Goal: Task Accomplishment & Management: Complete application form

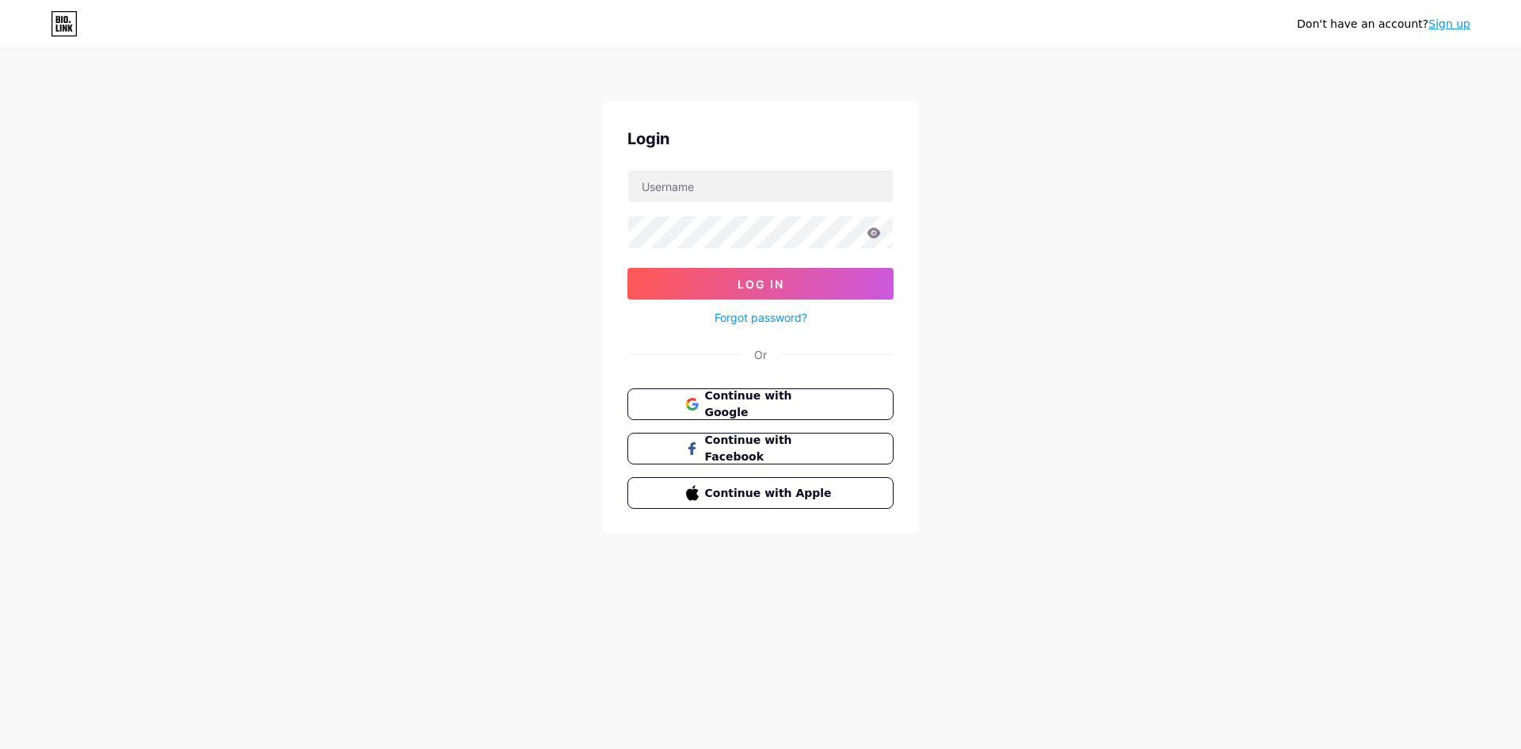
click at [1463, 21] on link "Sign up" at bounding box center [1449, 23] width 42 height 13
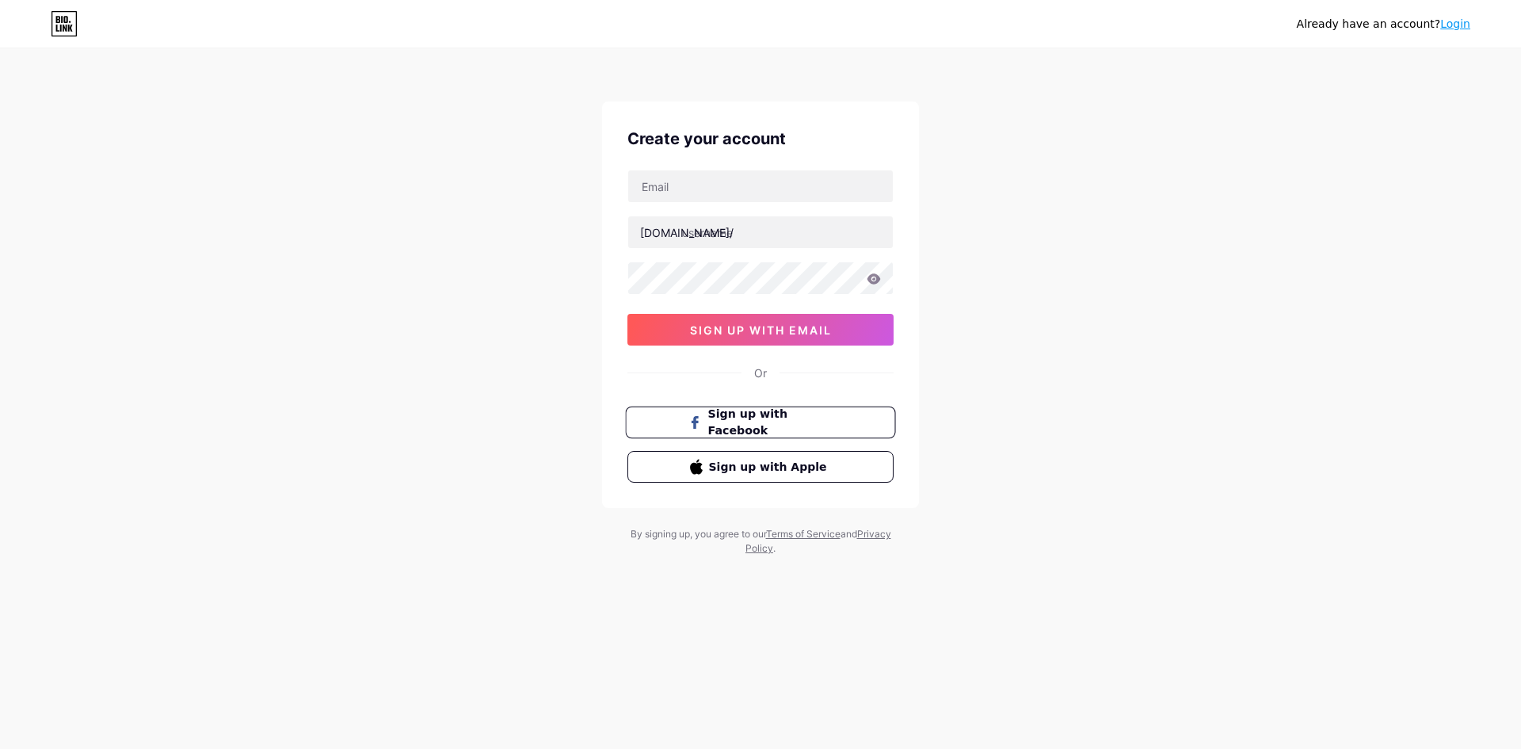
click at [774, 419] on span "Sign up with Facebook" at bounding box center [770, 423] width 124 height 34
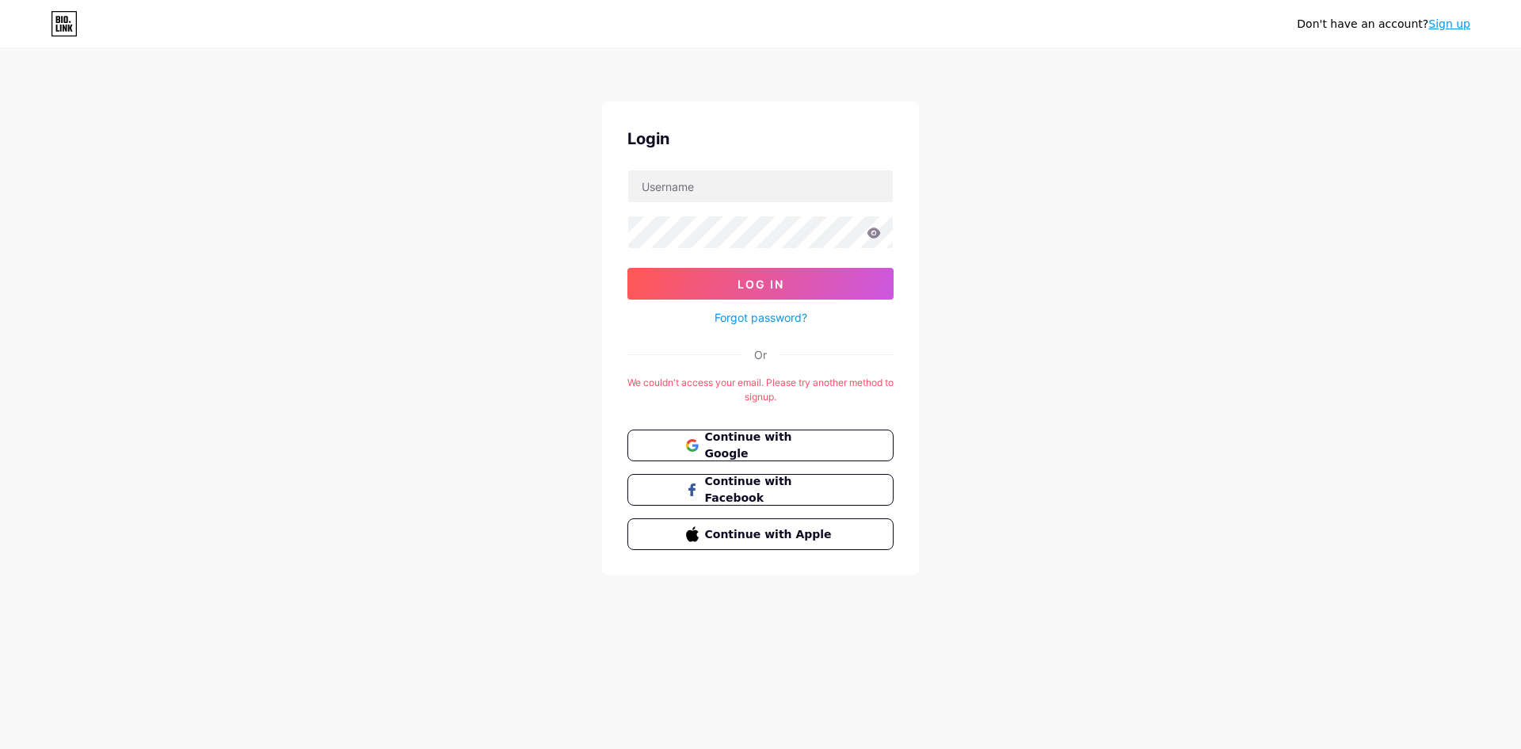
click at [792, 324] on link "Forgot password?" at bounding box center [760, 317] width 93 height 17
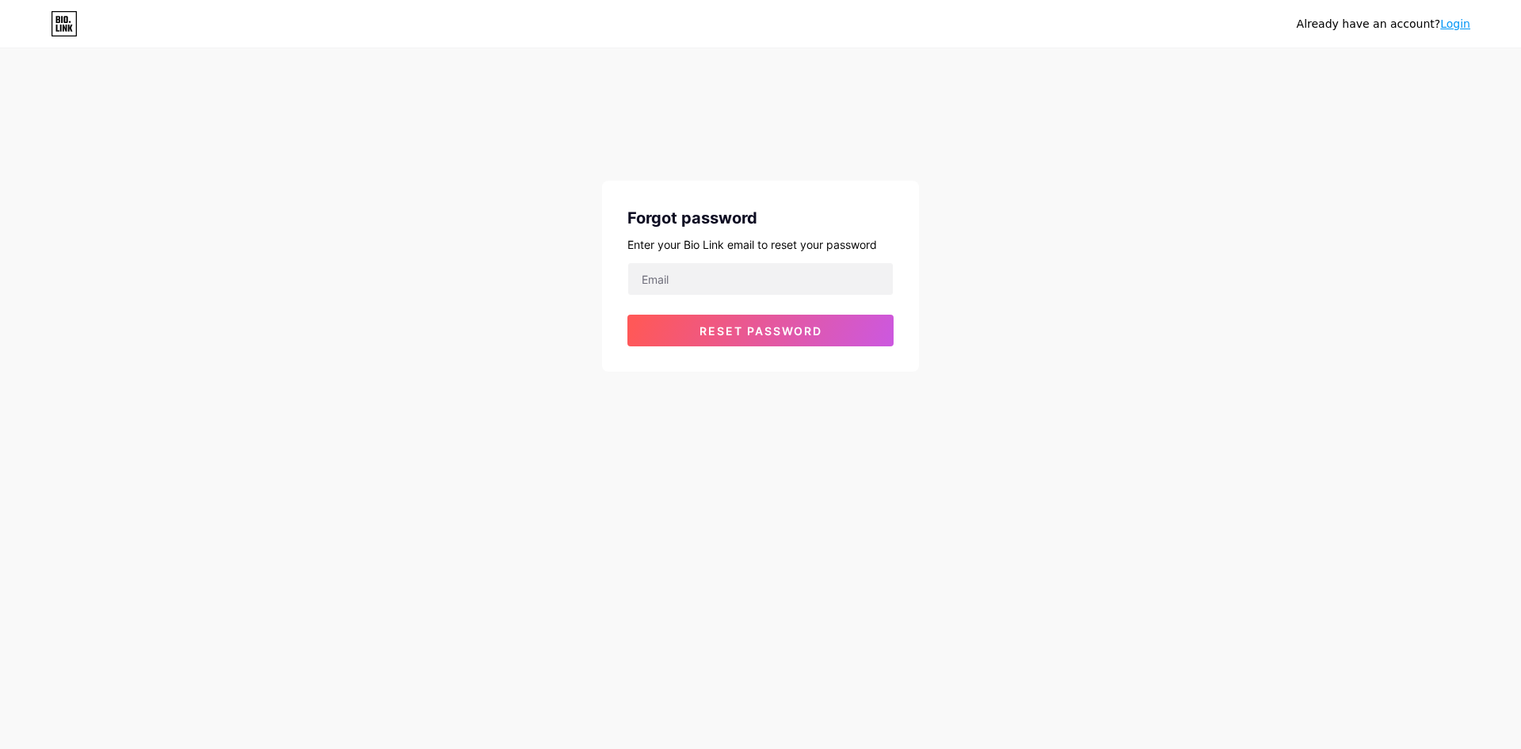
click at [872, 231] on div "Forgot password Enter your Bio Link email to reset your password Reset password" at bounding box center [760, 276] width 317 height 191
click at [54, 26] on icon at bounding box center [64, 23] width 27 height 25
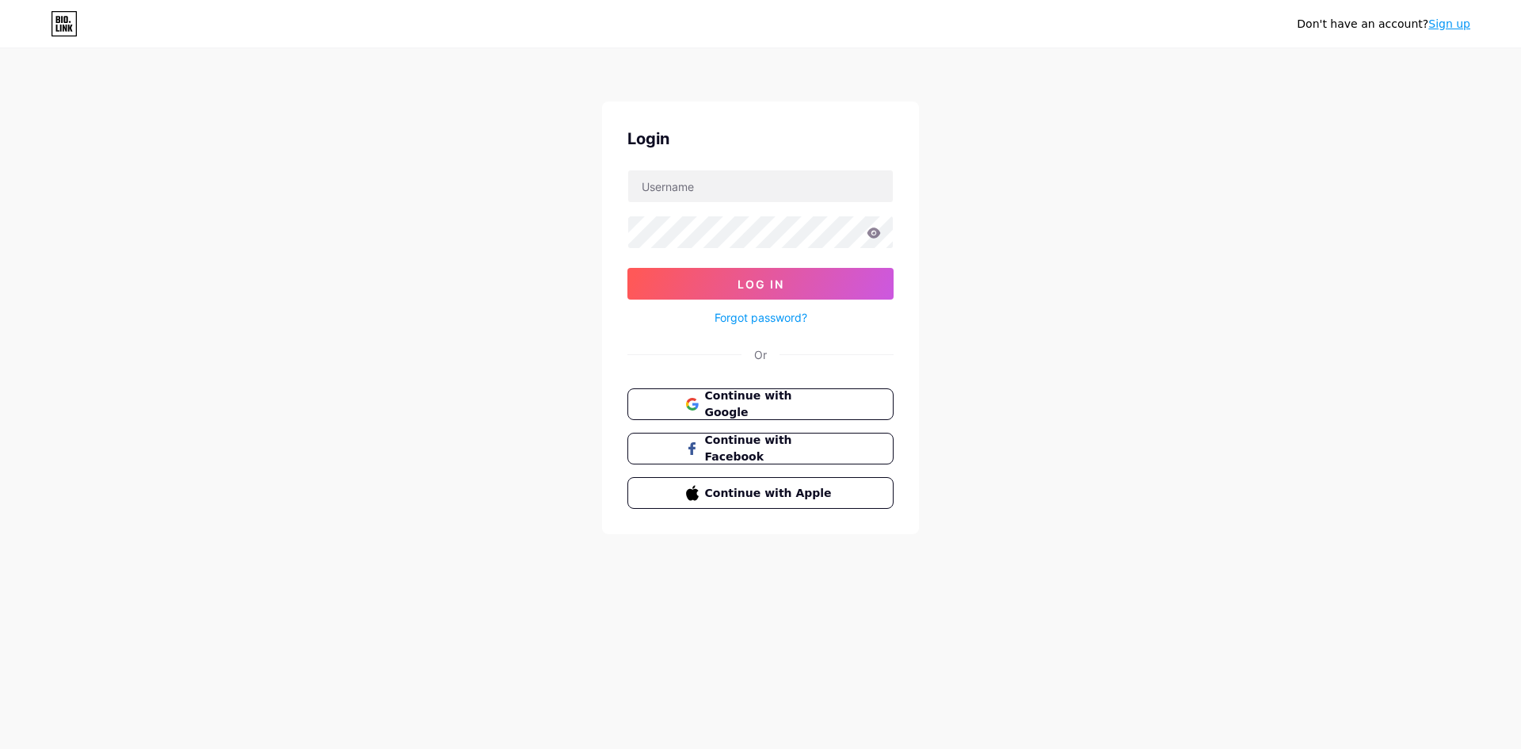
click at [1448, 30] on link "Sign up" at bounding box center [1449, 23] width 42 height 13
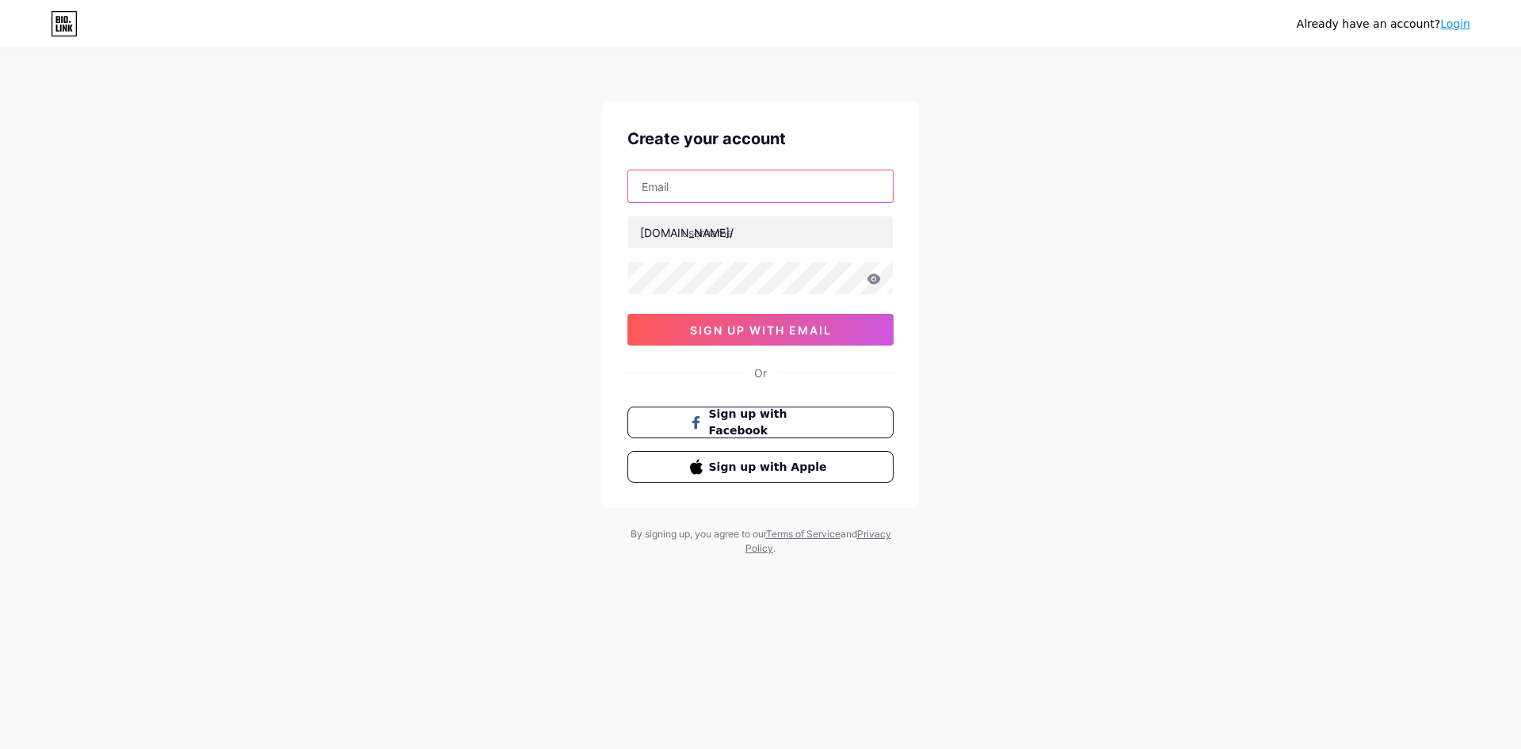
click at [794, 170] on input "text" at bounding box center [760, 186] width 265 height 32
type input "[EMAIL_ADDRESS][DOMAIN_NAME]"
click at [772, 230] on input "text" at bounding box center [760, 232] width 265 height 32
type input "s"
type input "sonsstore"
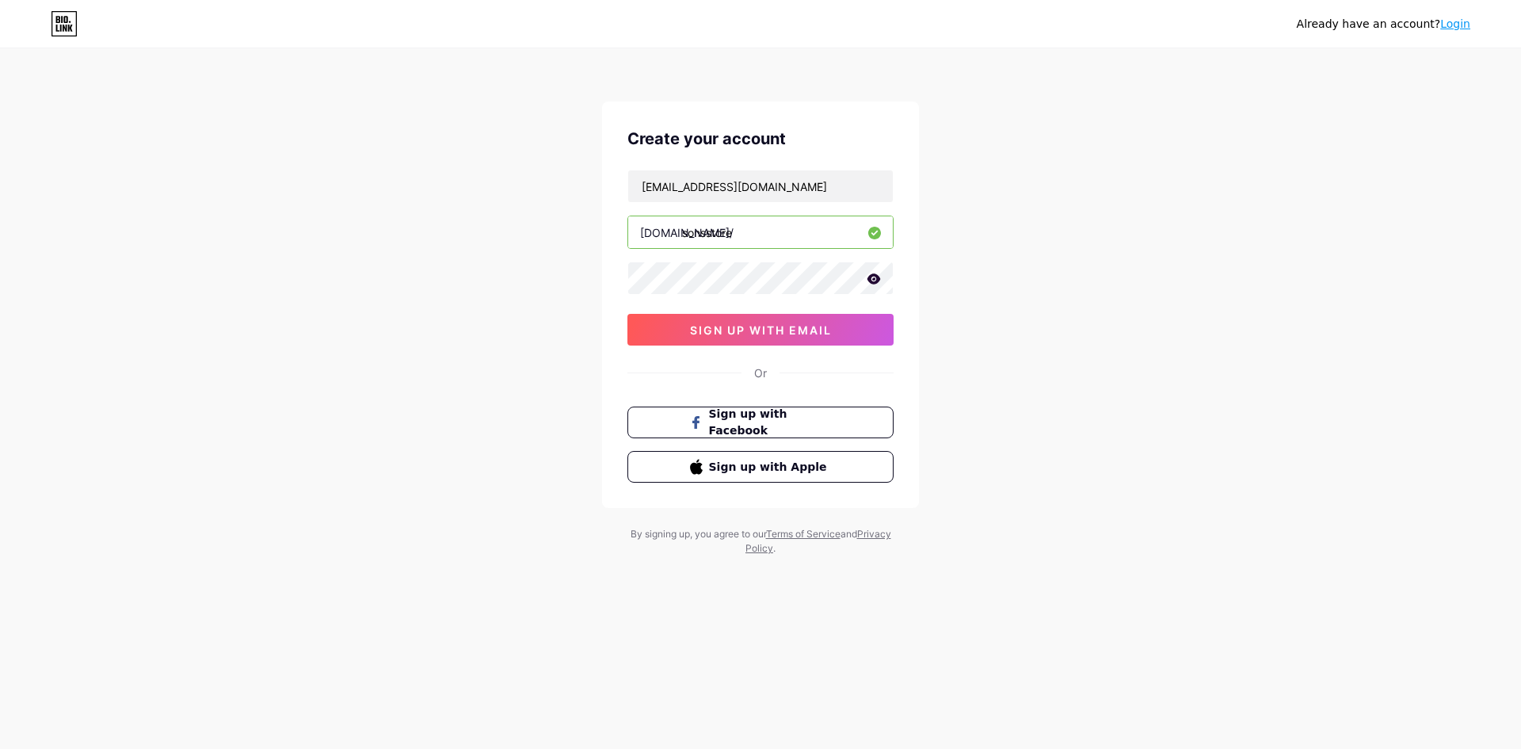
click at [873, 283] on icon at bounding box center [873, 278] width 13 height 10
click at [809, 337] on button "sign up with email" at bounding box center [760, 330] width 266 height 32
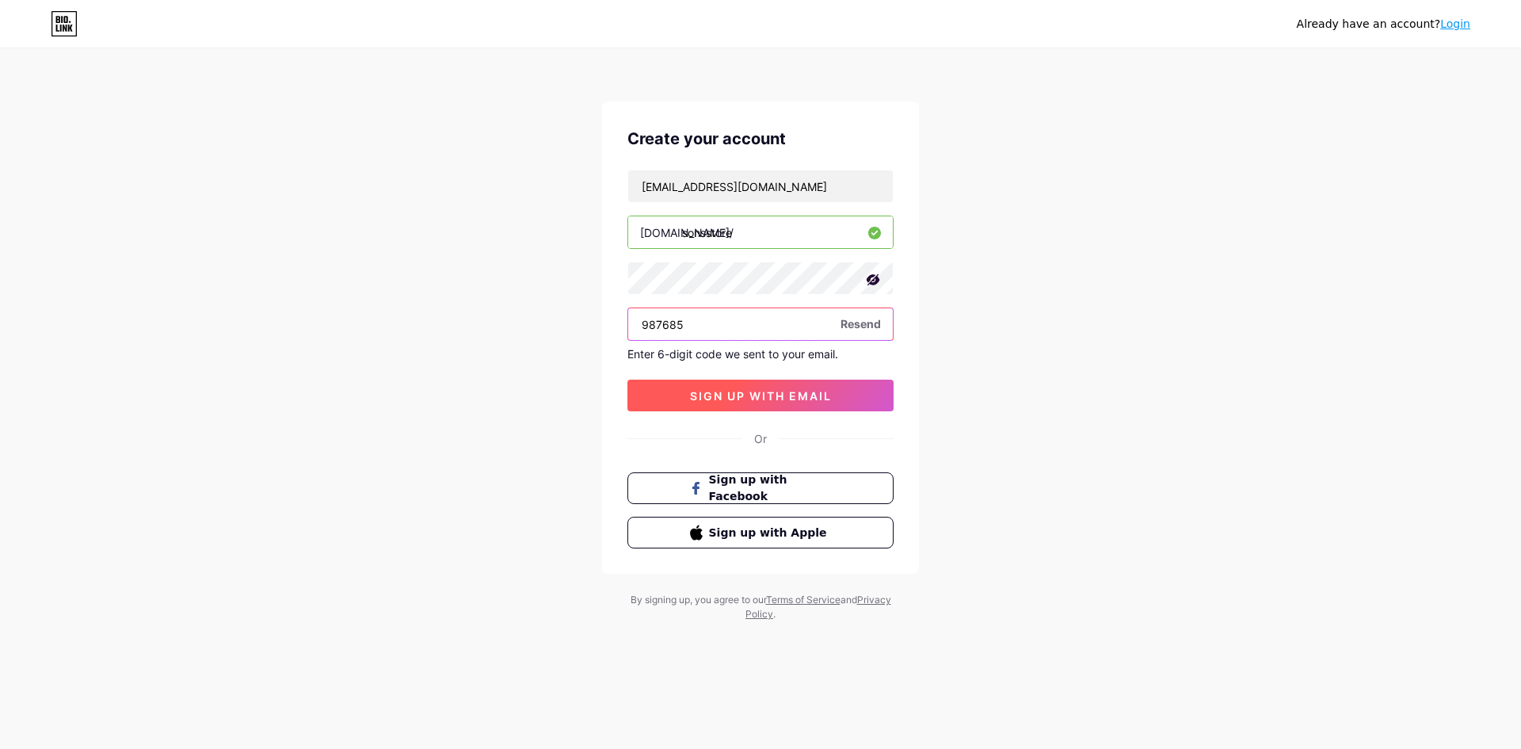
type input "987685"
click at [807, 406] on button "sign up with email" at bounding box center [760, 395] width 266 height 32
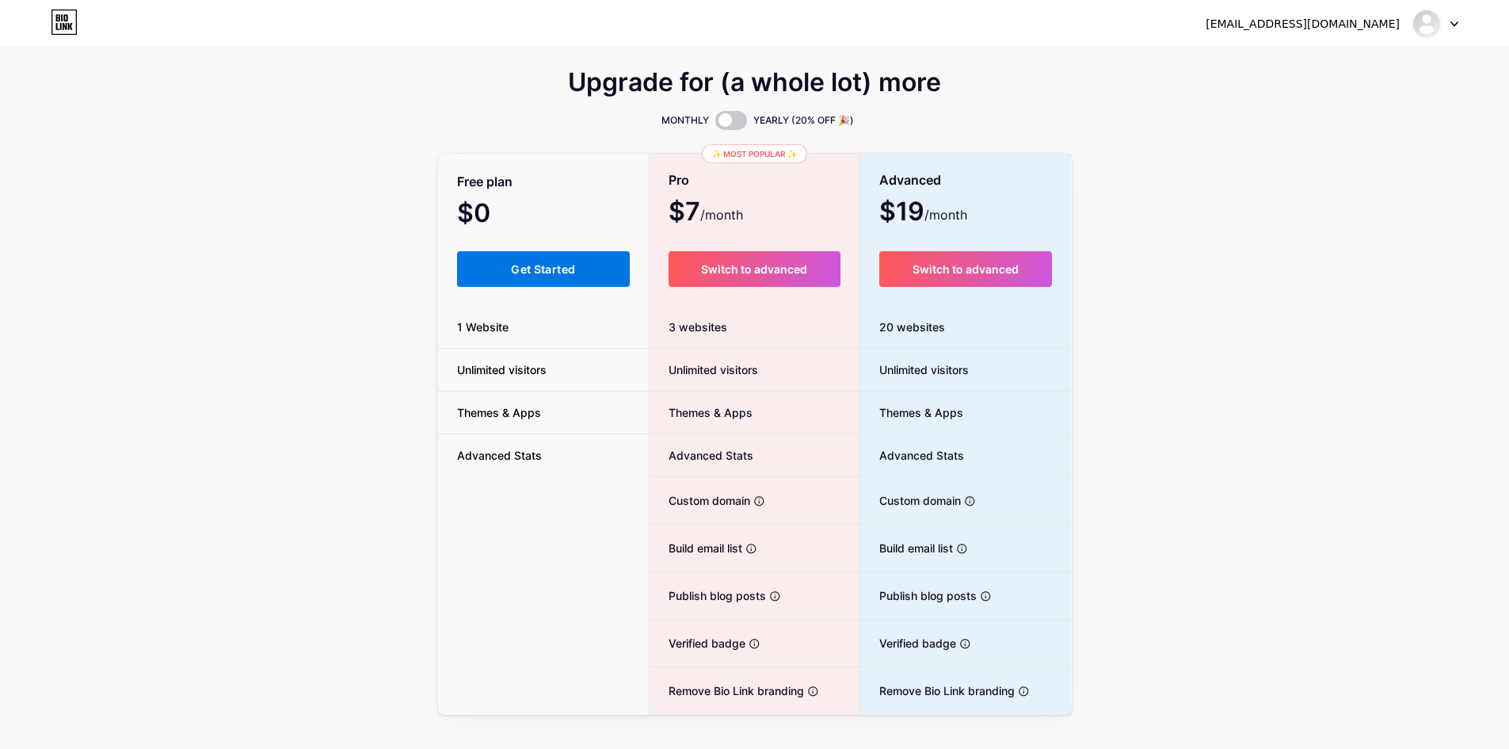
click at [529, 271] on span "Get Started" at bounding box center [543, 268] width 64 height 13
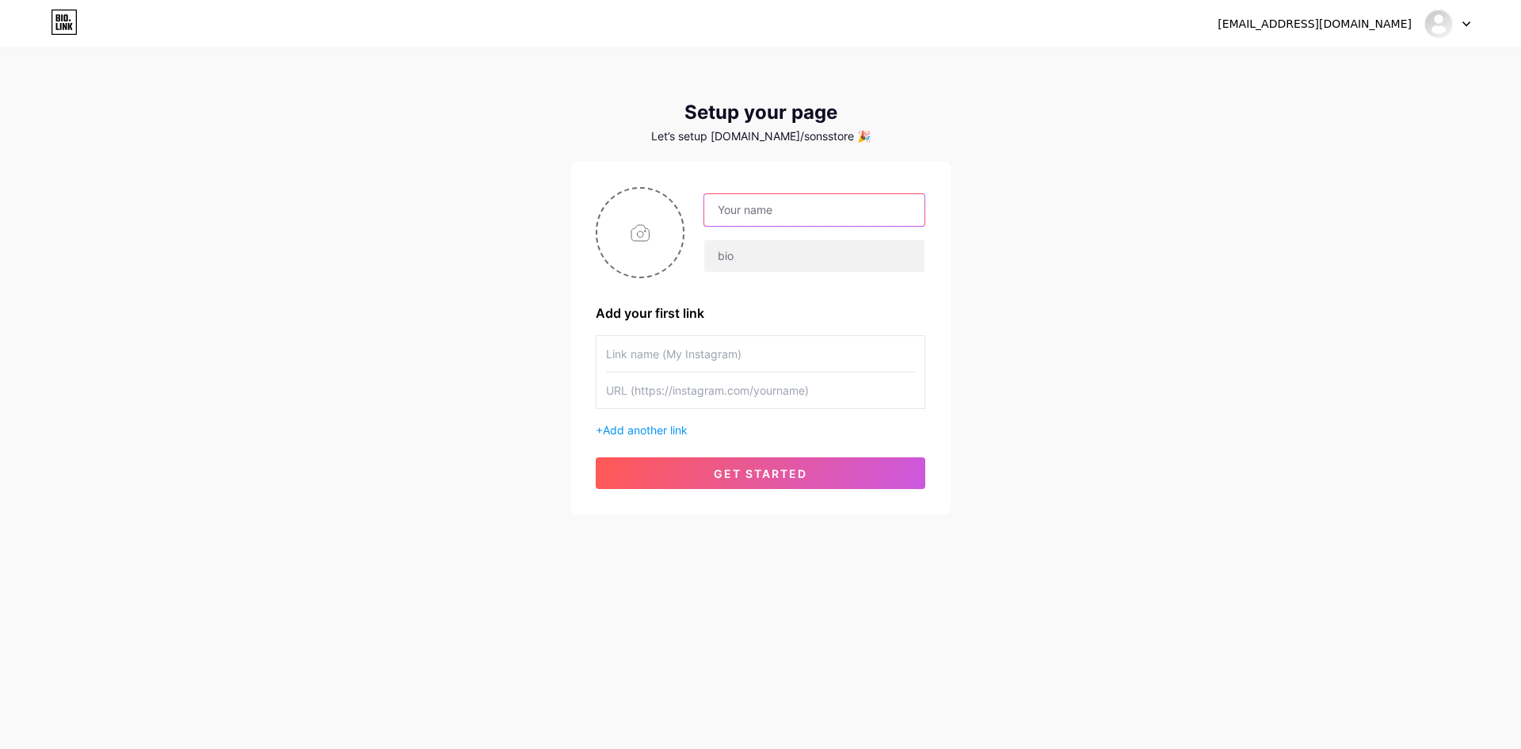
click at [756, 216] on input "text" at bounding box center [814, 210] width 220 height 32
click at [857, 214] on input "text" at bounding box center [814, 210] width 220 height 32
paste input "𝐒𝐎𝐍𝐒 𝐒𝐓𝐎𝐑𝐄"
type input "𝐒𝐎𝐍𝐒 𝐒𝐓𝐎𝐑𝐄"
click at [828, 246] on input "text" at bounding box center [814, 256] width 220 height 32
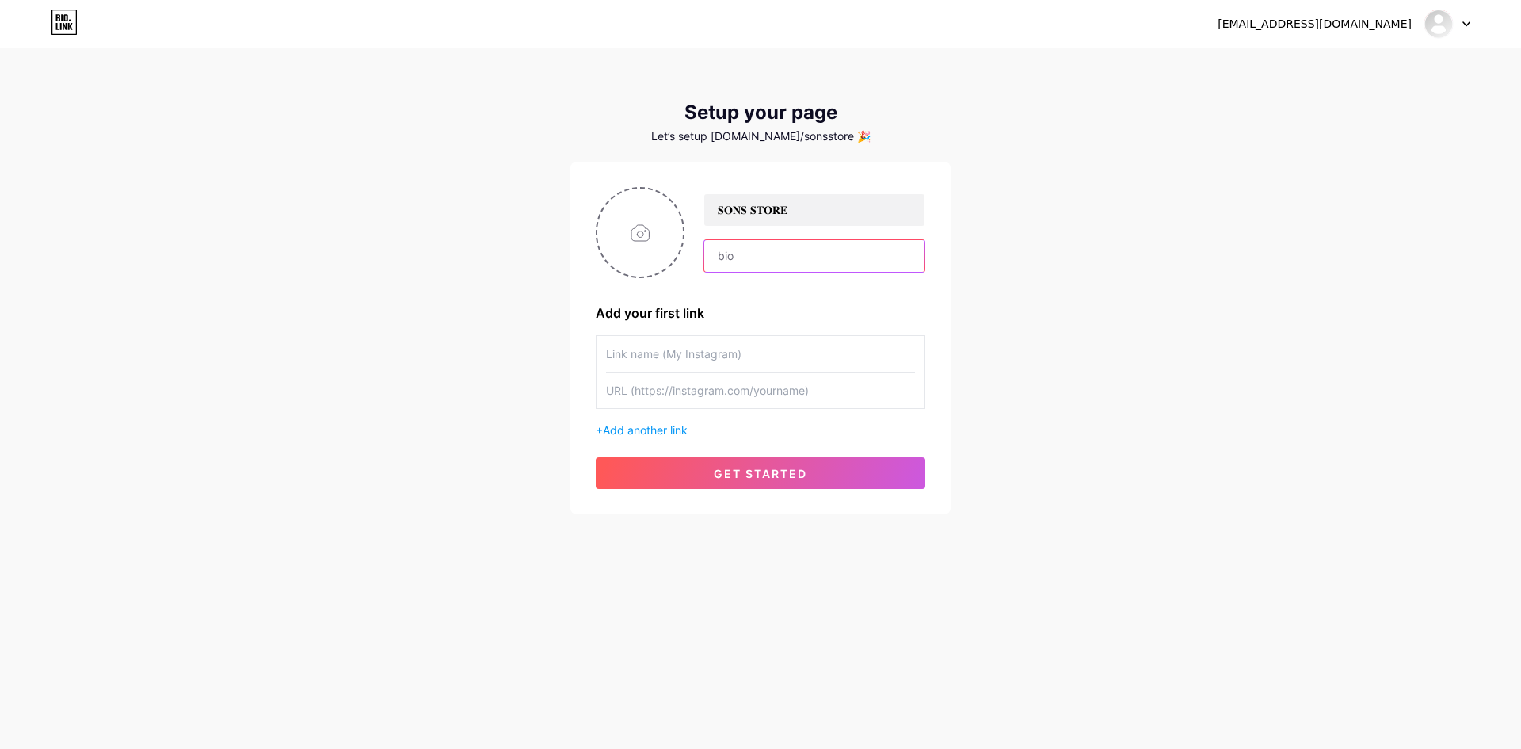
paste input "صفحة روابط SONS STORE📌. كل حاجة في مكان واحد🎯."
type input "صفحة روابط SONS STORE📌. كل حاجة في مكان واحد🎯."
click at [627, 231] on input "file" at bounding box center [640, 233] width 86 height 88
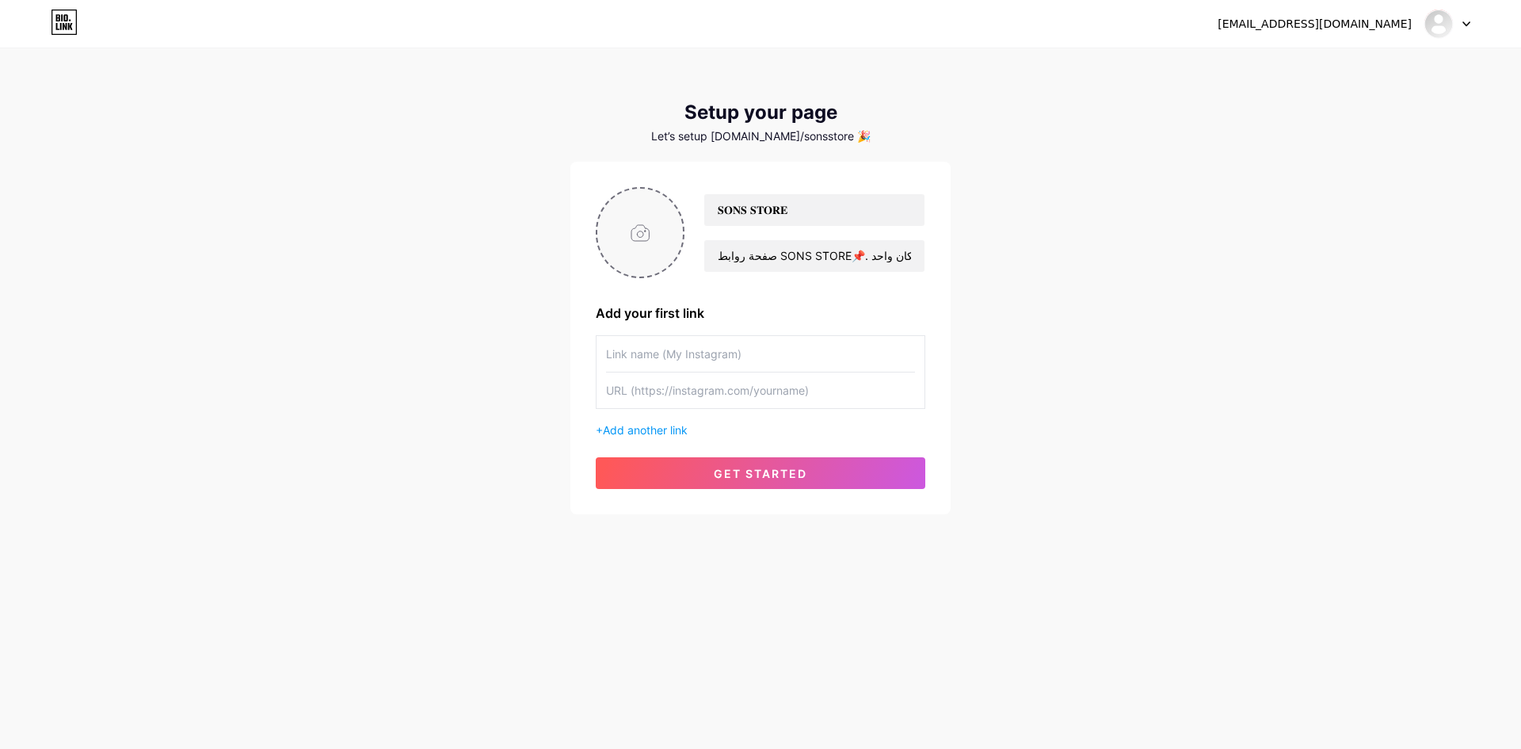
type input "C:\fakepath\WhatsApp Image [DATE] 7.05.40 AM (1).jpeg"
click at [848, 469] on button "get started" at bounding box center [761, 473] width 330 height 32
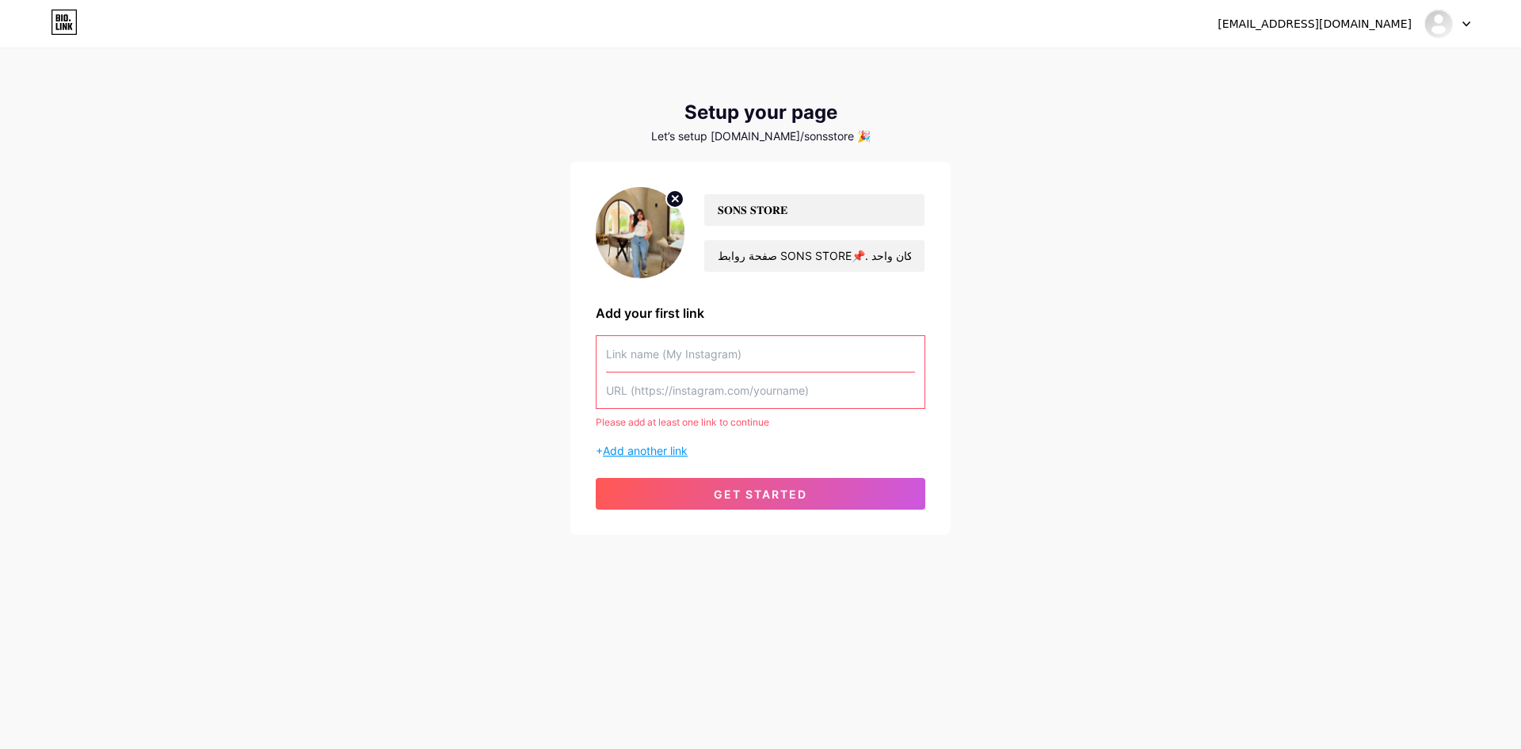
click at [668, 448] on span "Add another link" at bounding box center [645, 450] width 85 height 13
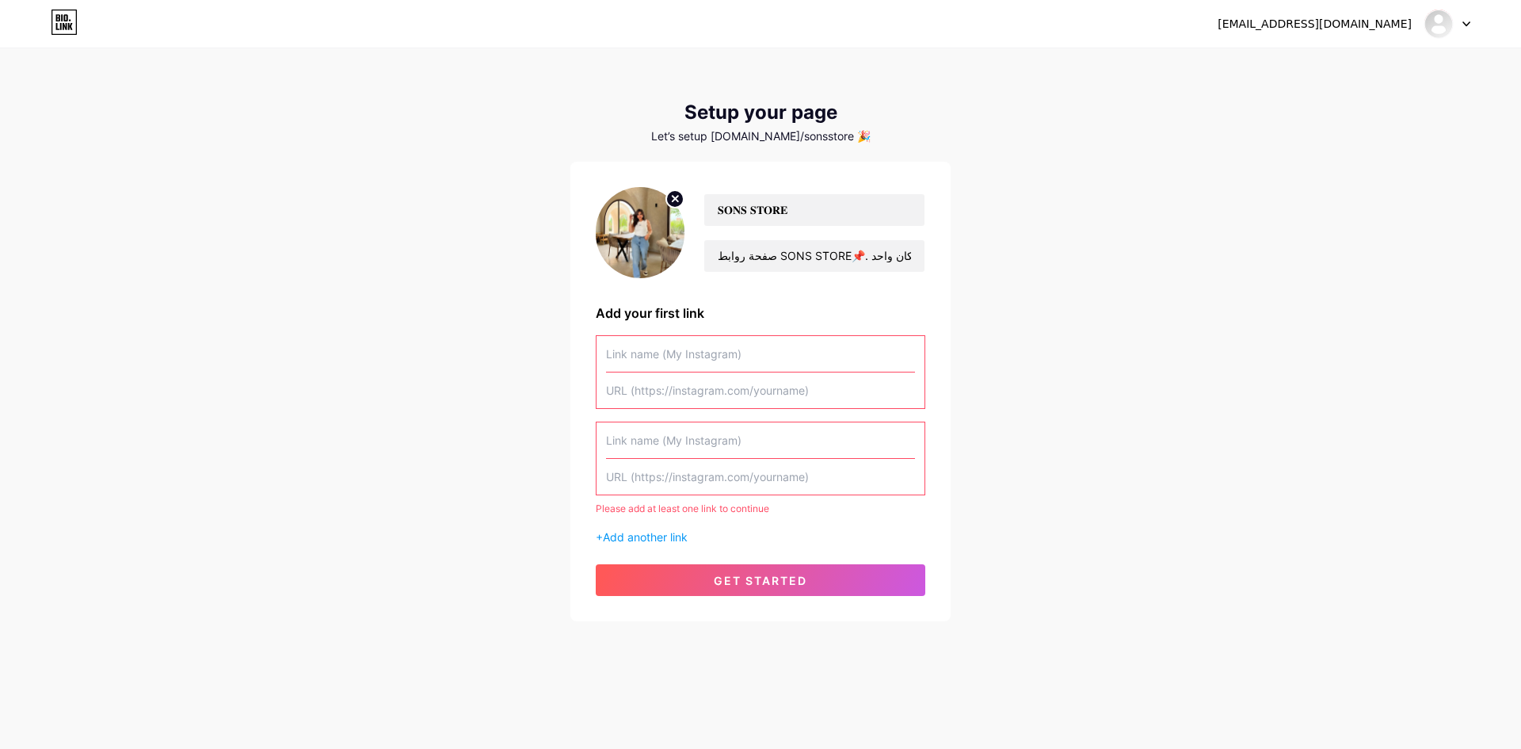
click at [724, 471] on input "text" at bounding box center [760, 477] width 309 height 36
click at [811, 589] on button "get started" at bounding box center [761, 580] width 330 height 32
click at [703, 476] on input "text" at bounding box center [760, 477] width 309 height 36
paste input "[URL][DOMAIN_NAME]"
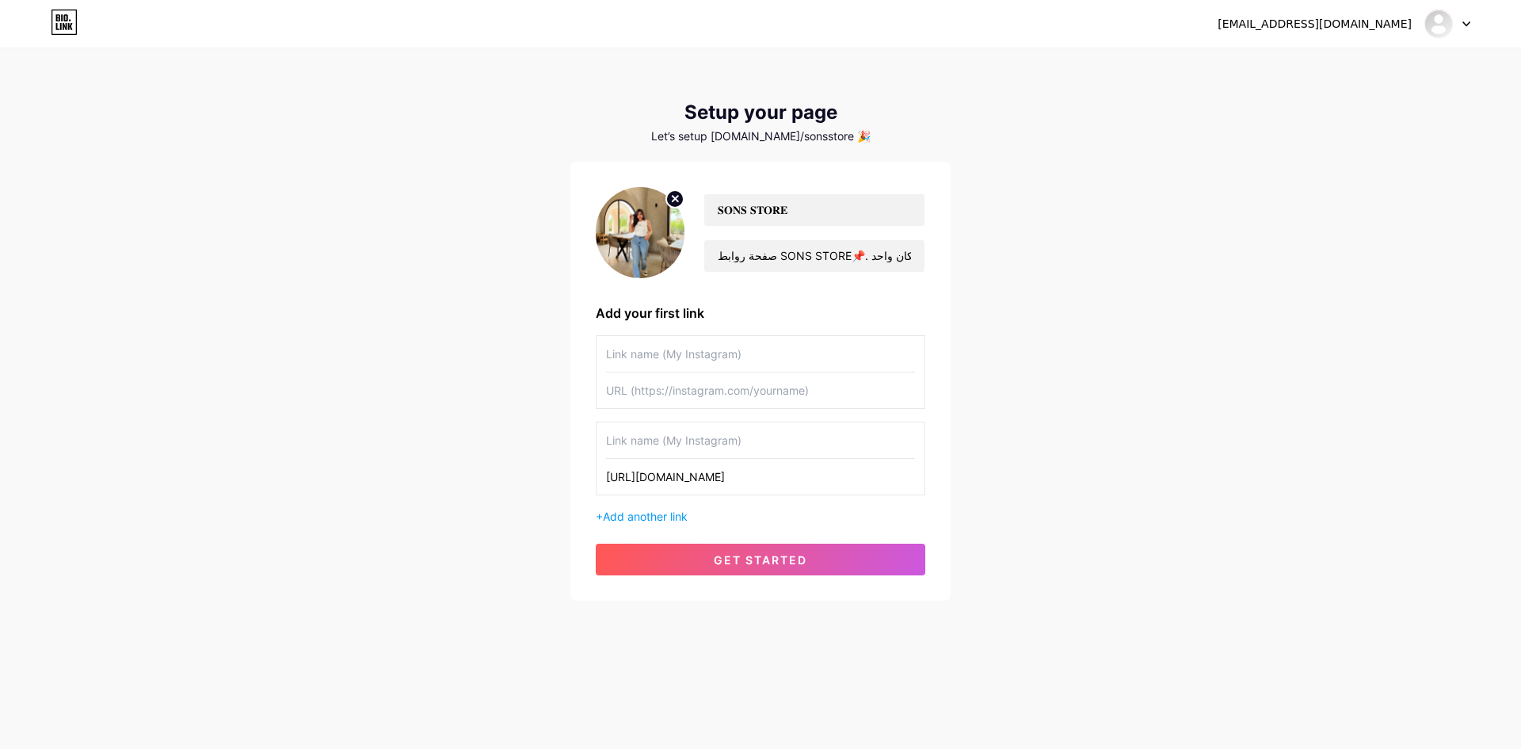
type input "[URL][DOMAIN_NAME]"
click at [687, 451] on input "text" at bounding box center [760, 440] width 309 height 36
paste input "[URL][DOMAIN_NAME]"
drag, startPoint x: 829, startPoint y: 444, endPoint x: 542, endPoint y: 433, distance: 287.7
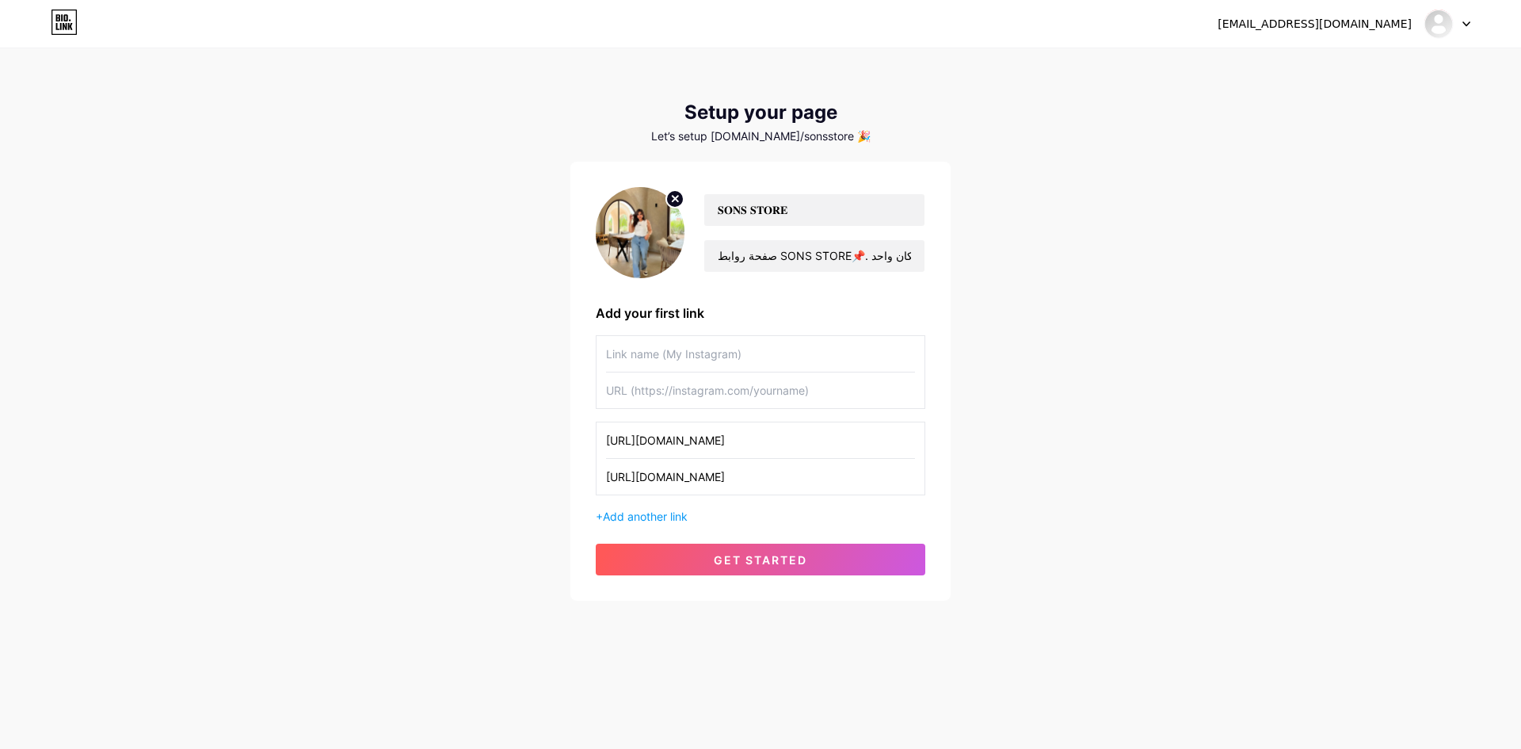
click at [542, 433] on div "[EMAIL_ADDRESS][DOMAIN_NAME] Dashboard Logout Setup your page Let’s setup [DOMA…" at bounding box center [760, 325] width 1521 height 651
type input "42Jl86s6fIdK26"
click at [767, 558] on span "get started" at bounding box center [760, 559] width 93 height 13
type input "42Jl86s6fIdK26"
type input "[URL][DOMAIN_NAME]"
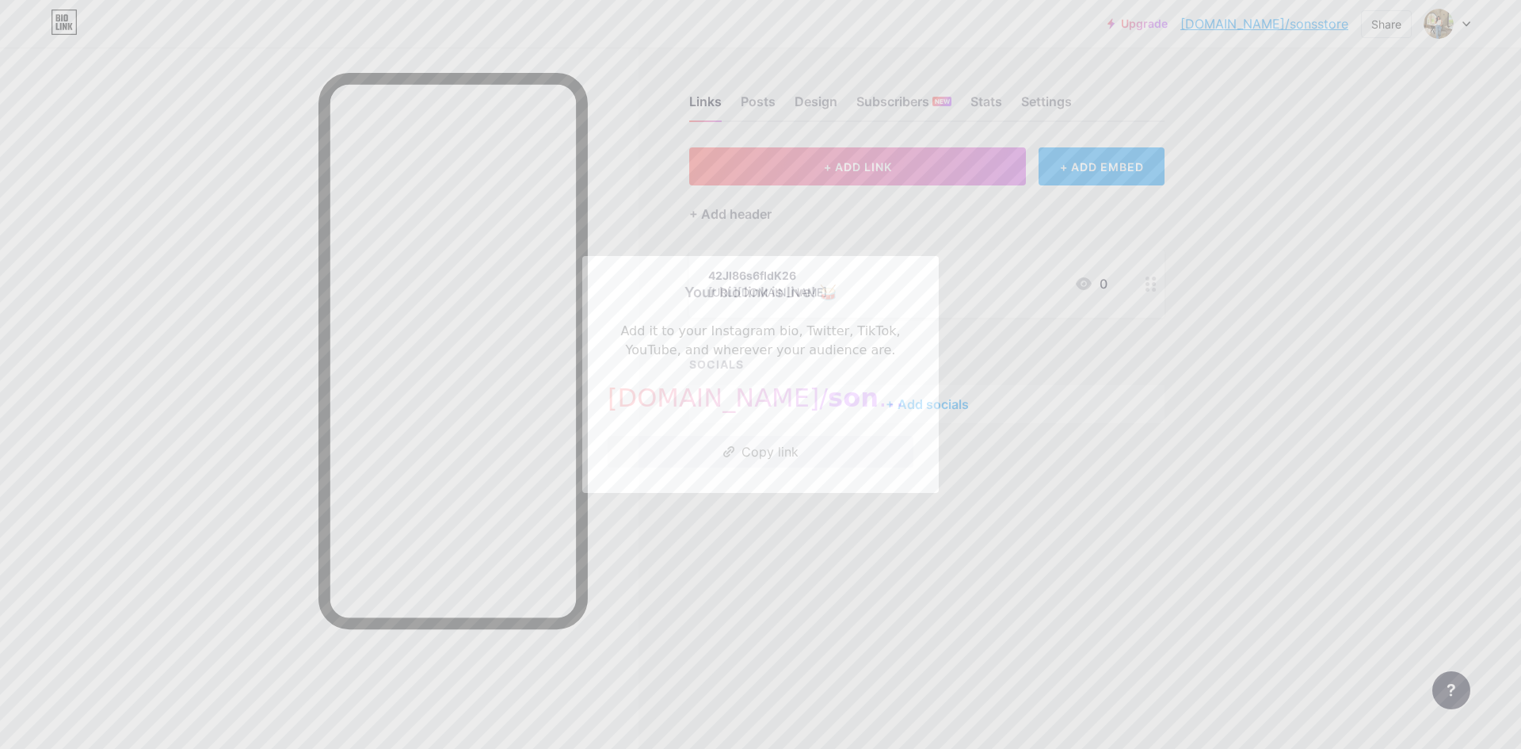
click at [774, 571] on div at bounding box center [760, 374] width 1521 height 749
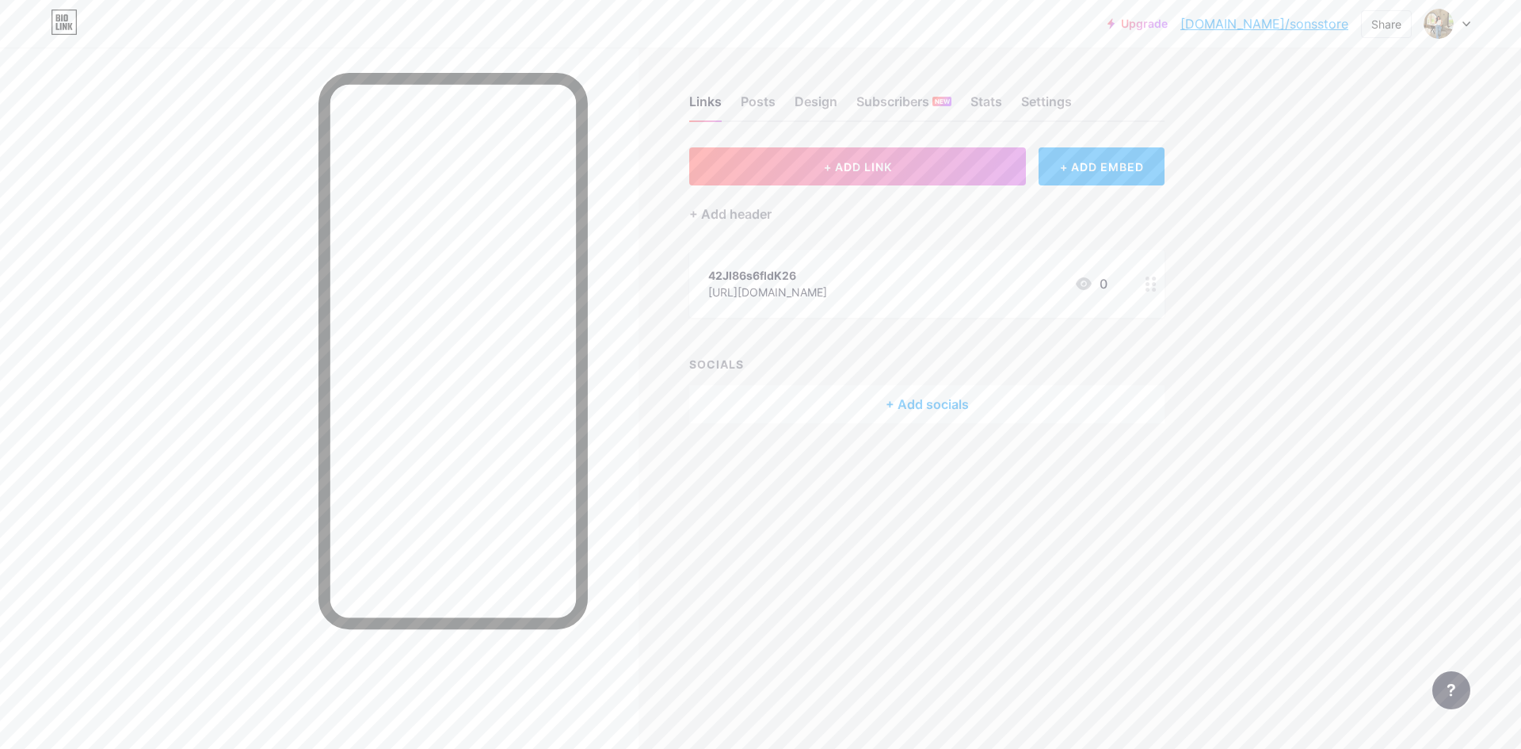
click at [899, 402] on div "+ Add socials" at bounding box center [926, 404] width 475 height 38
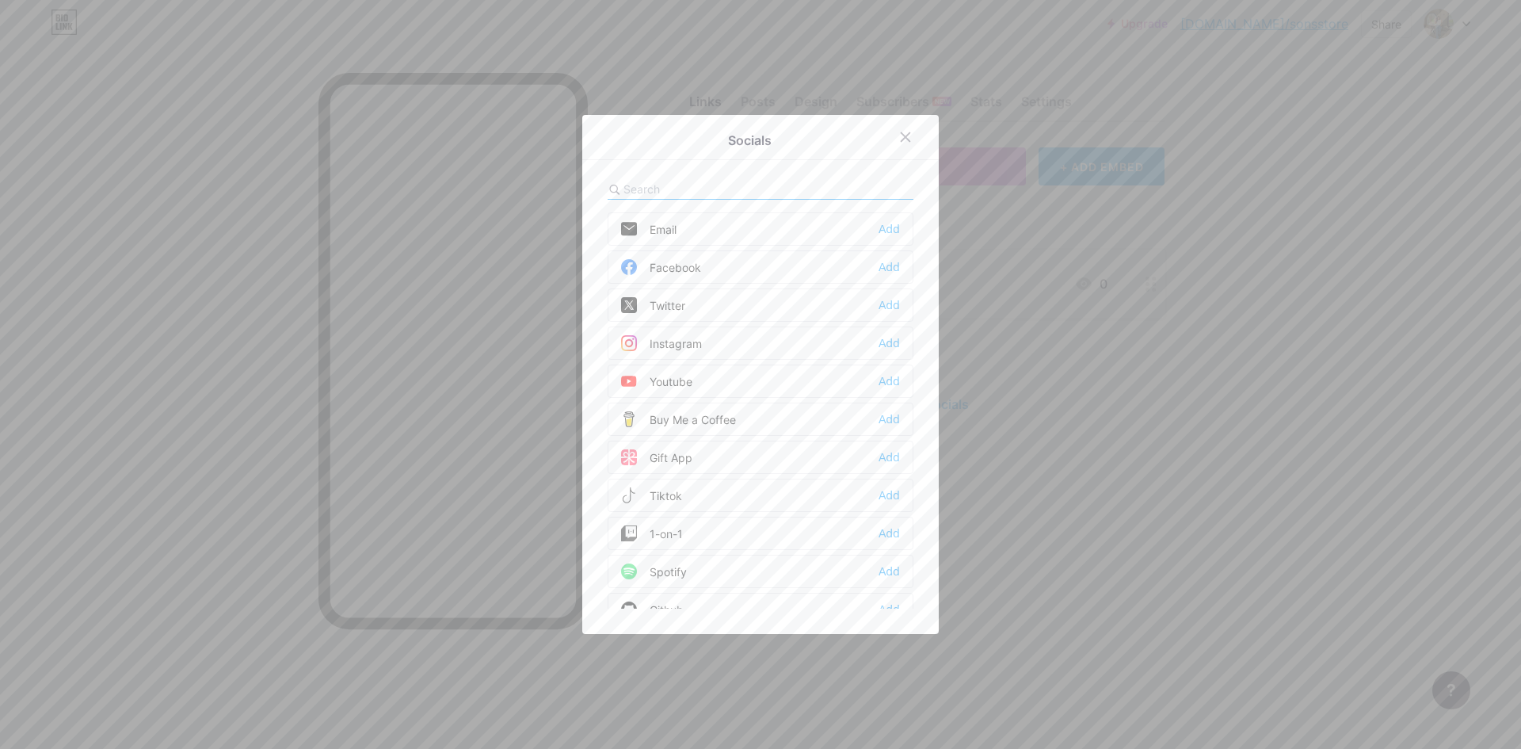
click at [746, 183] on input "text" at bounding box center [710, 189] width 175 height 17
click at [919, 214] on div "Socials Email Add Facebook Add Twitter Add Instagram Add Youtube Add Buy Me a C…" at bounding box center [760, 374] width 356 height 519
click at [909, 123] on div at bounding box center [915, 137] width 48 height 29
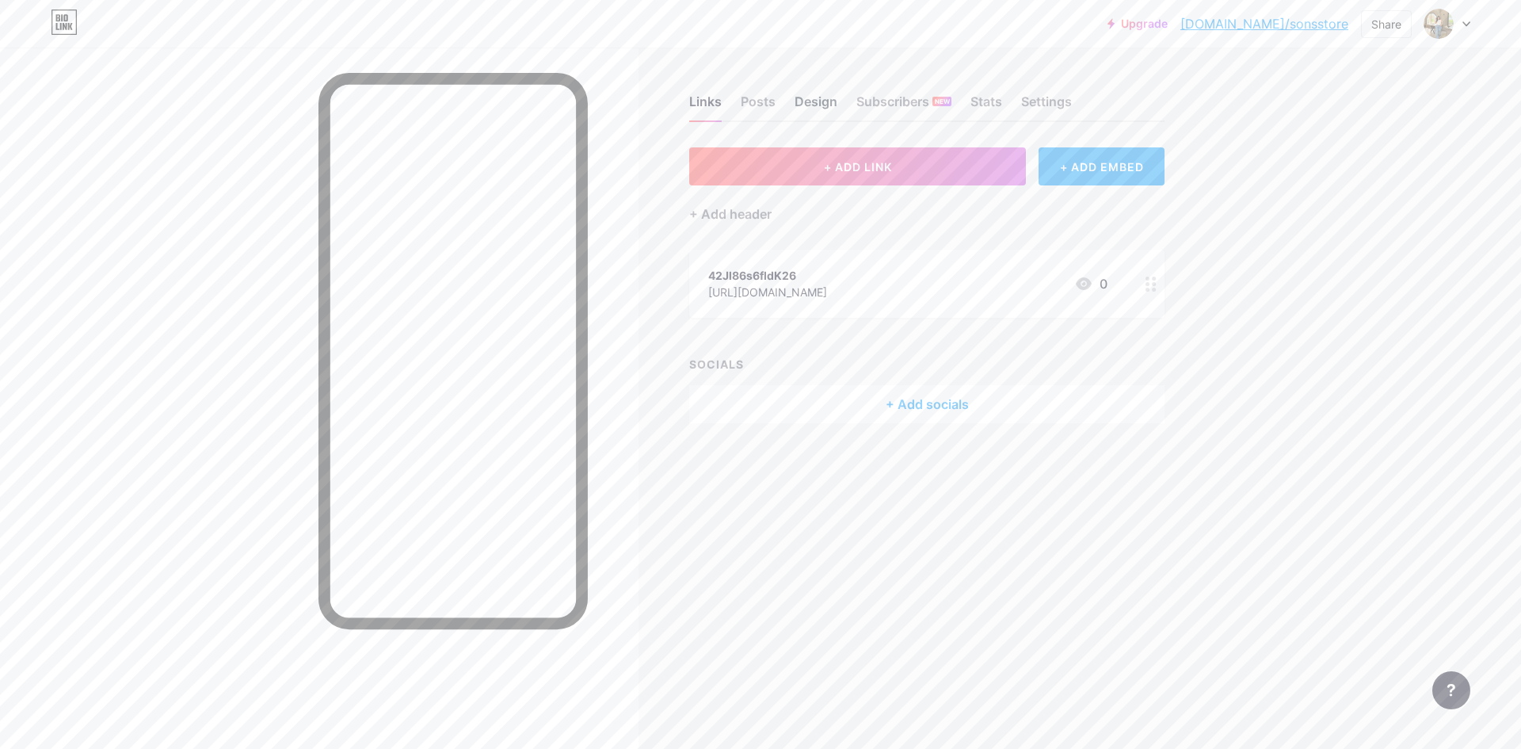
click at [821, 97] on div "Design" at bounding box center [815, 106] width 43 height 29
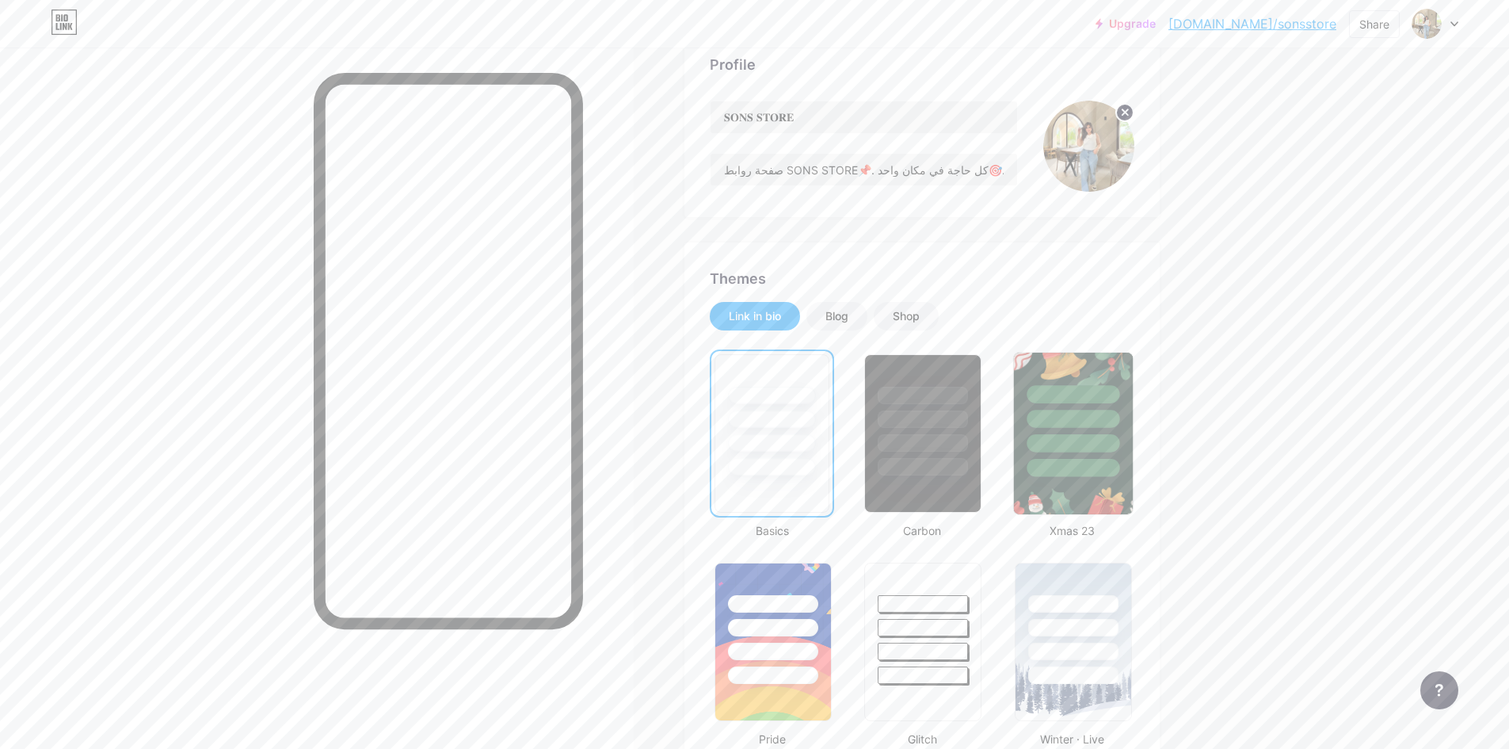
scroll to position [238, 0]
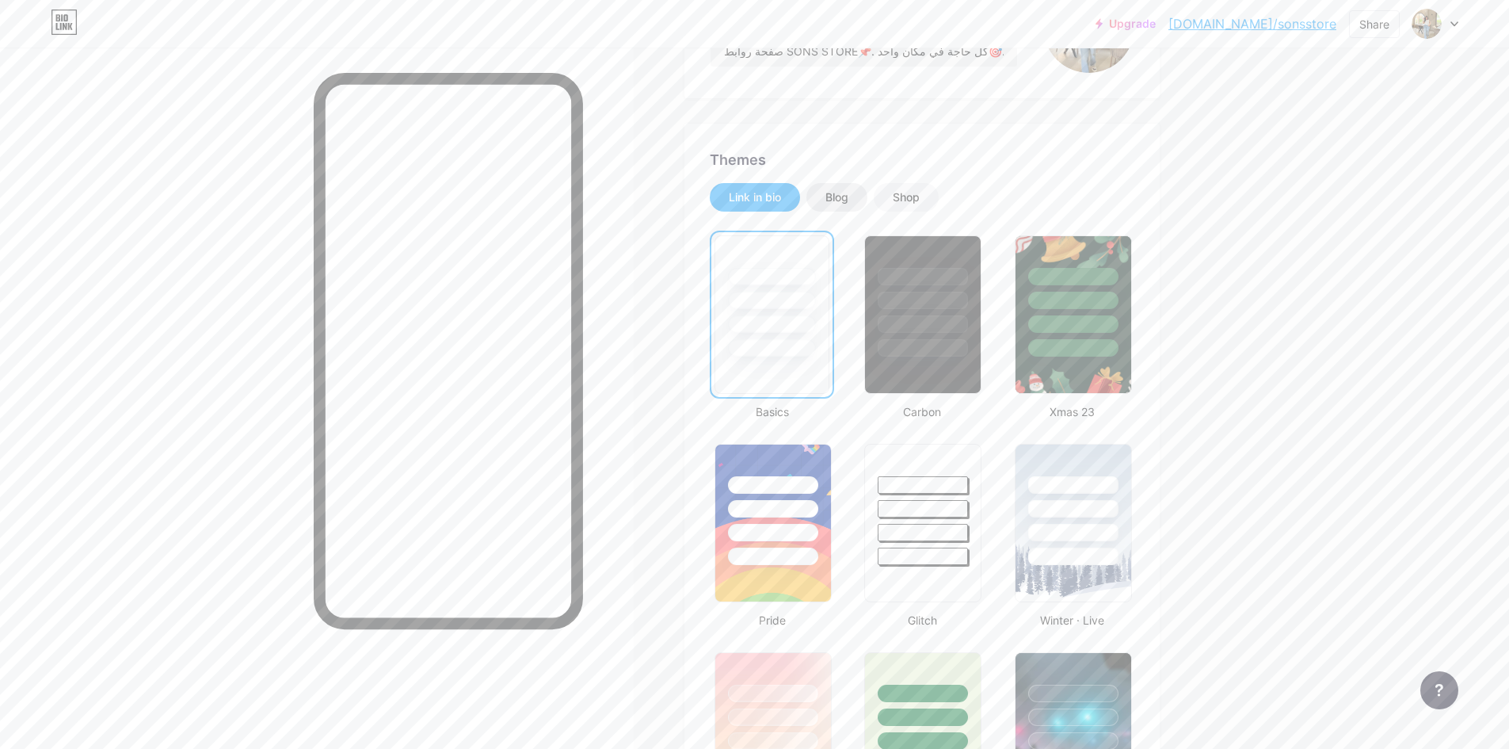
click at [826, 196] on div "Blog" at bounding box center [836, 197] width 61 height 29
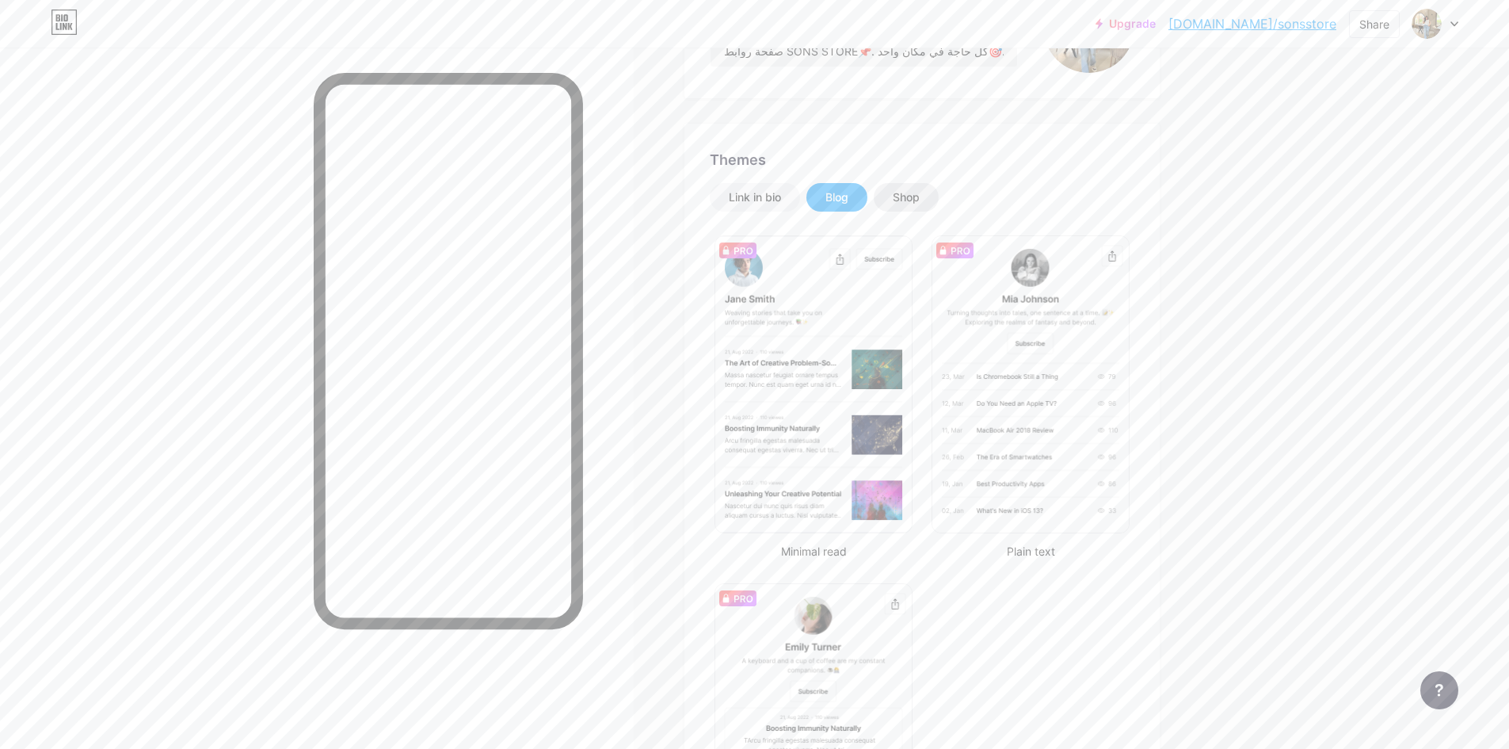
click at [920, 204] on div "Shop" at bounding box center [906, 197] width 27 height 16
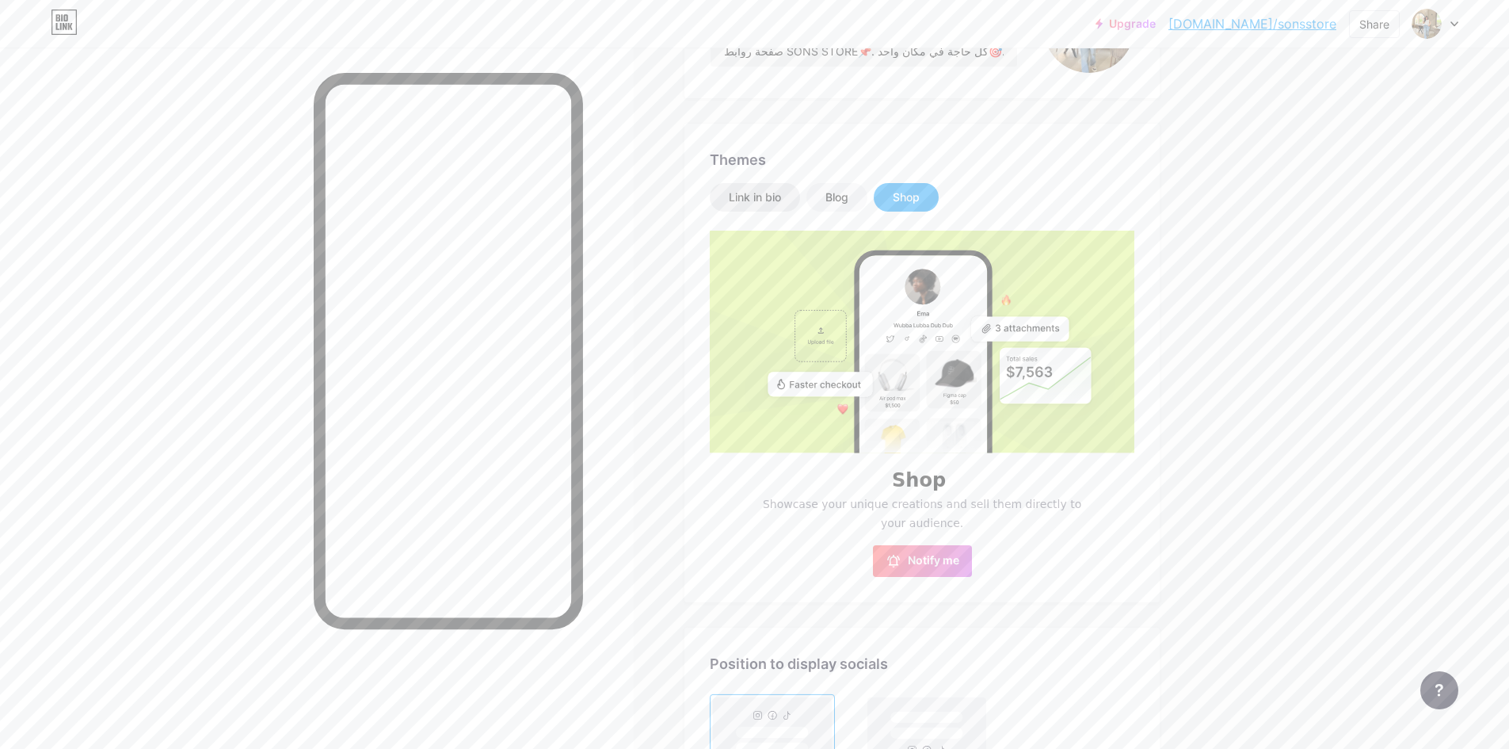
click at [764, 192] on div "Link in bio" at bounding box center [755, 197] width 52 height 16
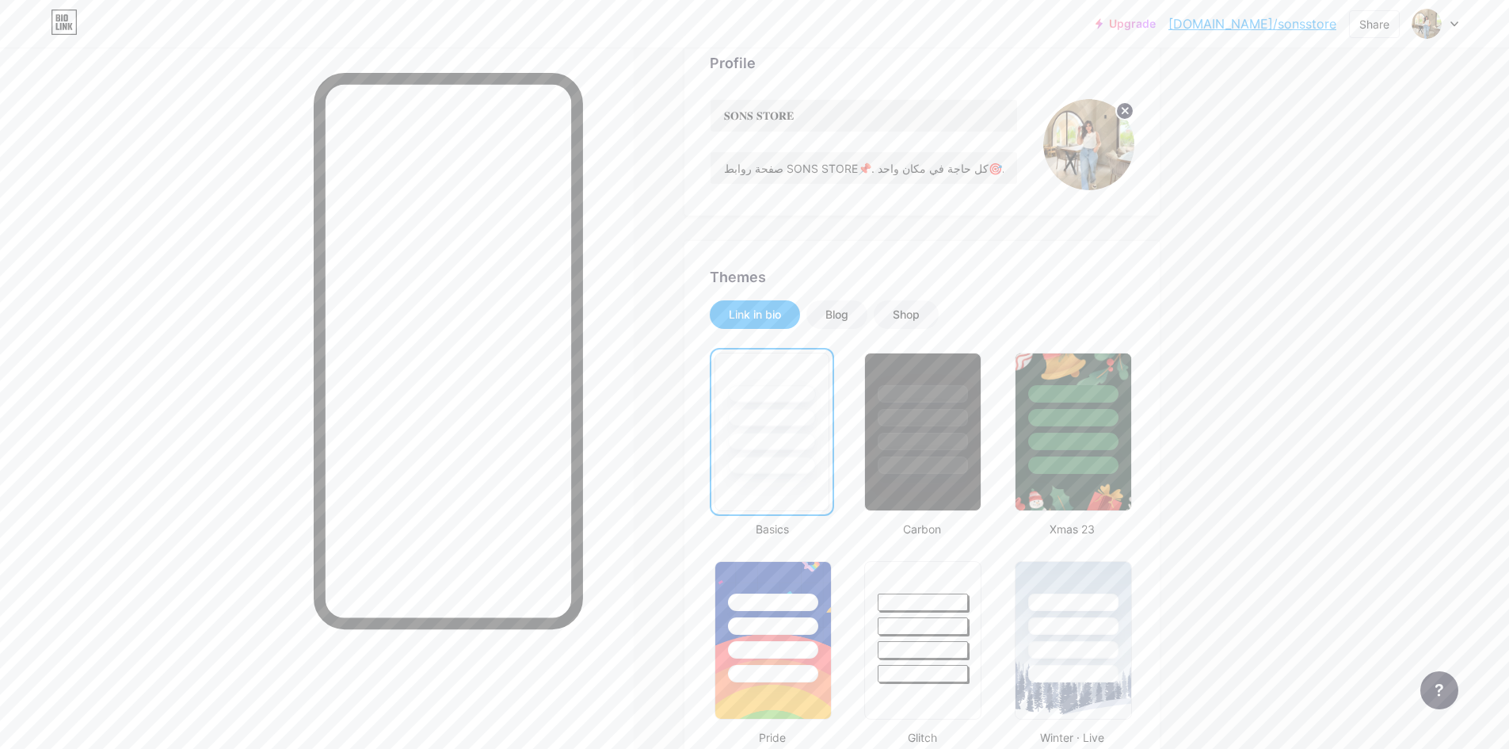
scroll to position [0, 0]
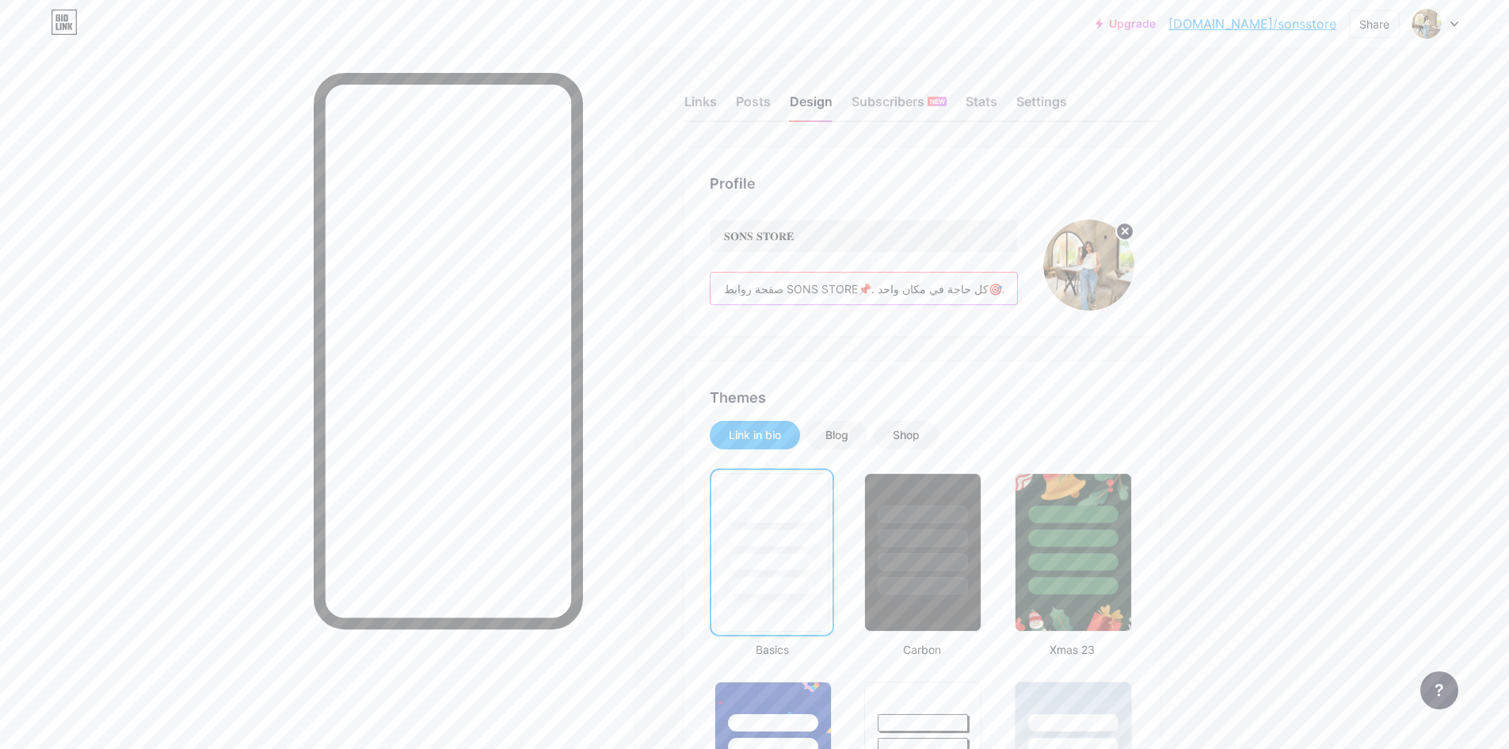
click at [871, 287] on input "صفحة روابط SONS STORE📌. كل حاجة في مكان واحد🎯." at bounding box center [864, 288] width 307 height 32
click at [756, 97] on div "Posts" at bounding box center [753, 106] width 35 height 29
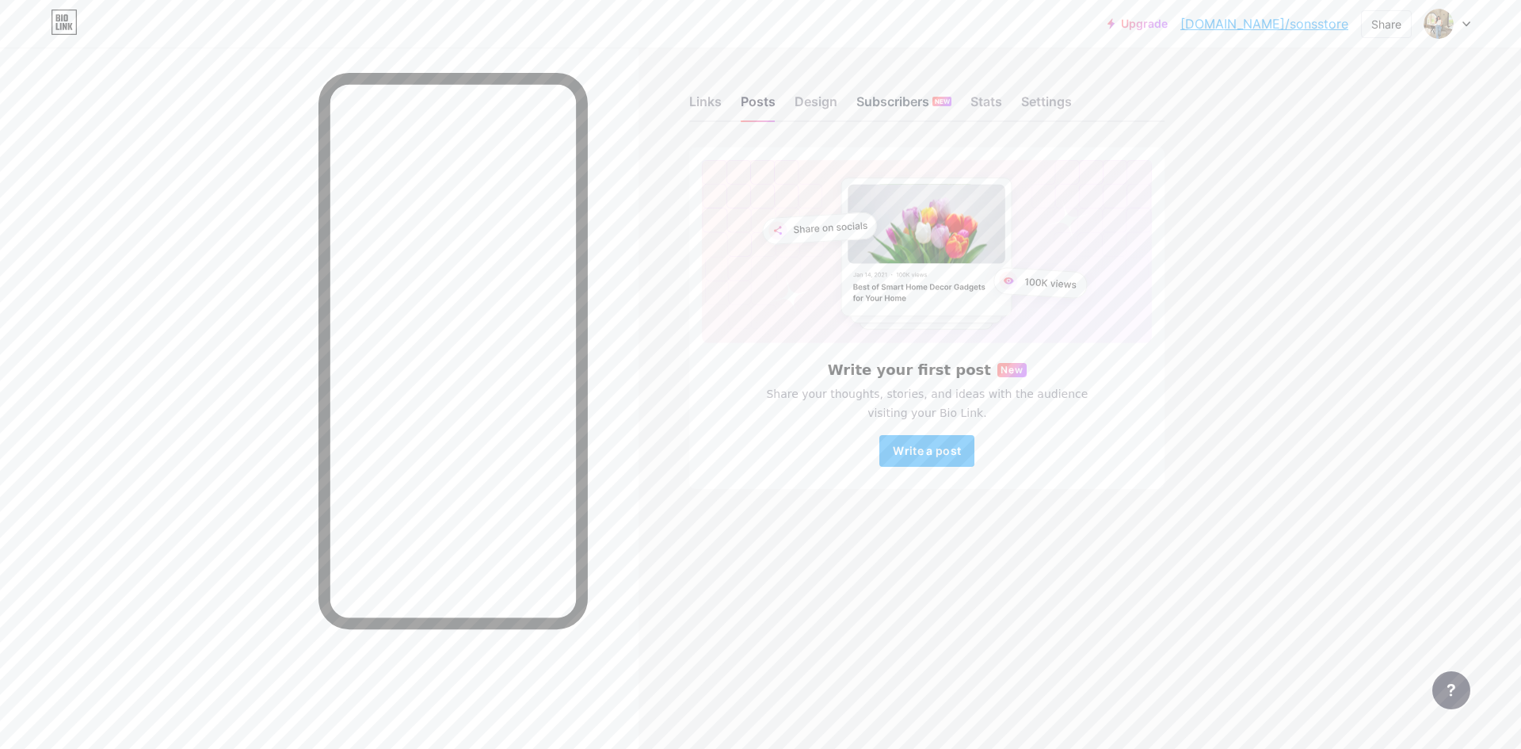
click at [922, 97] on div "Subscribers NEW" at bounding box center [903, 106] width 95 height 29
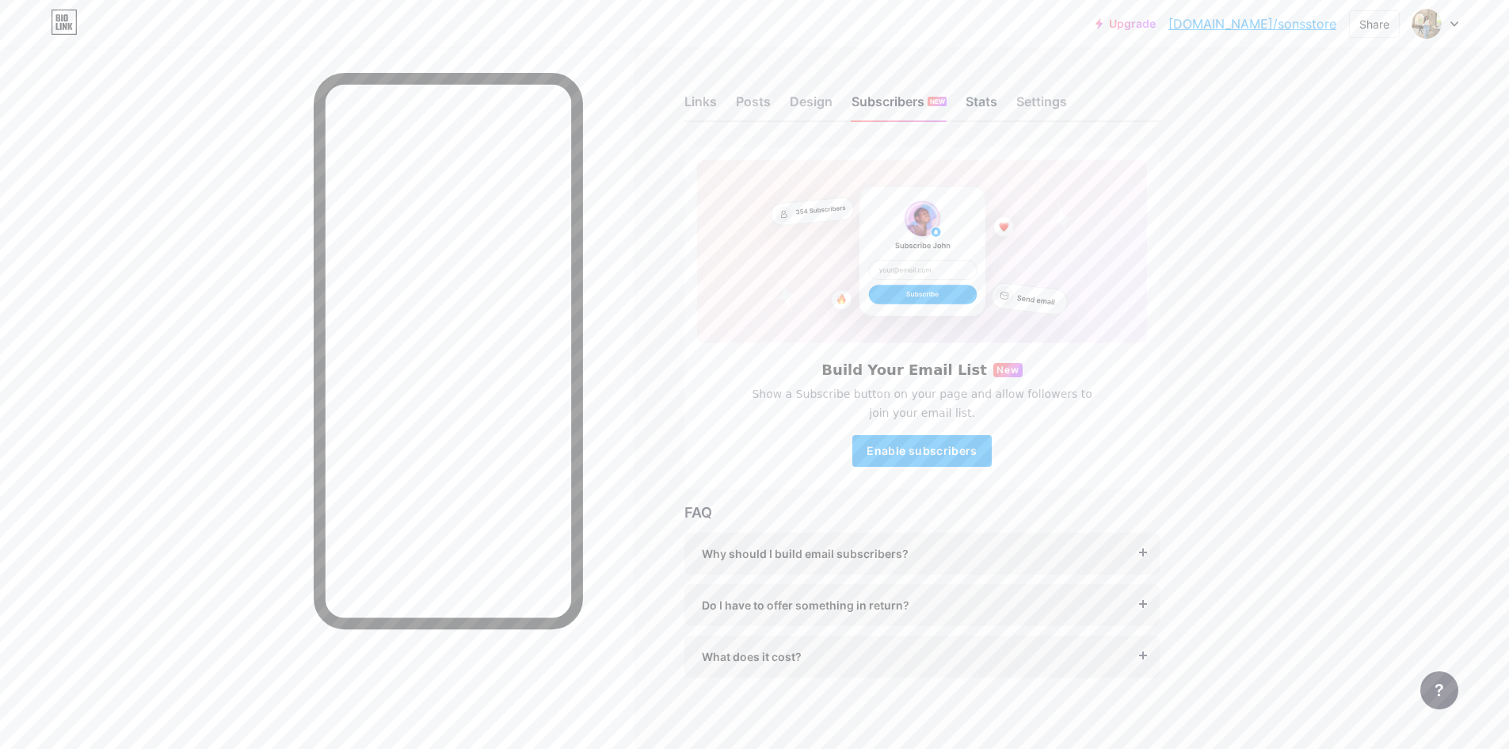
click at [989, 105] on div "Stats" at bounding box center [982, 106] width 32 height 29
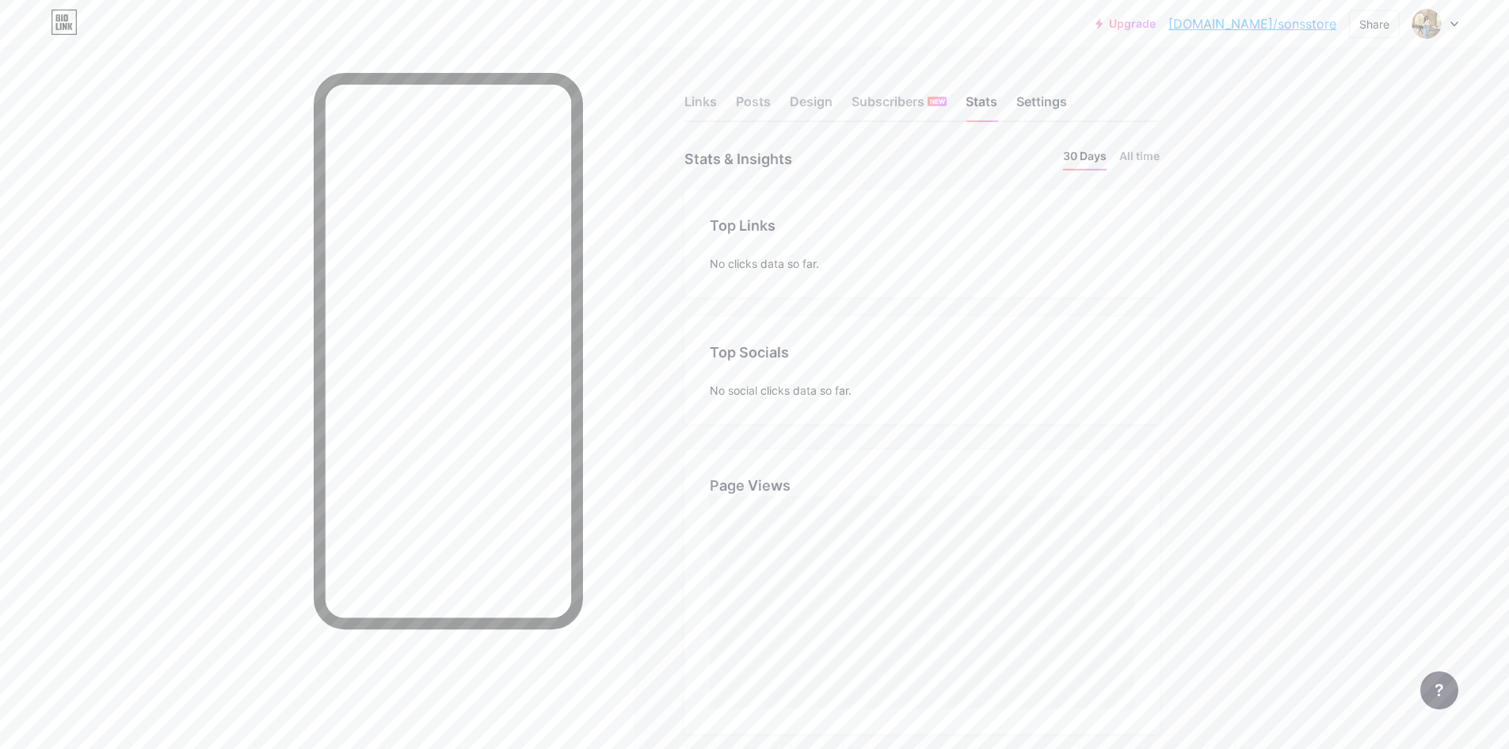
scroll to position [749, 1509]
click at [1035, 108] on div "Settings" at bounding box center [1041, 106] width 51 height 29
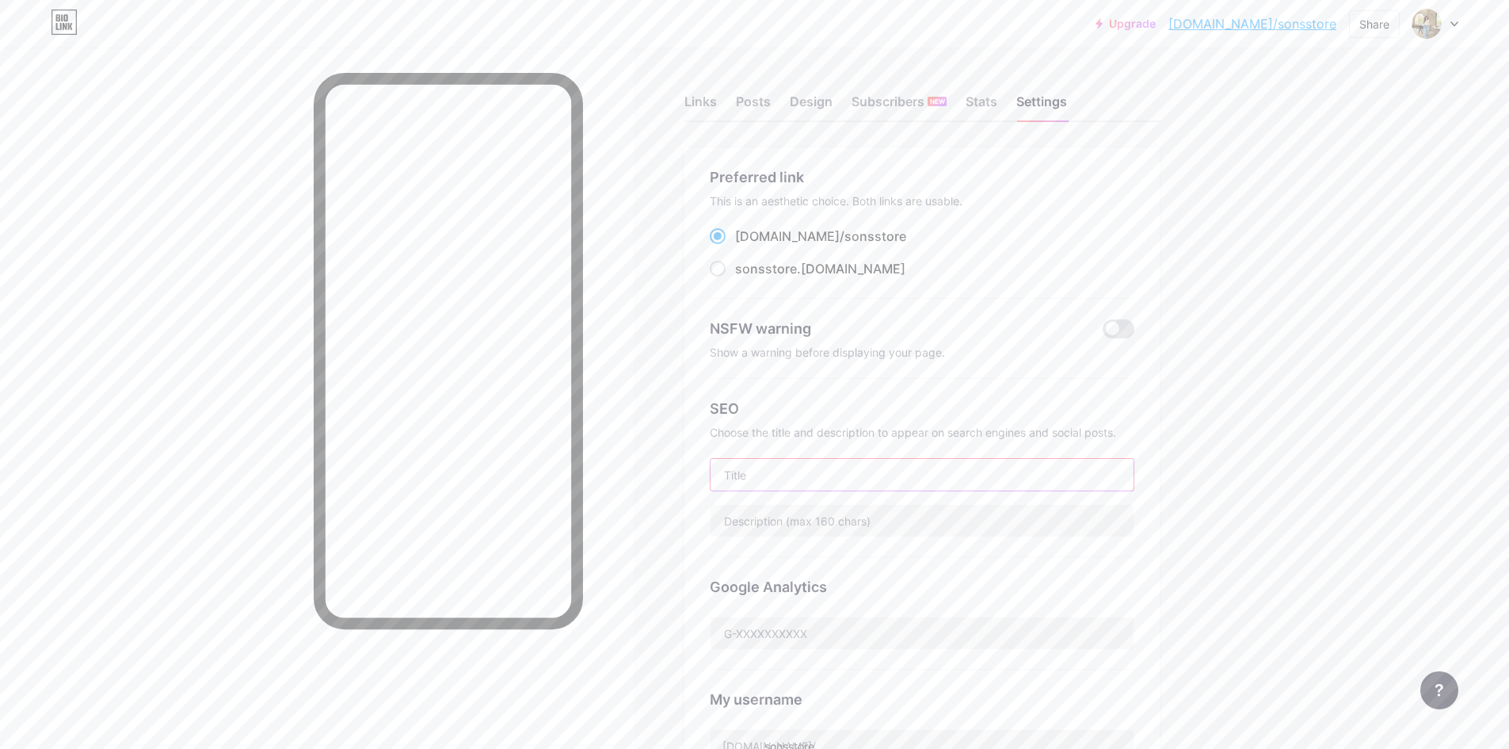
click at [845, 459] on input "text" at bounding box center [922, 475] width 423 height 32
click at [848, 505] on input "text" at bounding box center [922, 521] width 423 height 32
click at [894, 478] on input "text" at bounding box center [922, 475] width 423 height 32
click at [947, 505] on input "text" at bounding box center [922, 521] width 423 height 32
click at [1105, 321] on div "NSFW warning" at bounding box center [922, 328] width 425 height 21
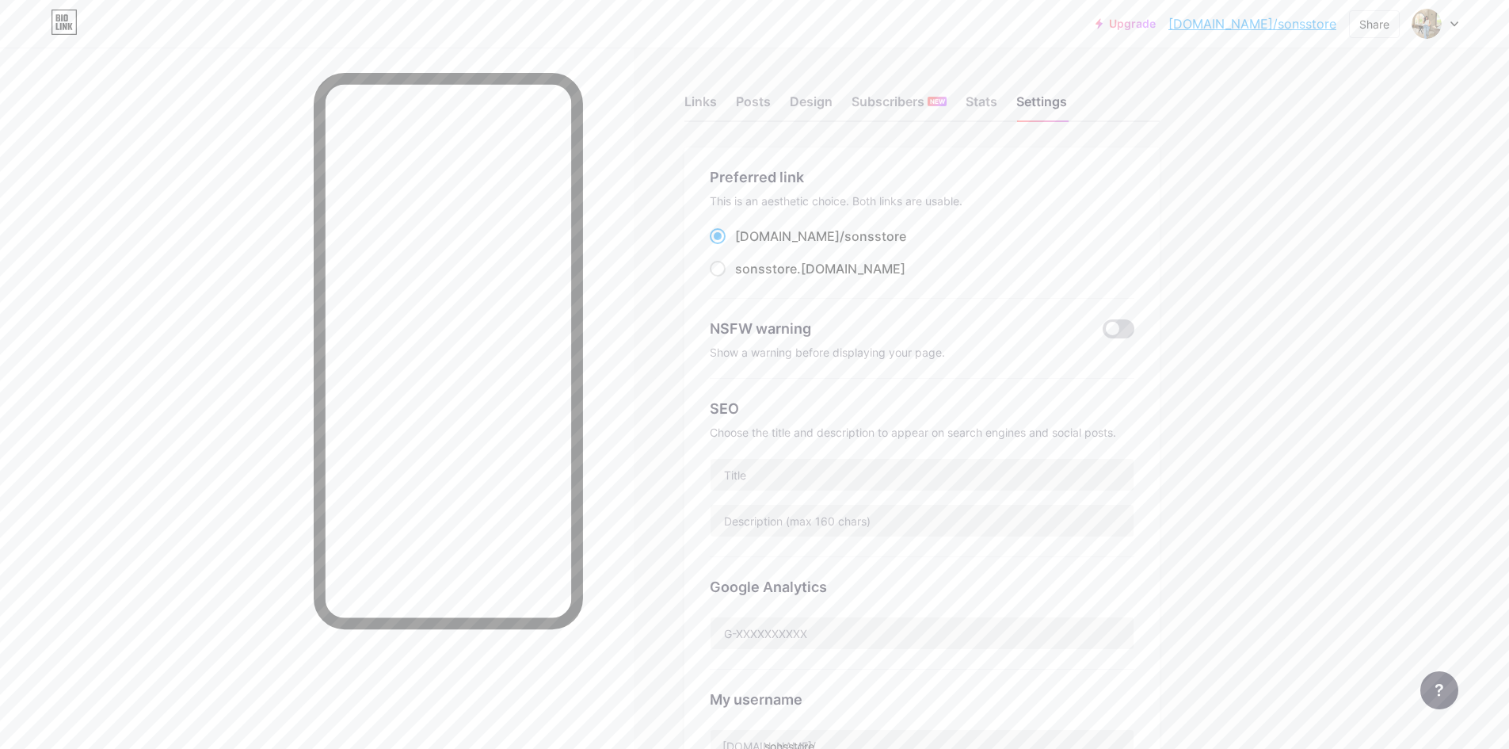
click at [1130, 327] on span at bounding box center [1119, 328] width 32 height 19
click at [1103, 333] on input "checkbox" at bounding box center [1103, 333] width 0 height 0
click at [1130, 327] on span at bounding box center [1119, 328] width 32 height 19
click at [1103, 333] on input "checkbox" at bounding box center [1103, 333] width 0 height 0
click at [1099, 324] on div "NSFW warning" at bounding box center [904, 328] width 389 height 21
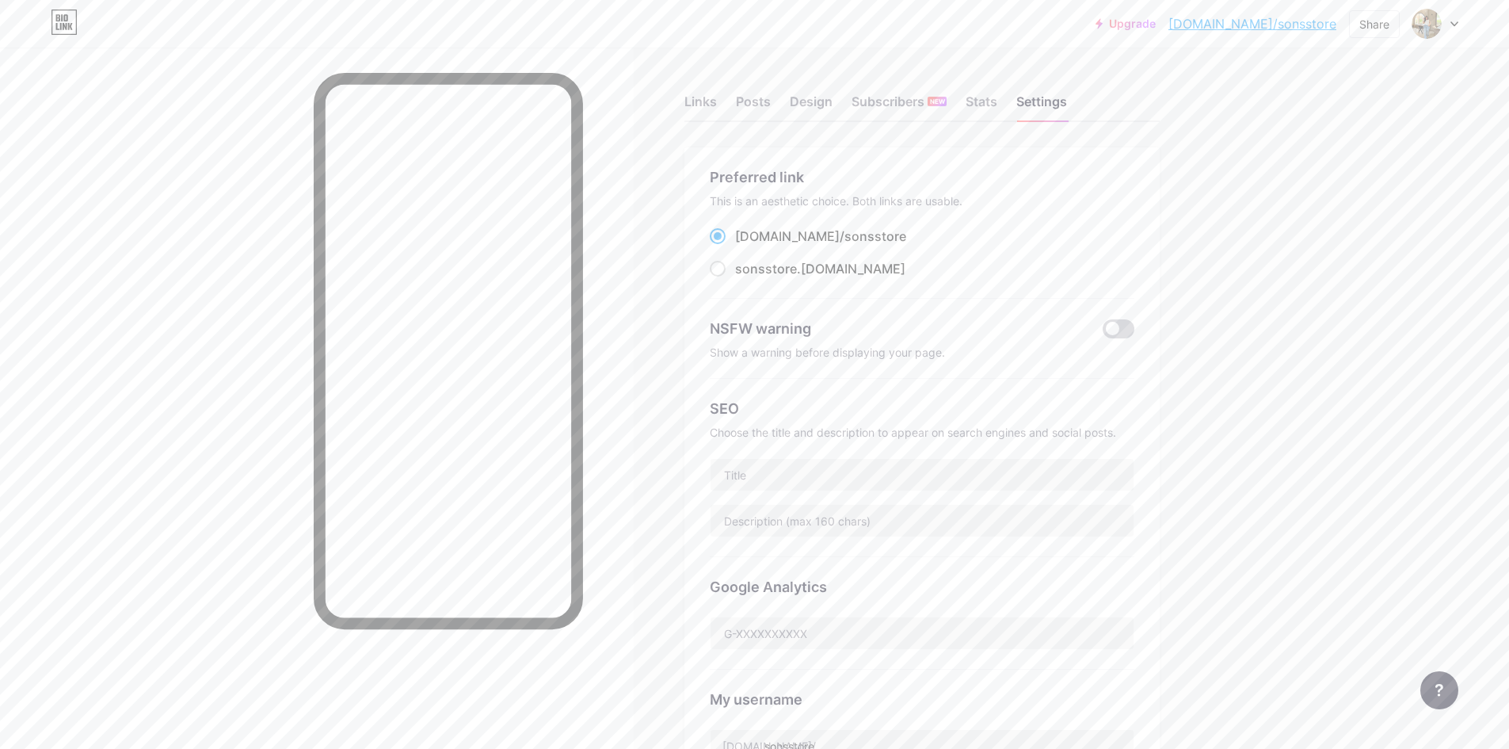
click at [1122, 329] on span at bounding box center [1119, 328] width 32 height 19
click at [1103, 333] on input "checkbox" at bounding box center [1103, 333] width 0 height 0
click at [1122, 329] on span at bounding box center [1119, 328] width 32 height 19
click at [1103, 333] on input "checkbox" at bounding box center [1103, 333] width 0 height 0
click at [744, 96] on div "Posts" at bounding box center [753, 106] width 35 height 29
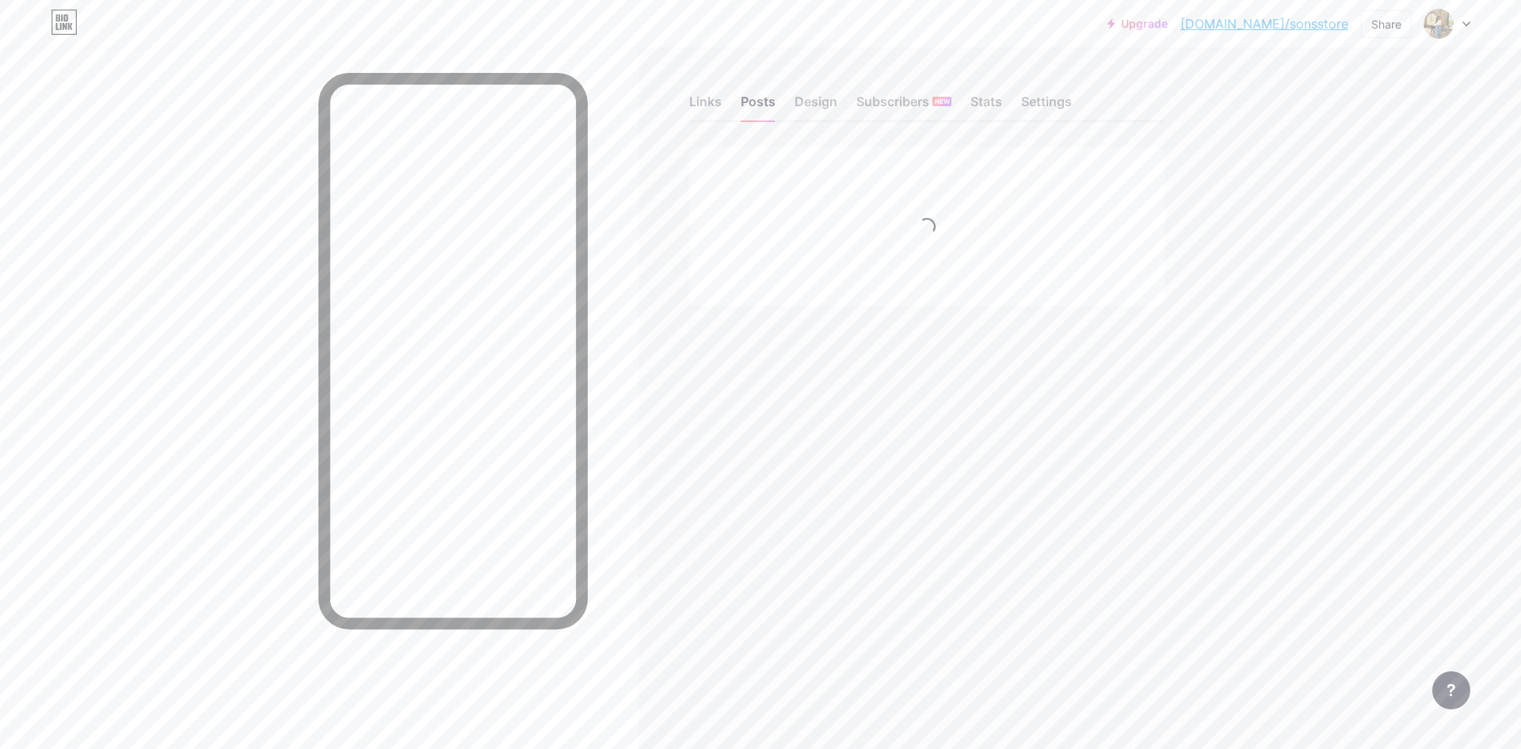
click at [688, 97] on div "Links Posts Design Subscribers NEW Stats Settings Feature requests Help center …" at bounding box center [615, 216] width 1231 height 337
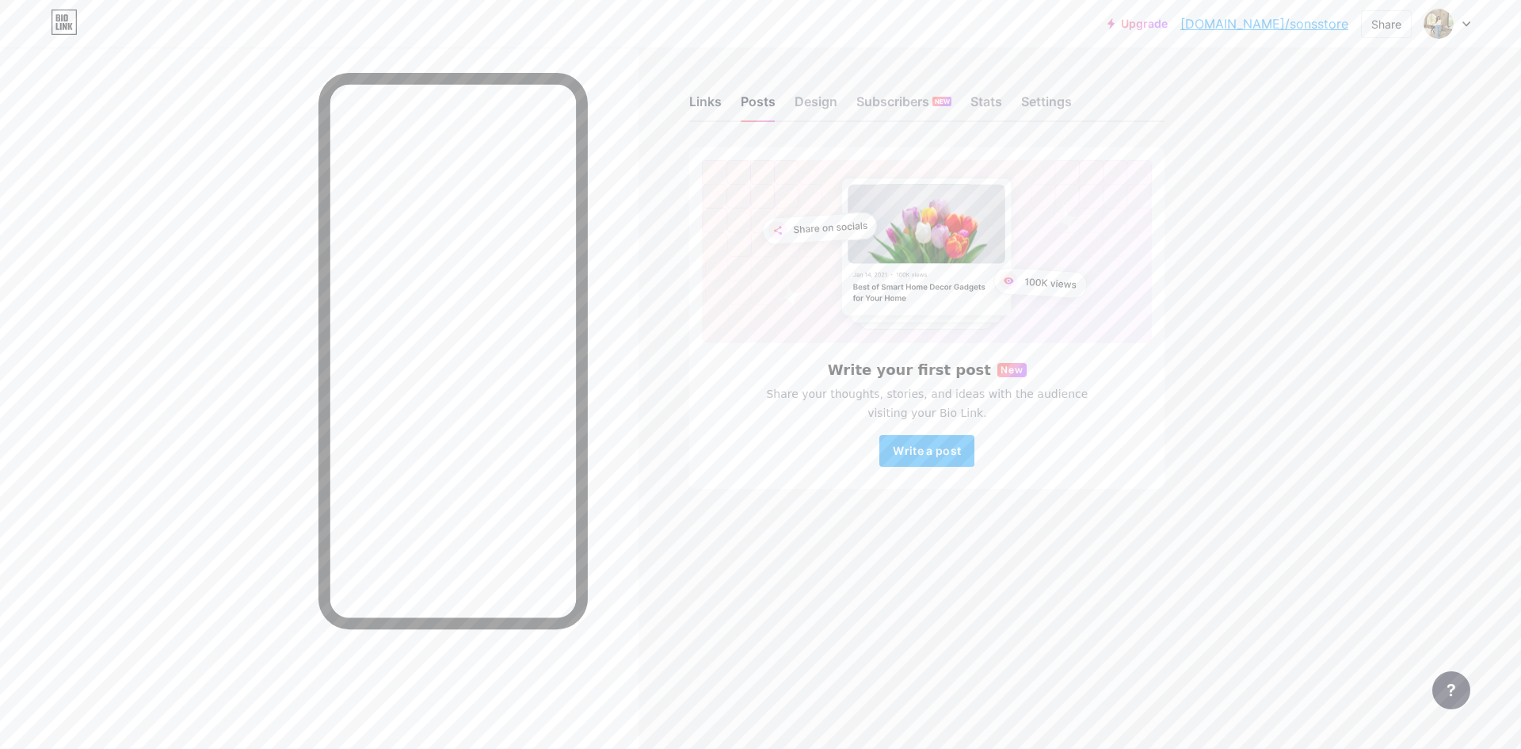
click at [695, 101] on div "Links" at bounding box center [705, 106] width 32 height 29
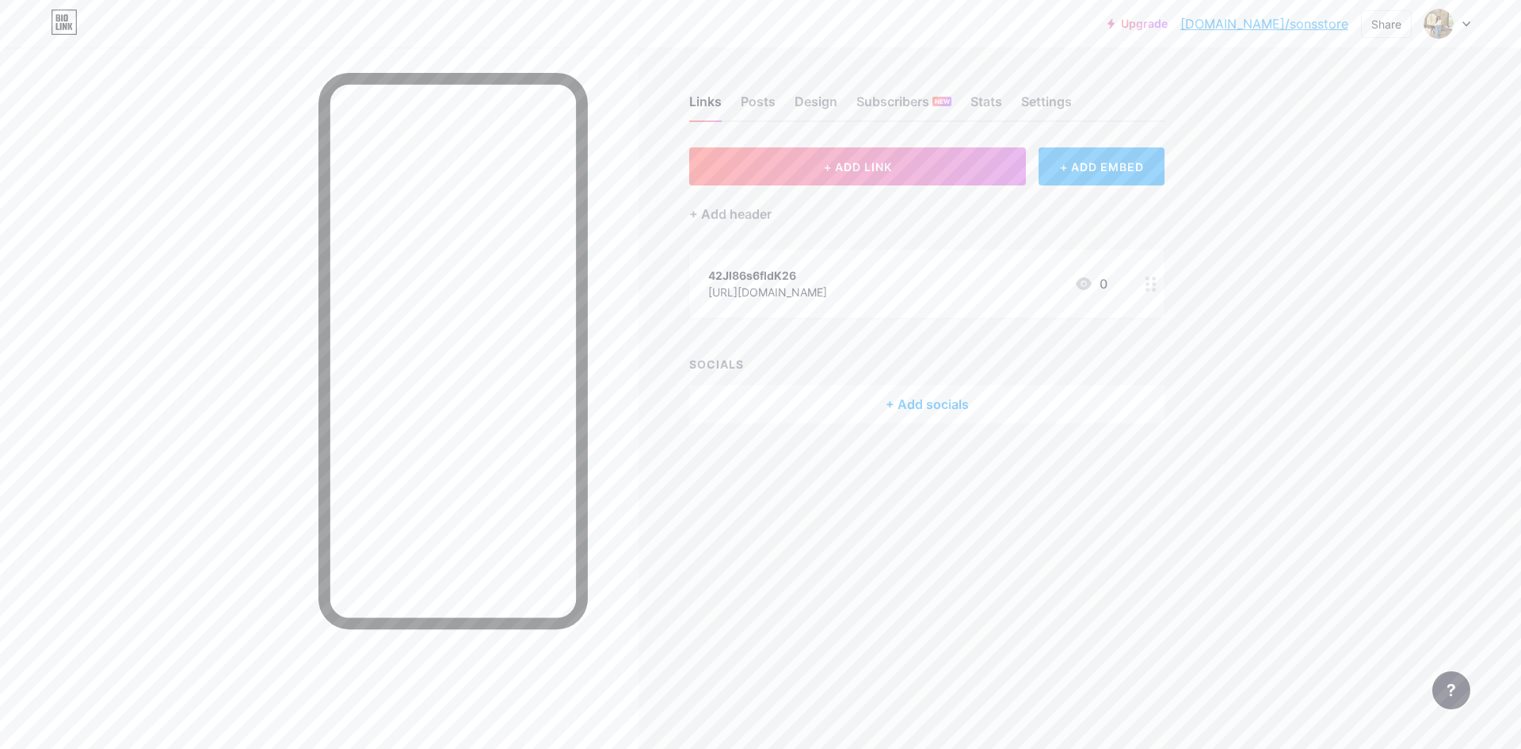
click at [1092, 174] on div "+ ADD EMBED" at bounding box center [1101, 166] width 126 height 38
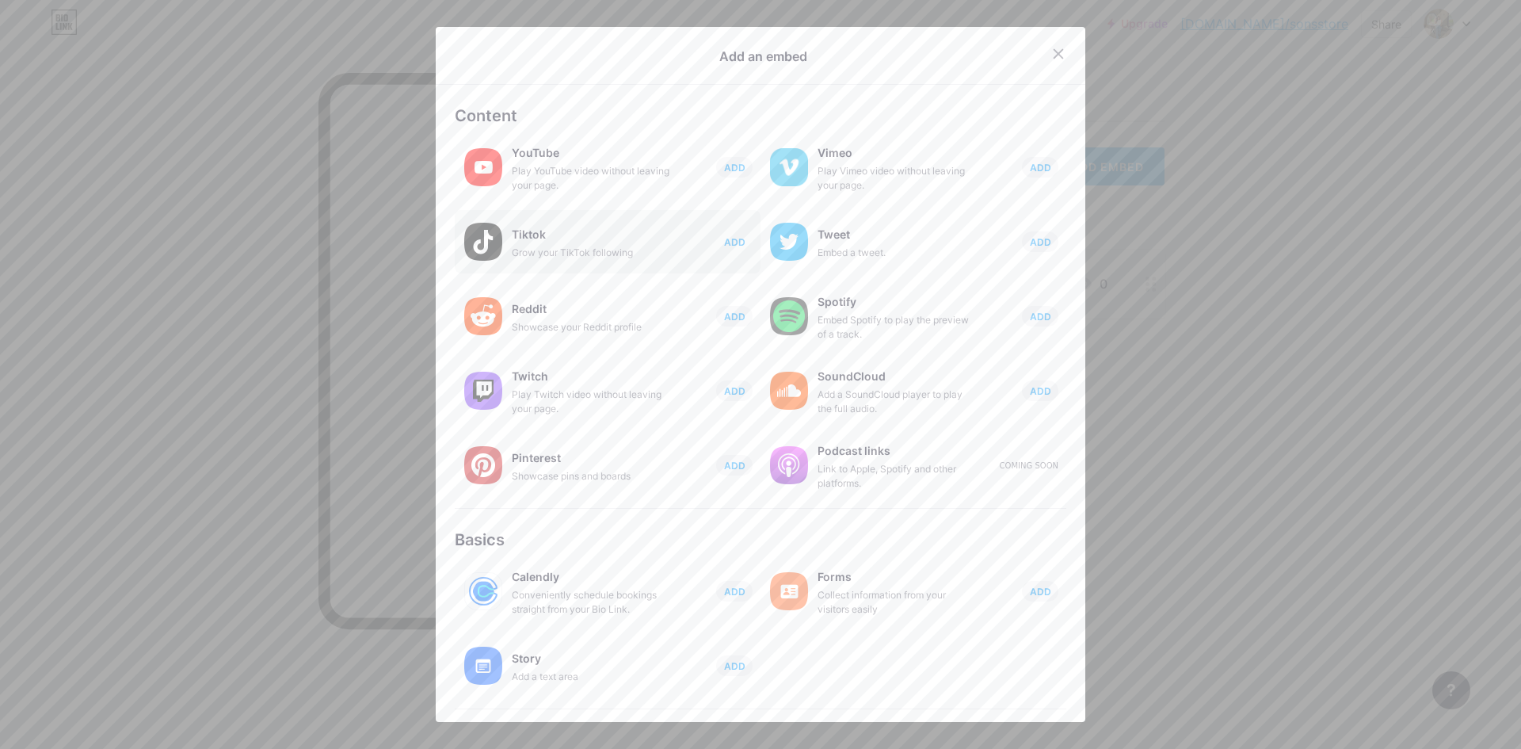
click at [724, 240] on span "ADD" at bounding box center [734, 241] width 21 height 13
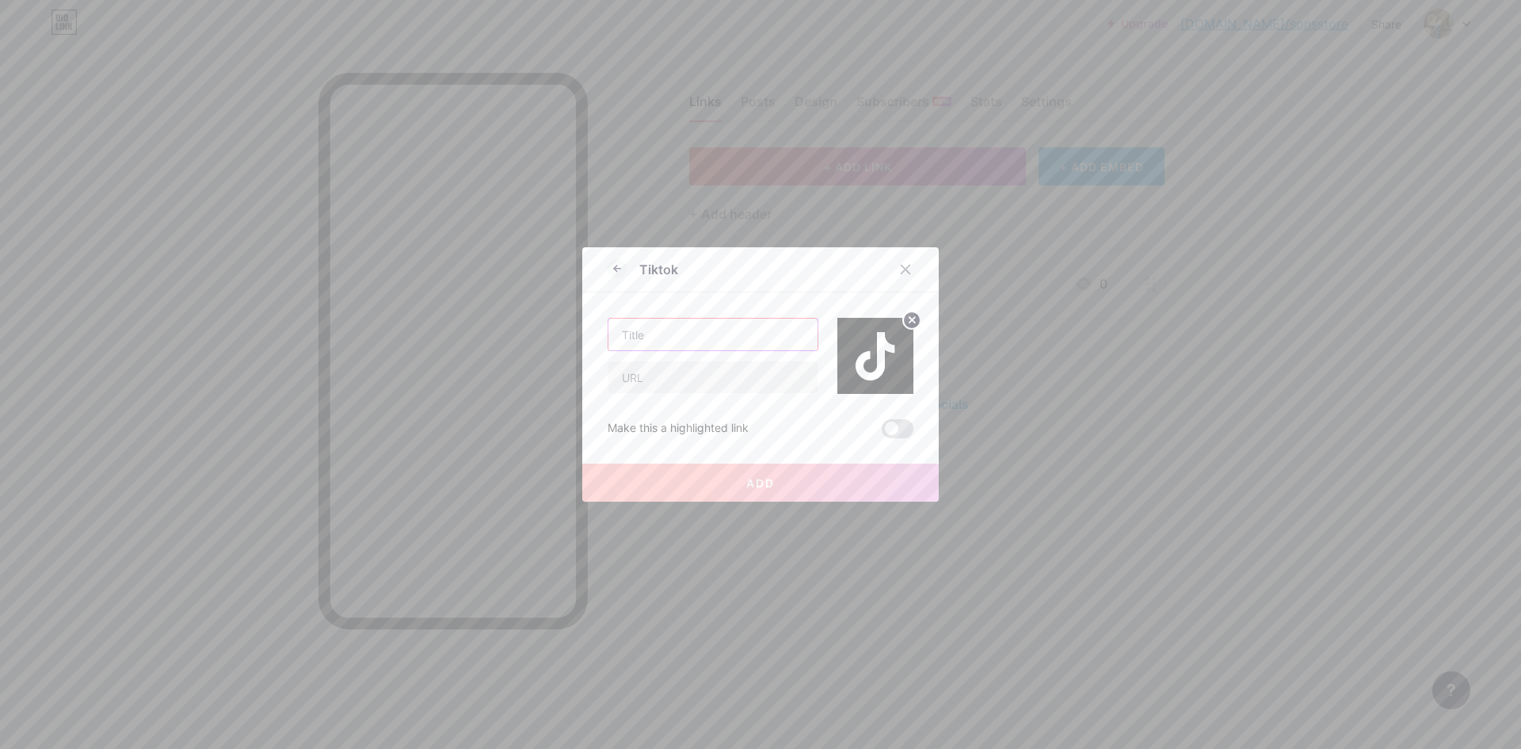
click at [775, 322] on input "text" at bounding box center [712, 334] width 209 height 32
click at [1157, 330] on div at bounding box center [760, 374] width 1521 height 749
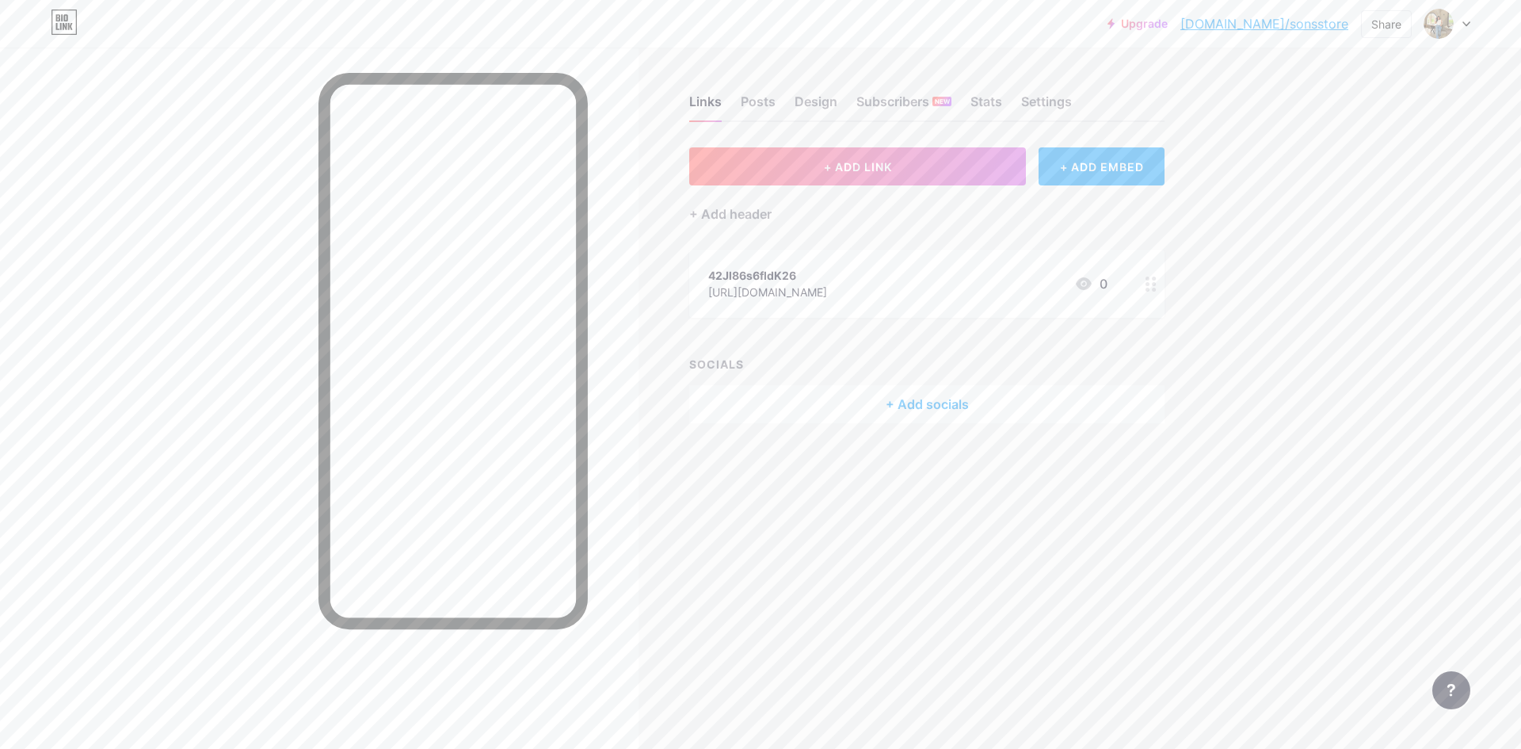
click at [1087, 284] on icon at bounding box center [1084, 283] width 16 height 13
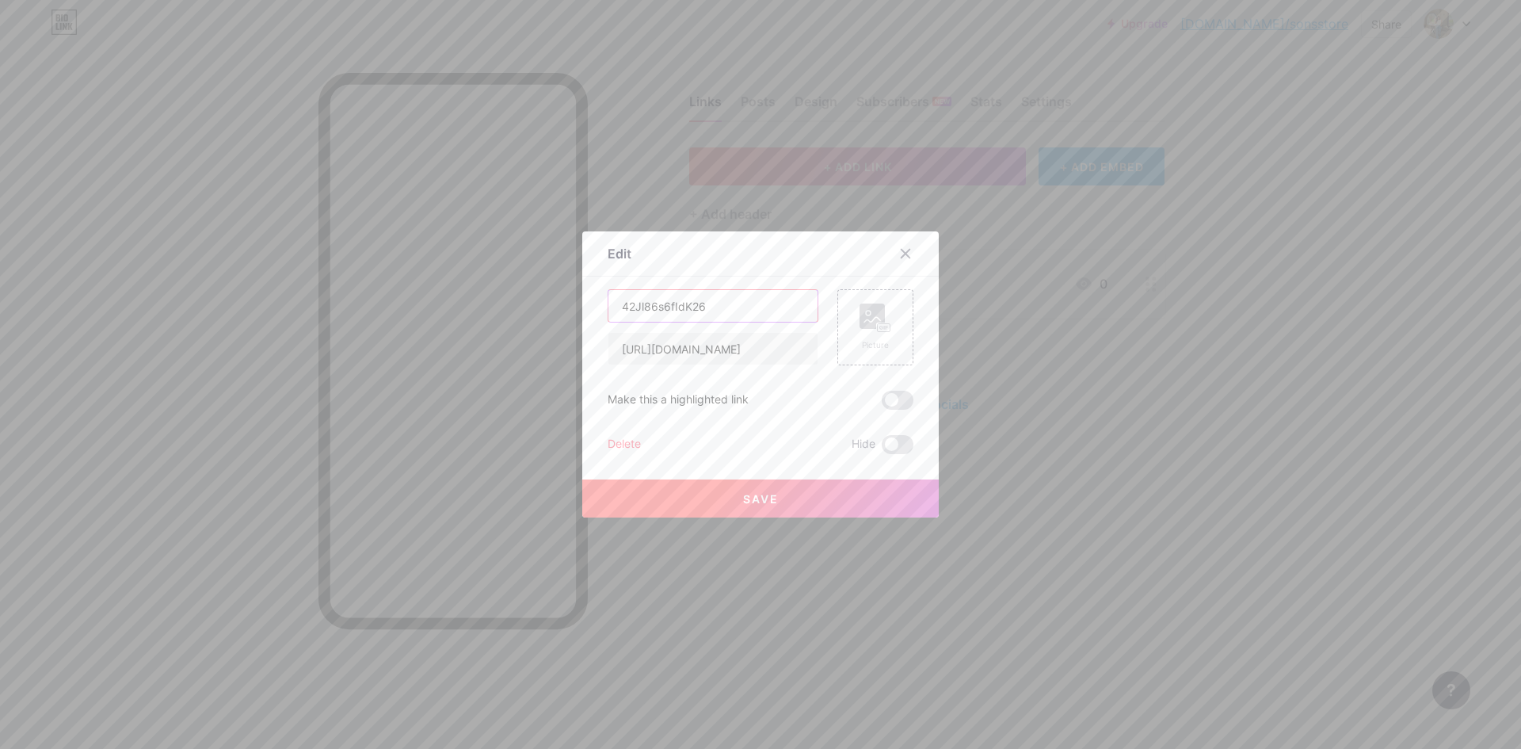
click at [760, 312] on input "42Jl86s6fIdK26" at bounding box center [712, 306] width 209 height 32
click at [913, 255] on div at bounding box center [905, 253] width 29 height 29
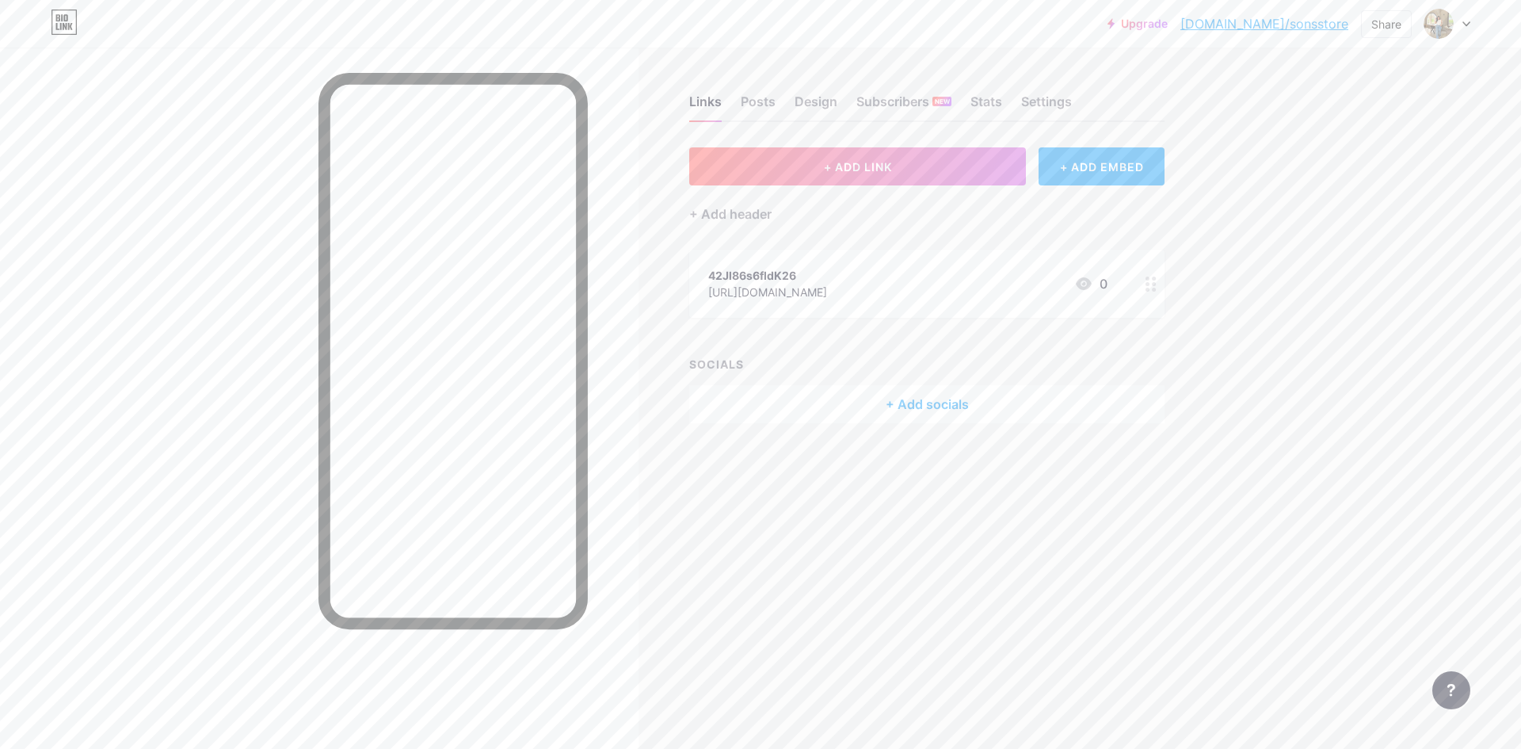
click at [919, 413] on div "+ Add socials" at bounding box center [926, 404] width 475 height 38
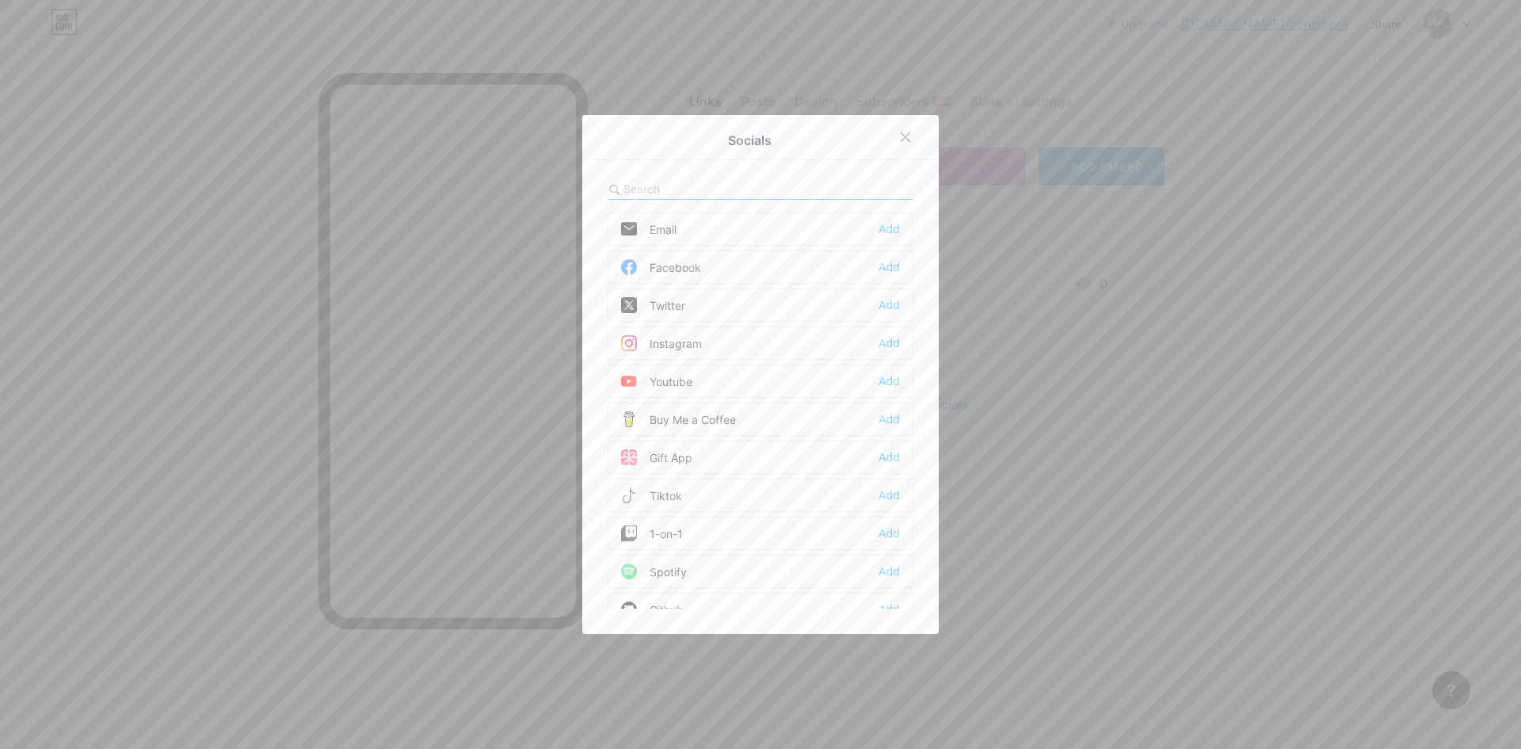
click at [789, 183] on div at bounding box center [761, 189] width 306 height 21
click at [647, 208] on div "Email Add Facebook Add Twitter Add Instagram Add Youtube Add Buy Me a Coffee Ad…" at bounding box center [761, 393] width 306 height 429
click at [650, 195] on input "text" at bounding box center [710, 189] width 175 height 17
type input "we"
click at [882, 227] on div "Add" at bounding box center [888, 229] width 21 height 16
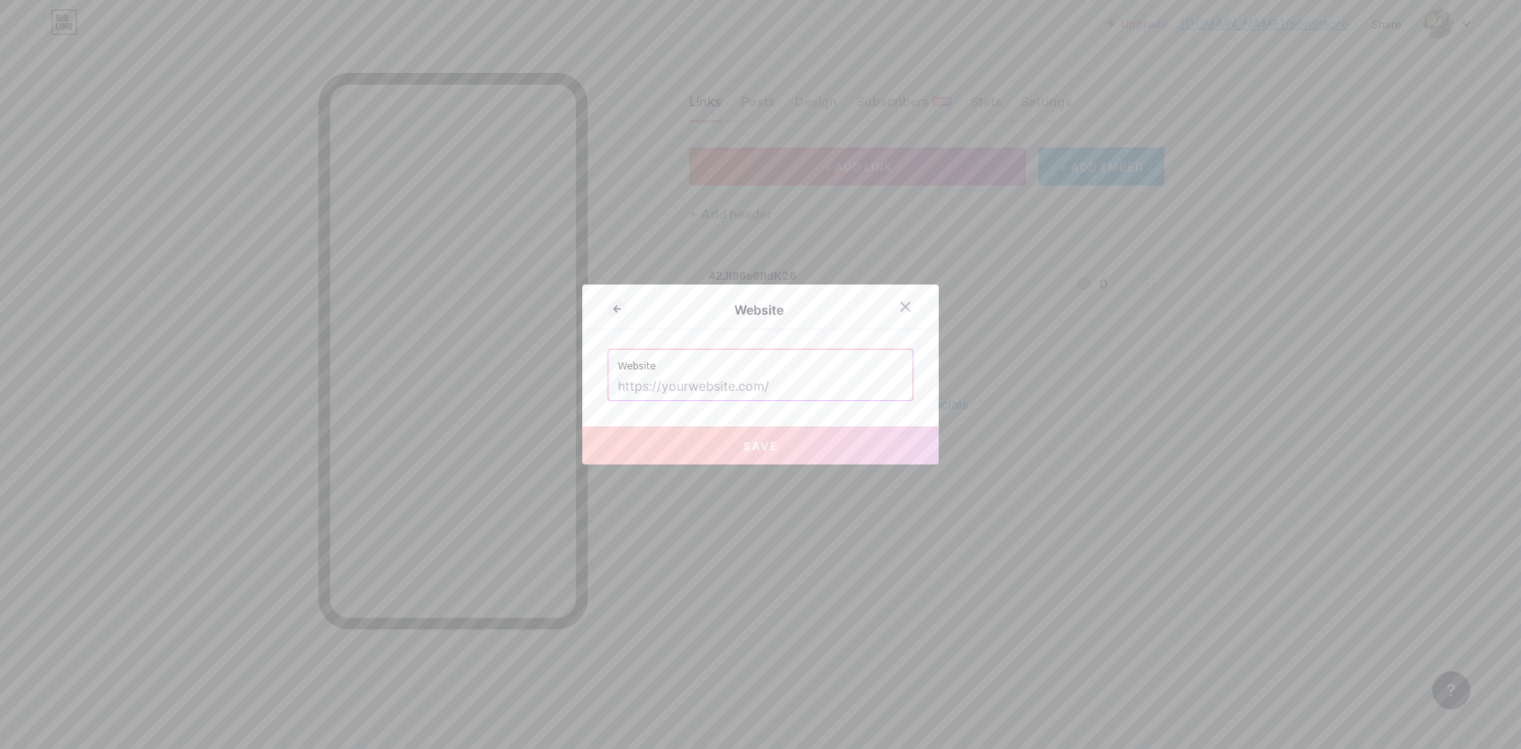
click at [759, 388] on input "text" at bounding box center [760, 386] width 285 height 27
paste input "[URL][DOMAIN_NAME]"
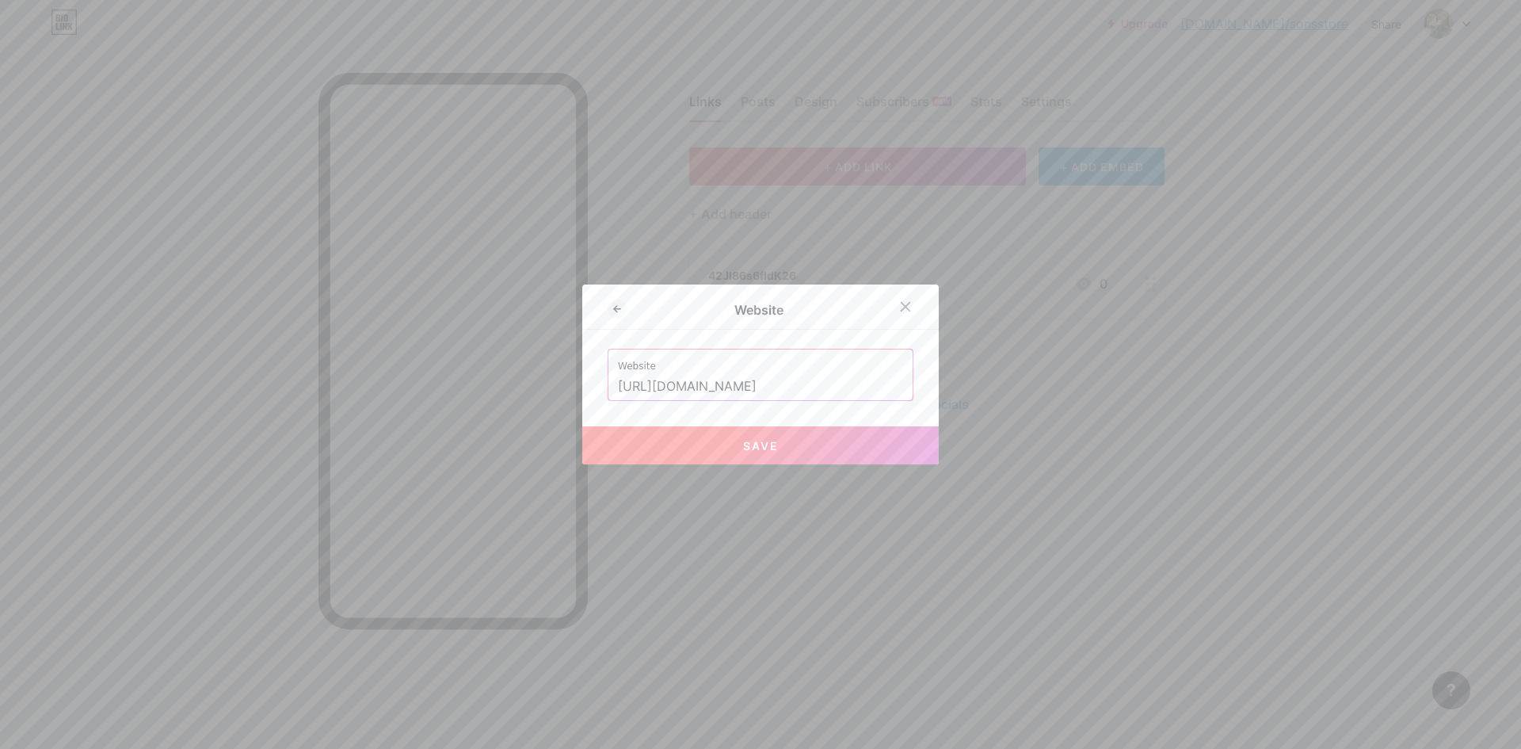
type input "[URL][DOMAIN_NAME]"
click at [757, 444] on span "Save" at bounding box center [761, 445] width 36 height 13
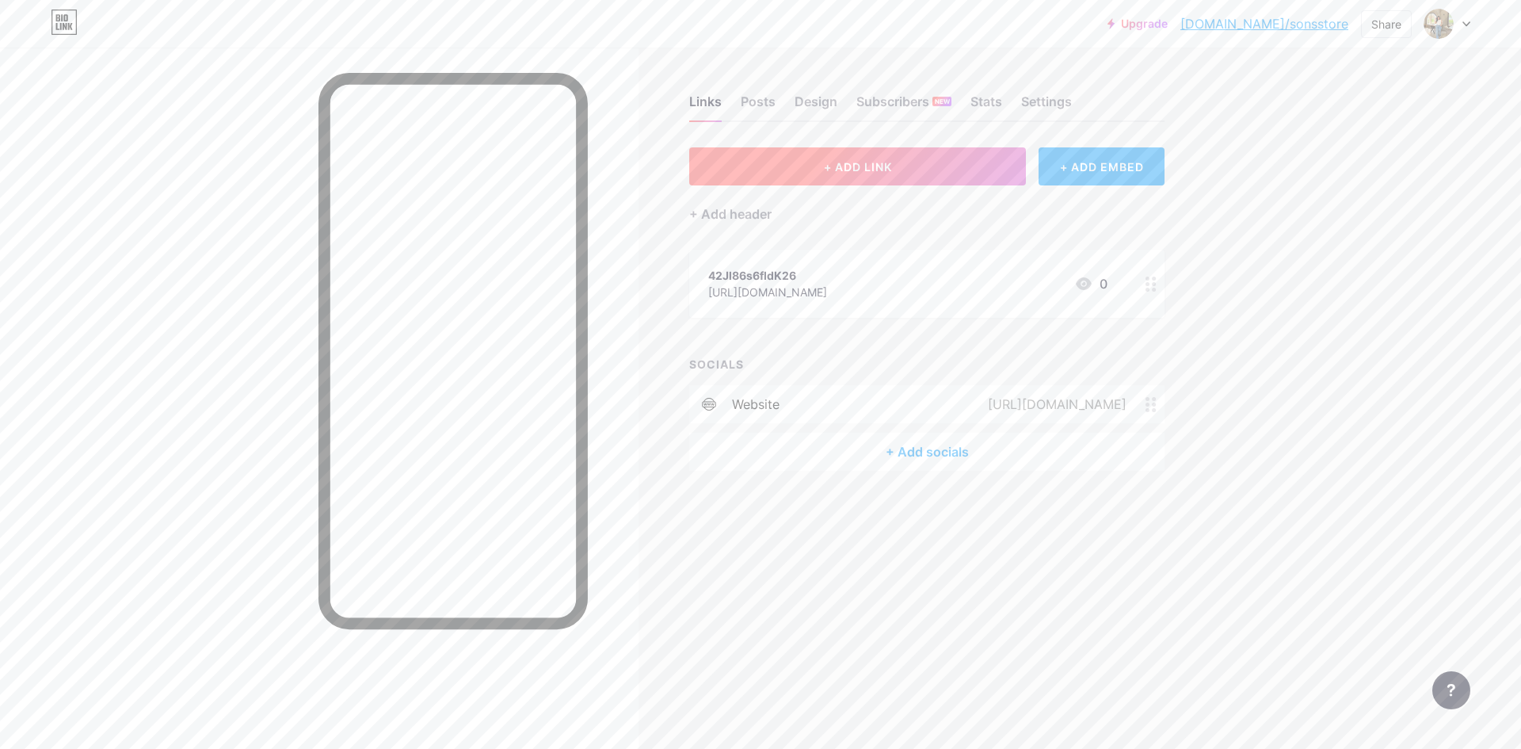
click at [793, 169] on button "+ ADD LINK" at bounding box center [857, 166] width 337 height 38
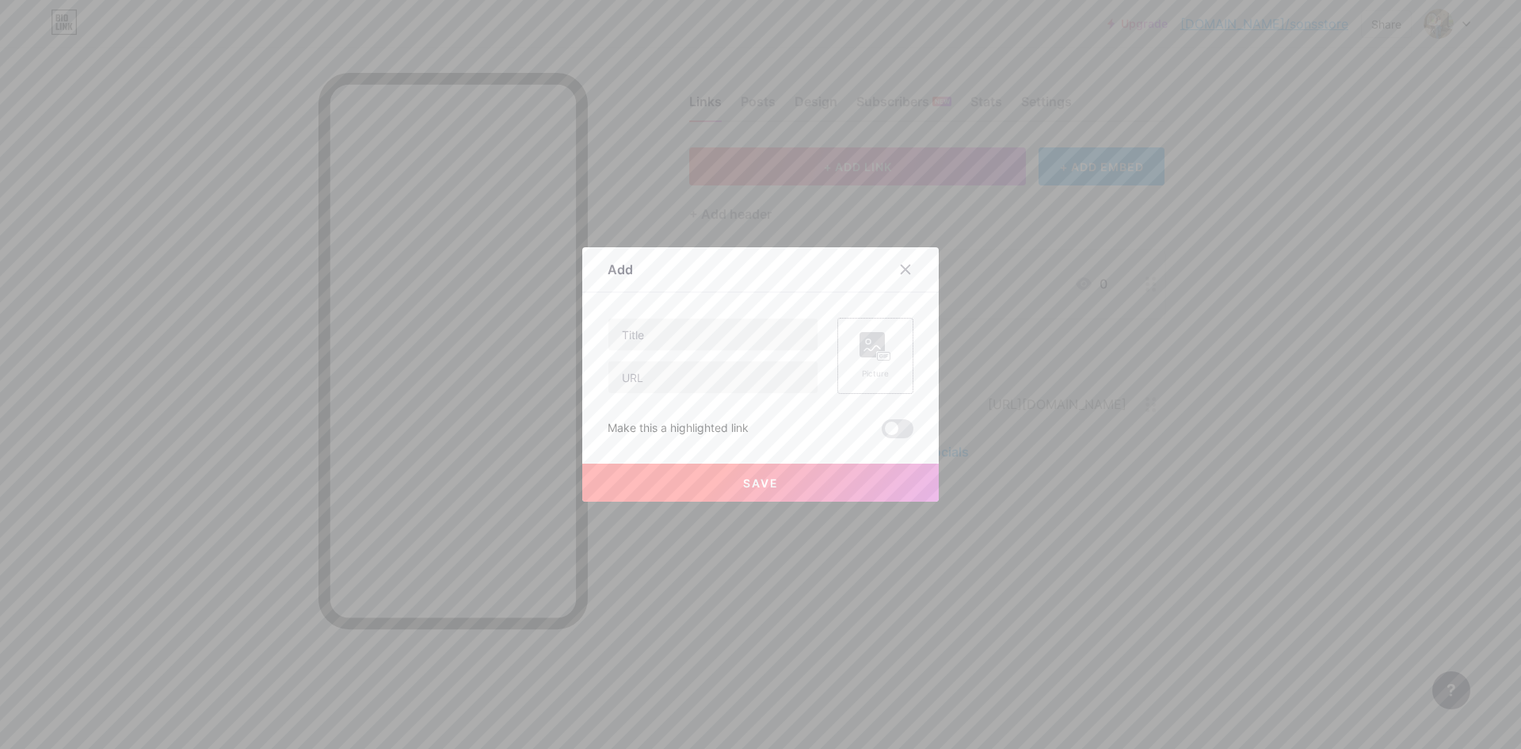
click at [859, 360] on icon at bounding box center [875, 346] width 32 height 29
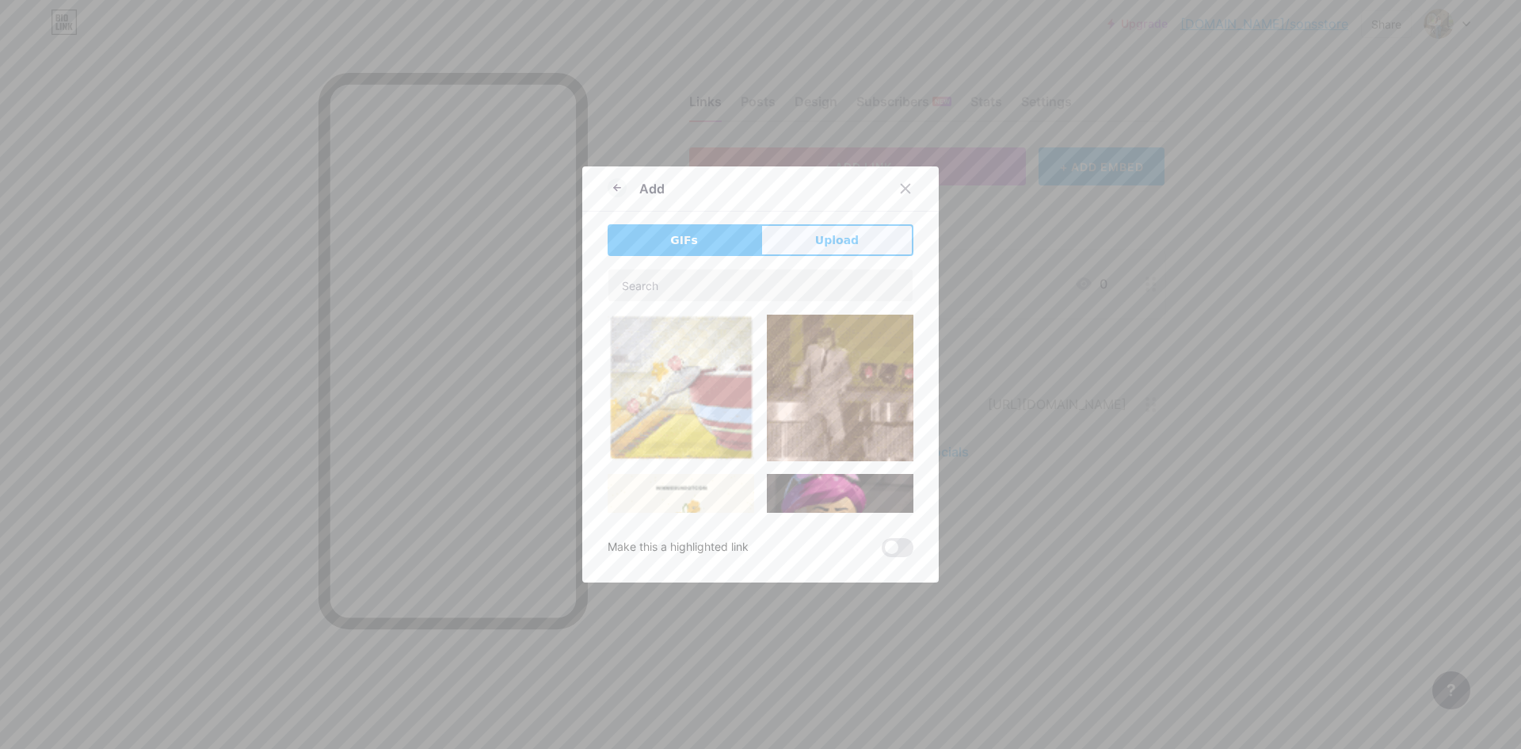
click at [820, 234] on span "Upload" at bounding box center [837, 240] width 44 height 17
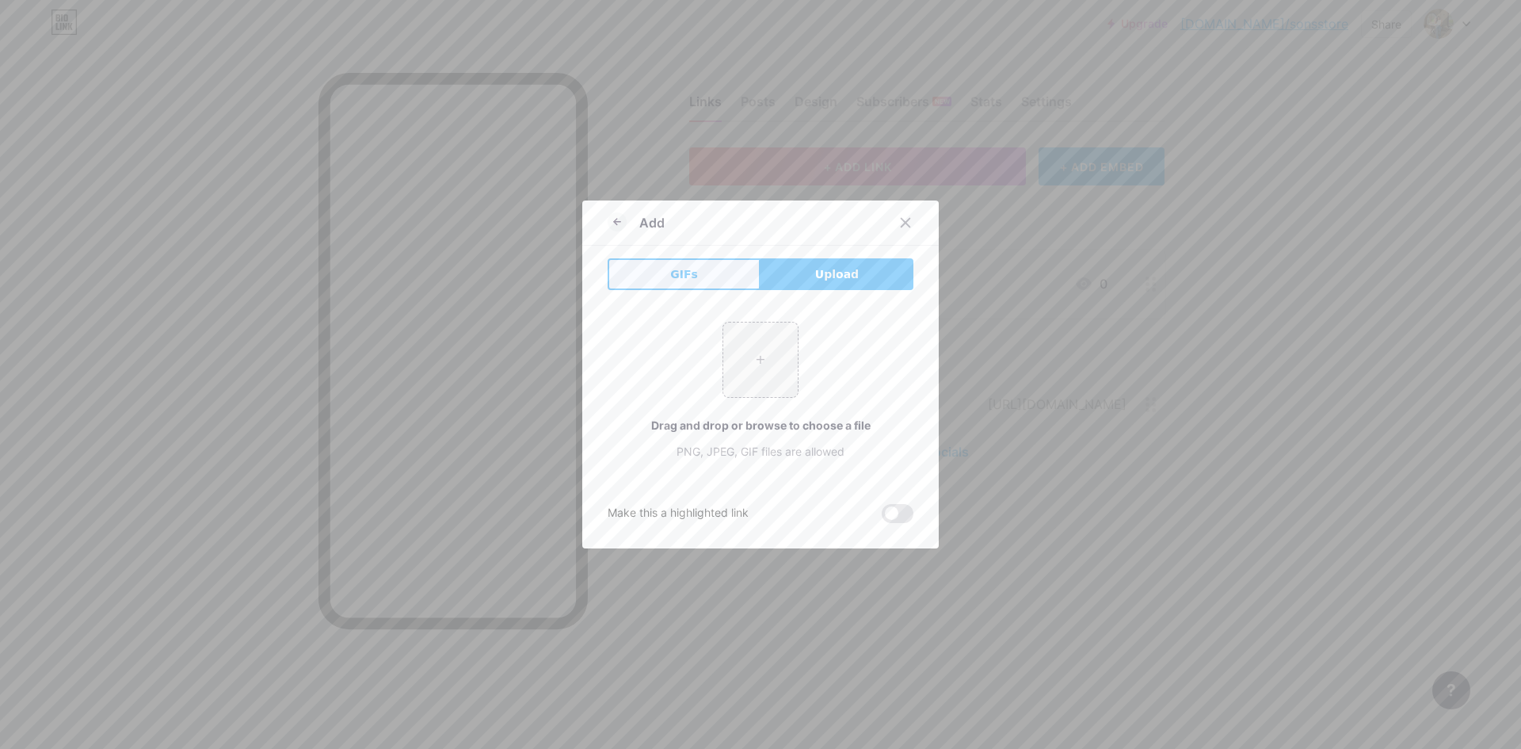
click at [721, 272] on button "GIFs" at bounding box center [684, 274] width 153 height 32
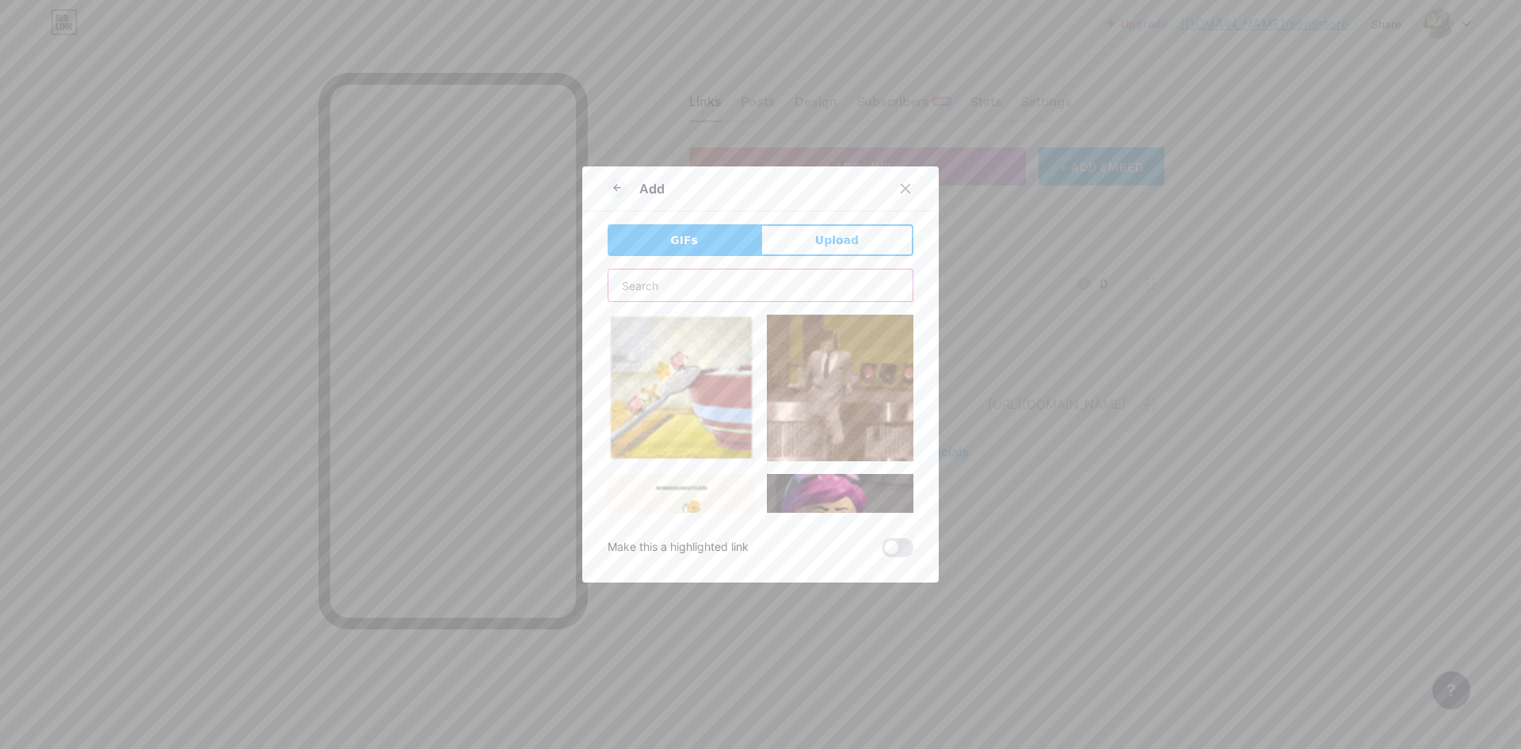
click at [807, 288] on input "text" at bounding box center [760, 285] width 304 height 32
click at [899, 181] on div at bounding box center [905, 188] width 29 height 29
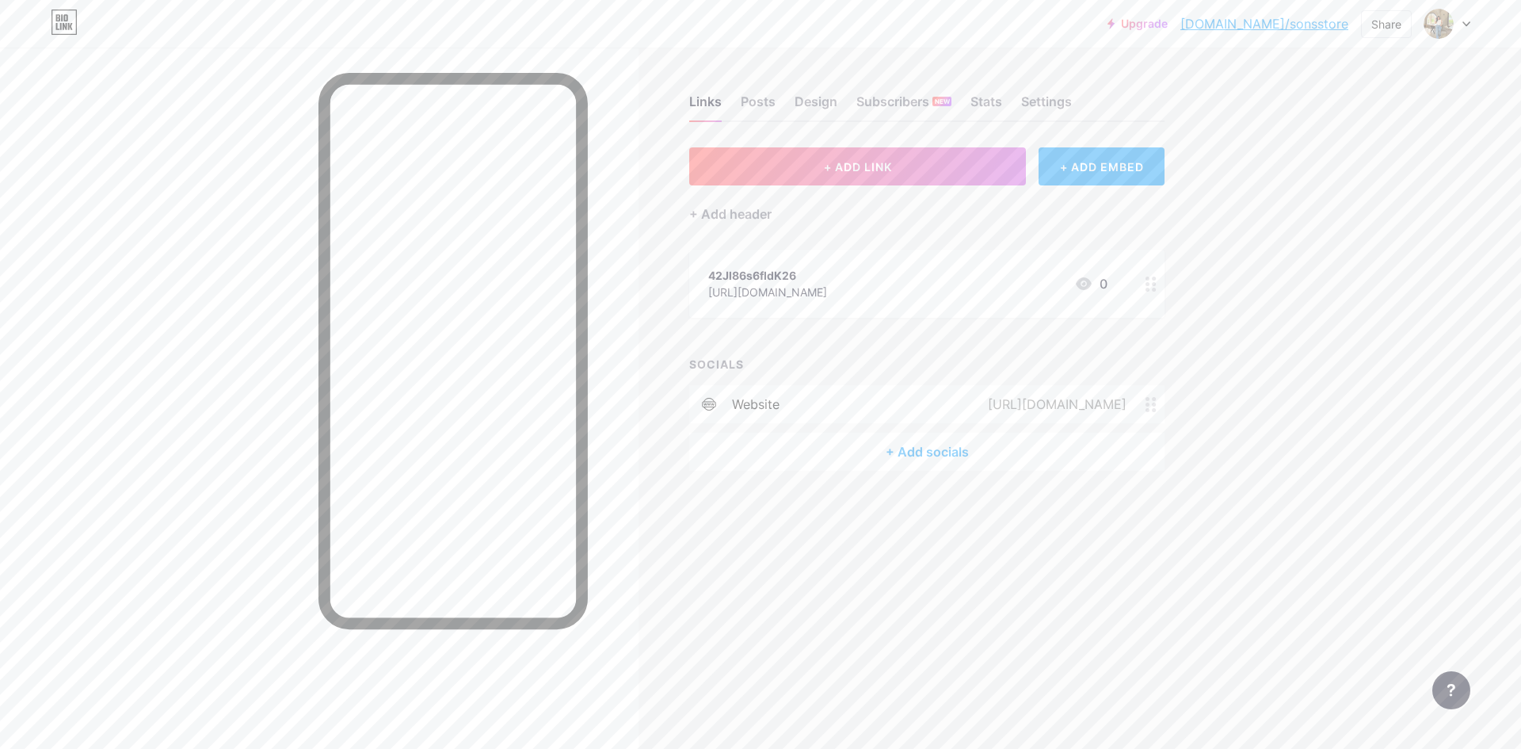
click at [1140, 398] on div "[URL][DOMAIN_NAME]" at bounding box center [1053, 403] width 183 height 19
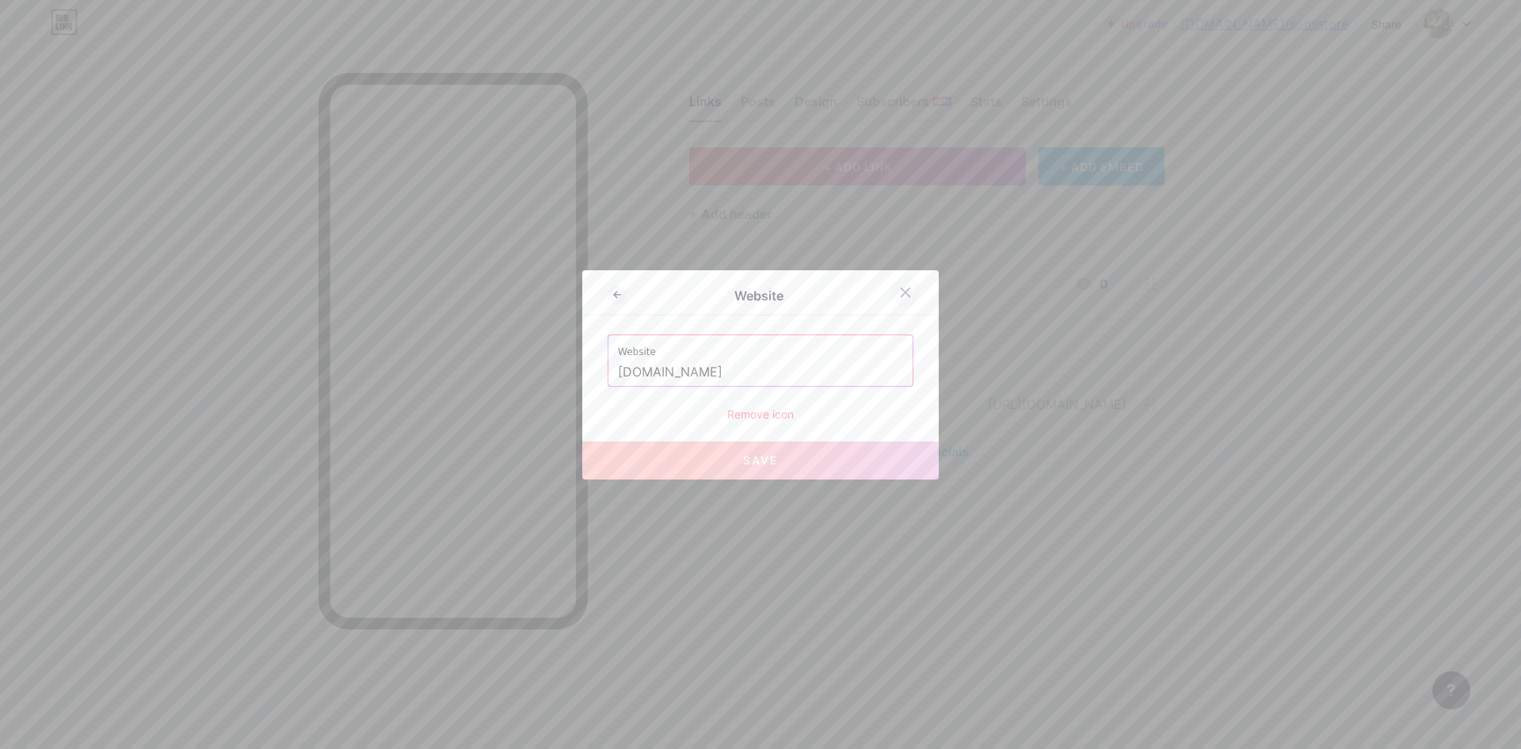
click at [903, 281] on div at bounding box center [905, 292] width 29 height 29
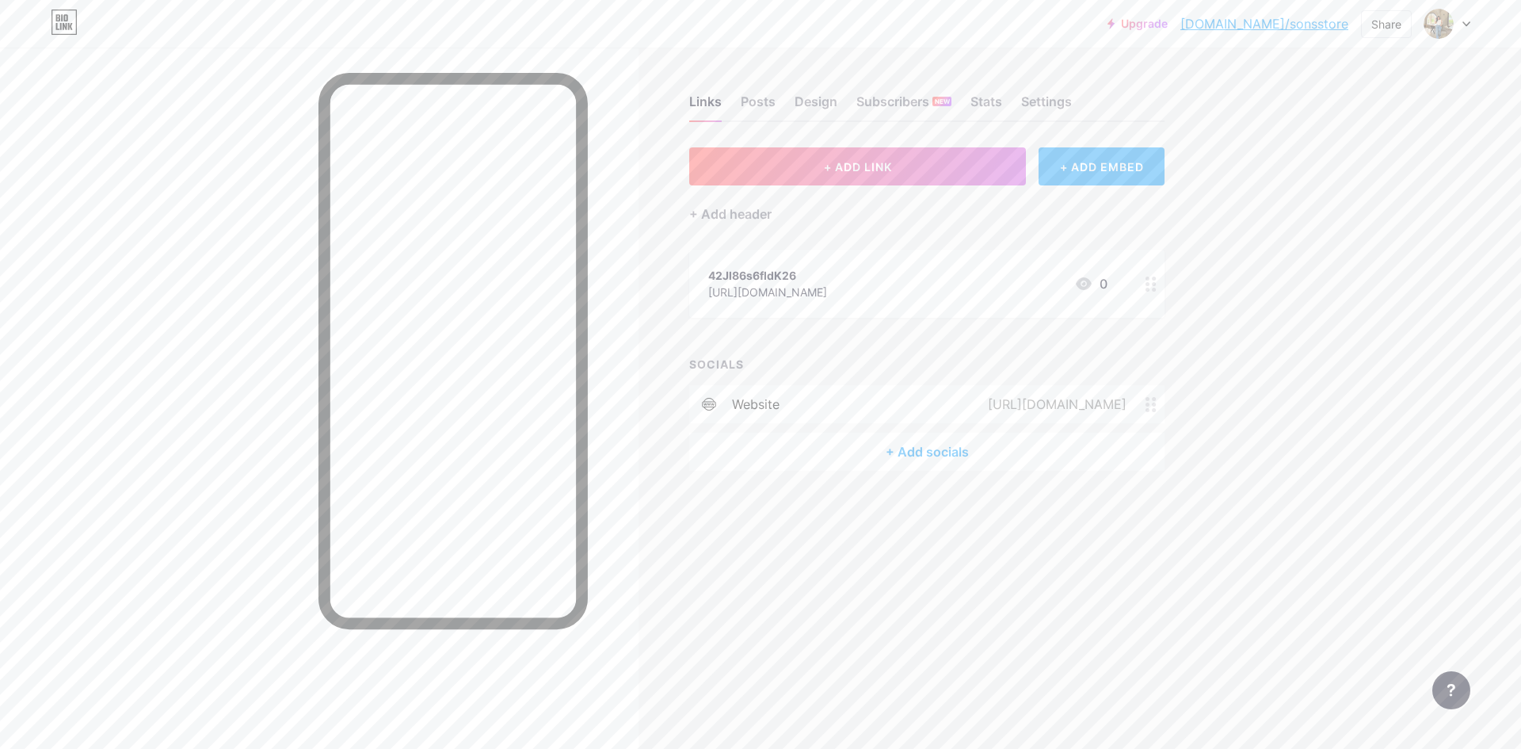
click at [1078, 168] on div "+ ADD EMBED" at bounding box center [1101, 166] width 126 height 38
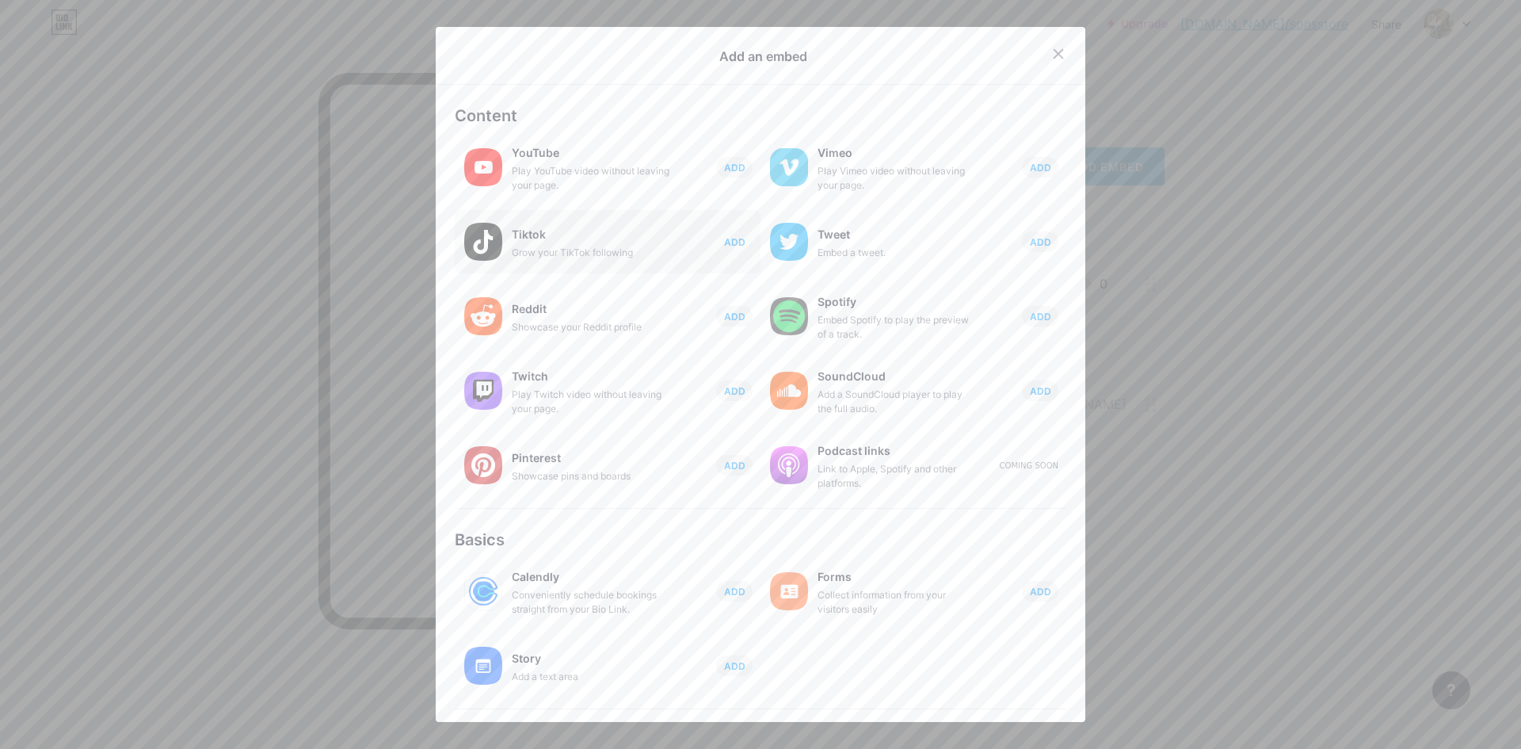
click at [730, 235] on span "ADD" at bounding box center [734, 241] width 21 height 13
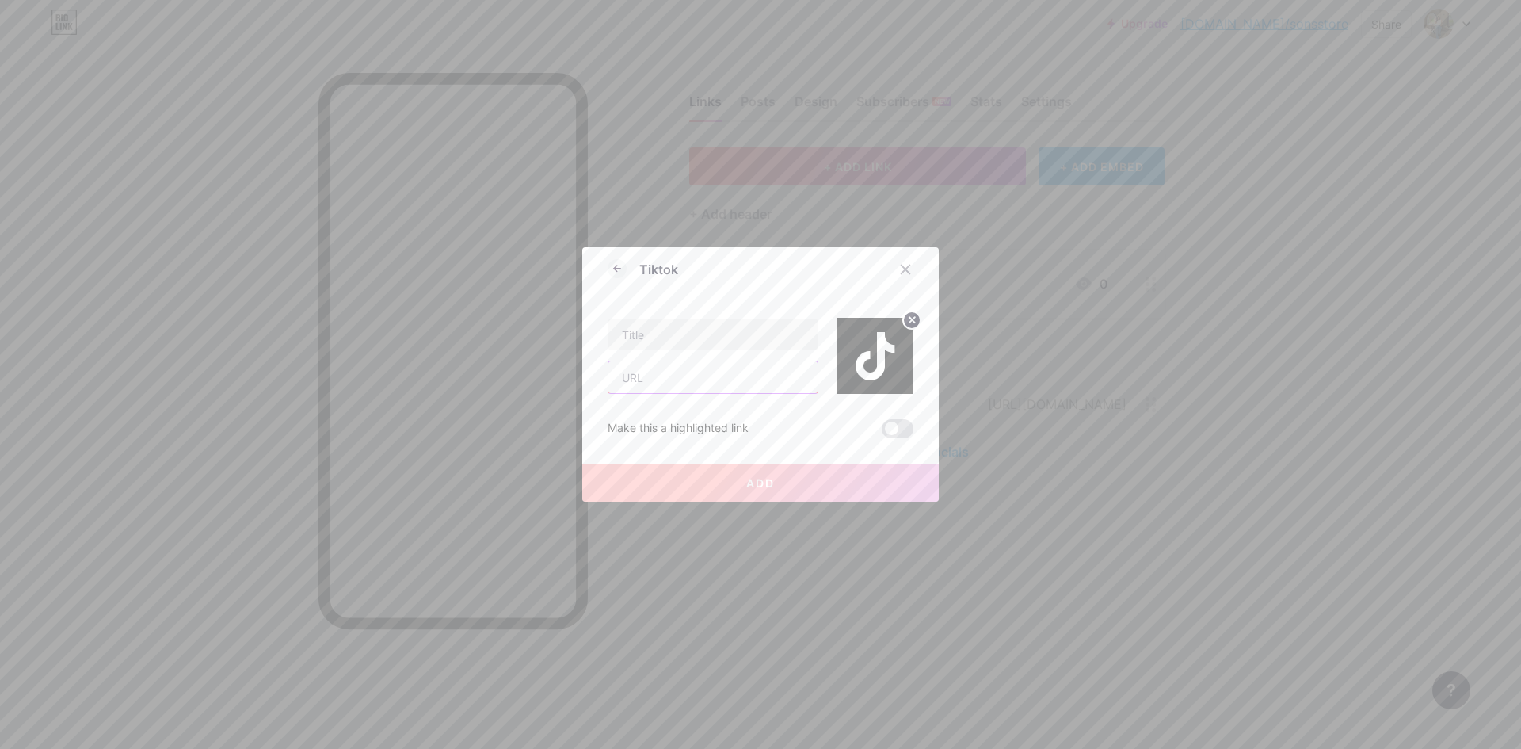
click at [735, 376] on input "text" at bounding box center [712, 377] width 209 height 32
paste input "[URL][DOMAIN_NAME]"
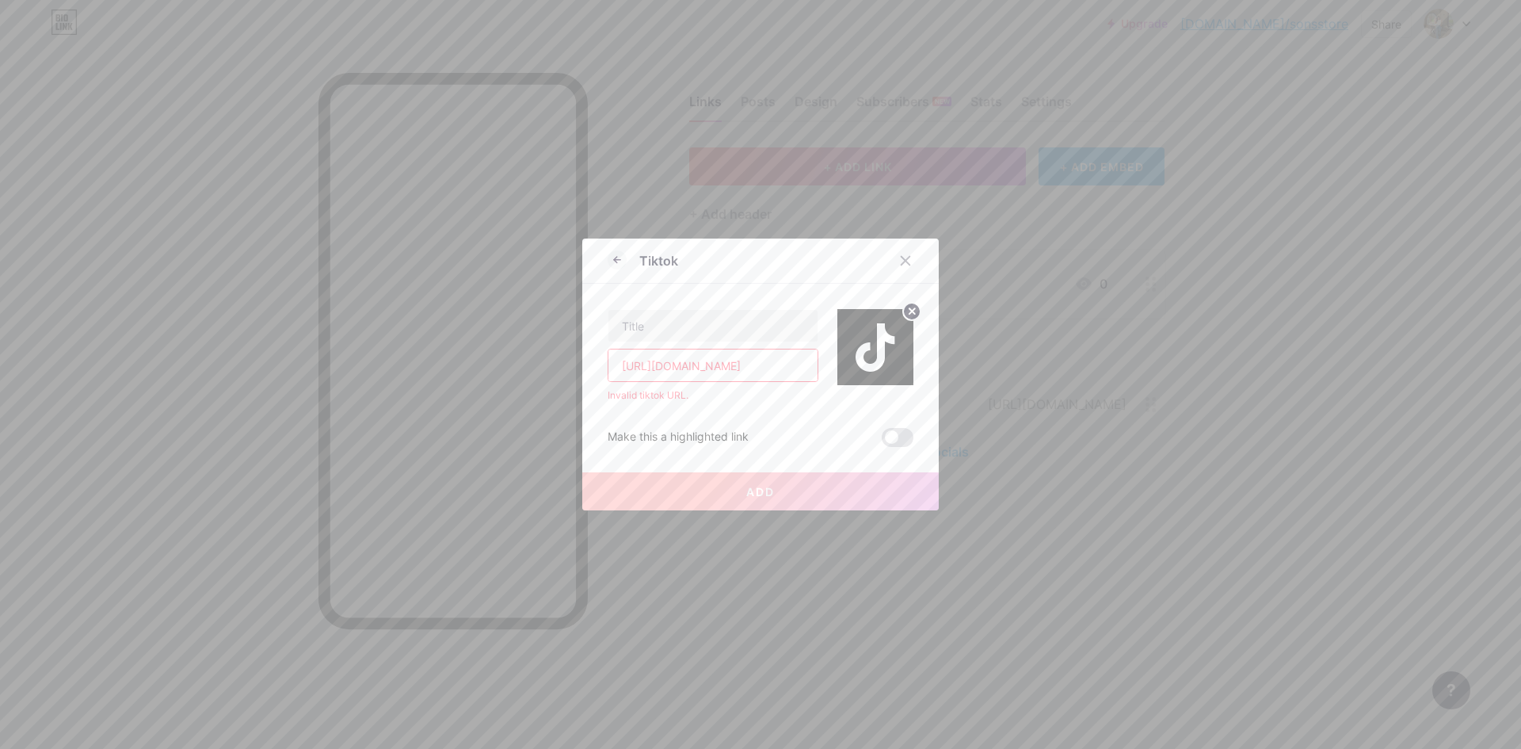
click at [737, 364] on input "[URL][DOMAIN_NAME]" at bounding box center [712, 365] width 209 height 32
paste input "[DOMAIN_NAME][URL]"
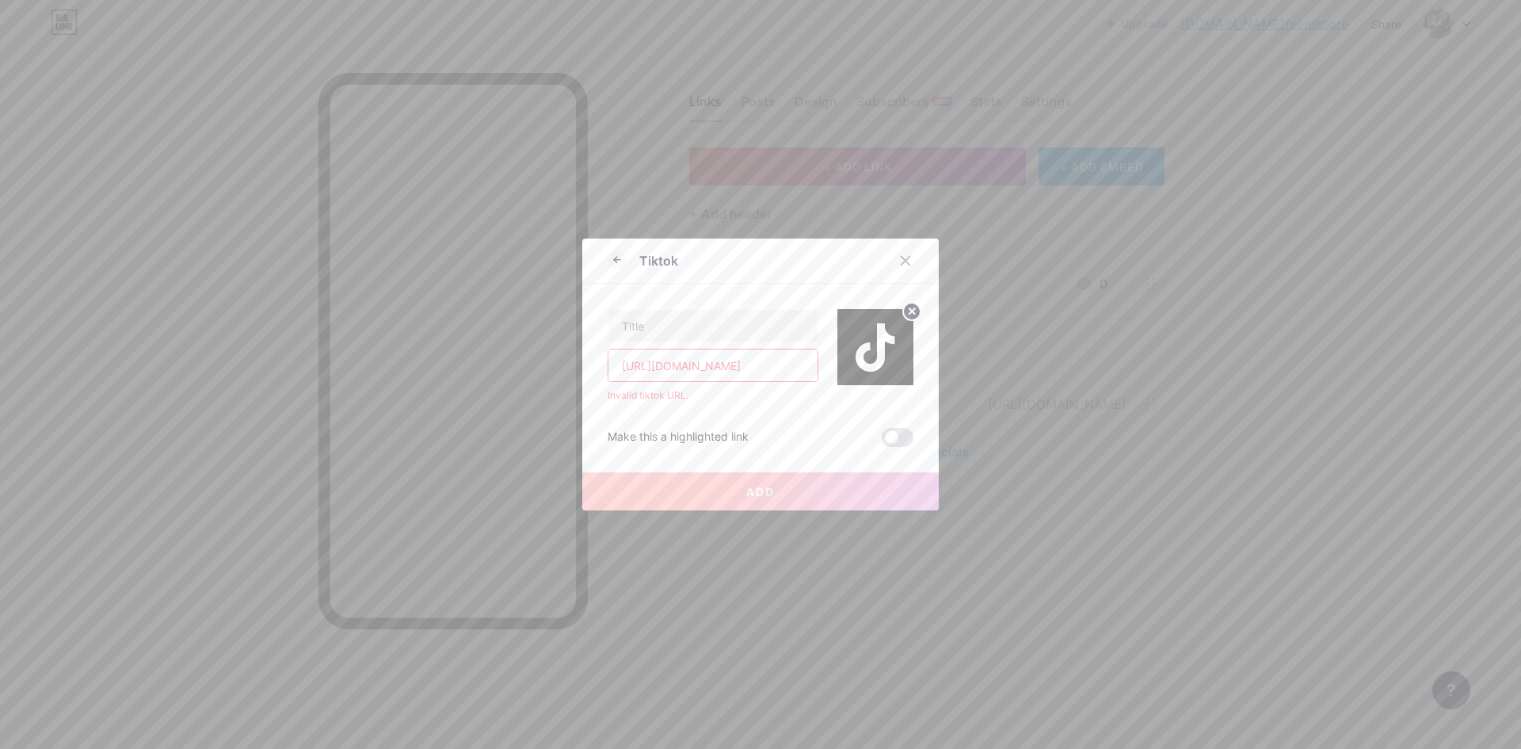
type input "[URL][DOMAIN_NAME]"
click at [788, 423] on div "[URL][DOMAIN_NAME] Invalid tiktok URL. Make this a highlighted link Add" at bounding box center [761, 365] width 306 height 163
click at [829, 478] on button "Add" at bounding box center [760, 491] width 356 height 38
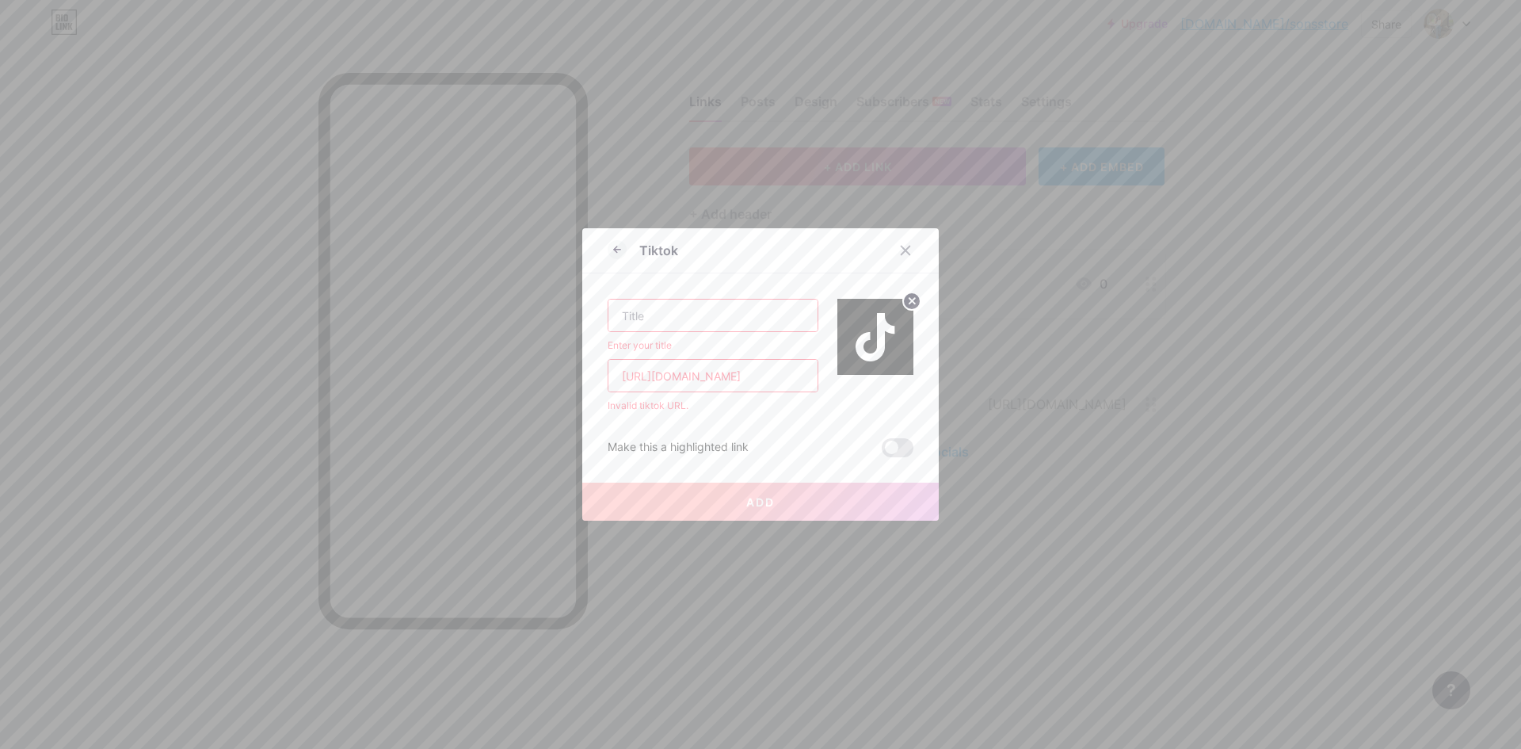
click at [823, 501] on button "Add" at bounding box center [760, 501] width 356 height 38
click at [741, 312] on input "text" at bounding box center [712, 315] width 209 height 32
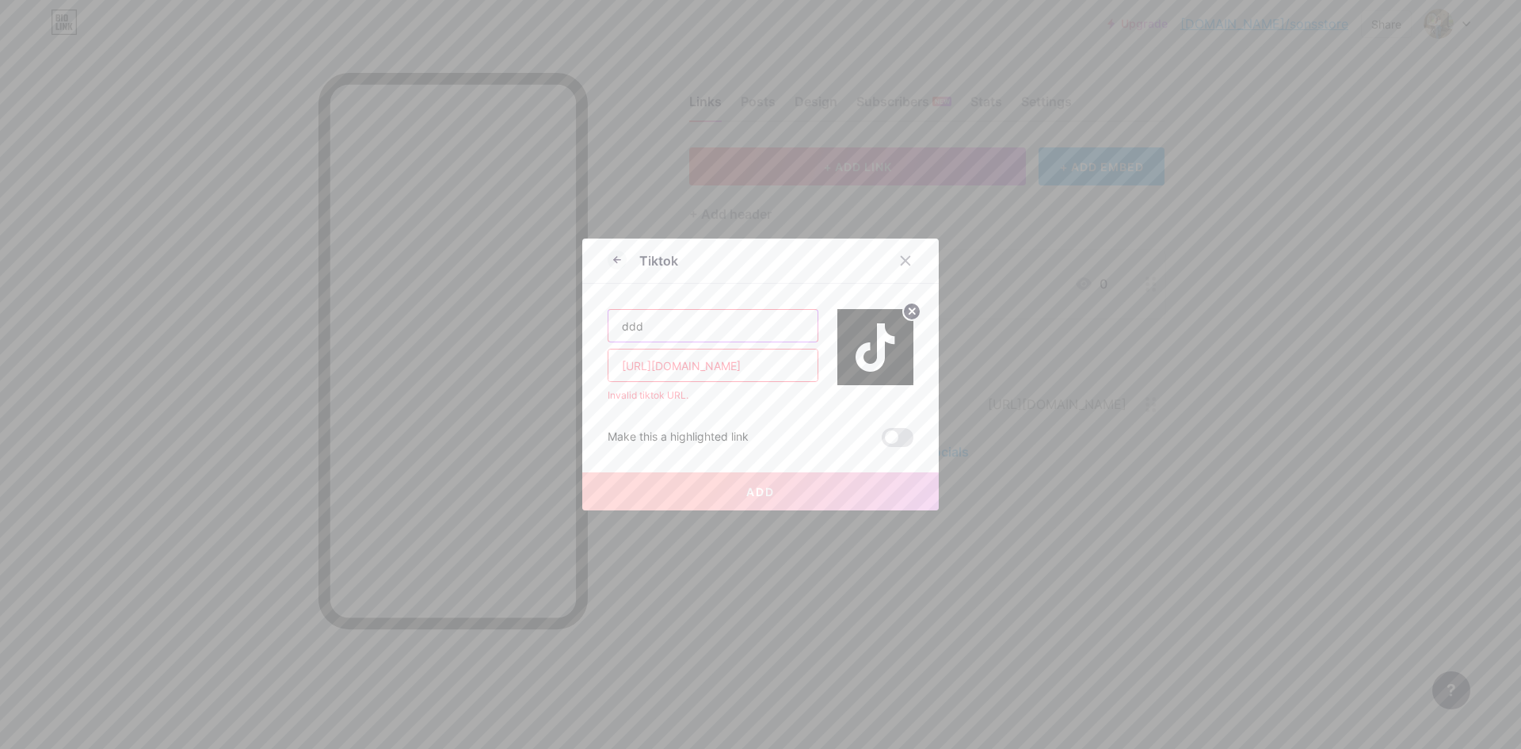
type input "ddd"
click at [709, 476] on button "Add" at bounding box center [760, 491] width 356 height 38
click at [725, 364] on input "[URL][DOMAIN_NAME]" at bounding box center [712, 365] width 209 height 32
click at [754, 370] on input "[URL][DOMAIN_NAME]" at bounding box center [712, 365] width 209 height 32
drag, startPoint x: 655, startPoint y: 368, endPoint x: 600, endPoint y: 369, distance: 54.7
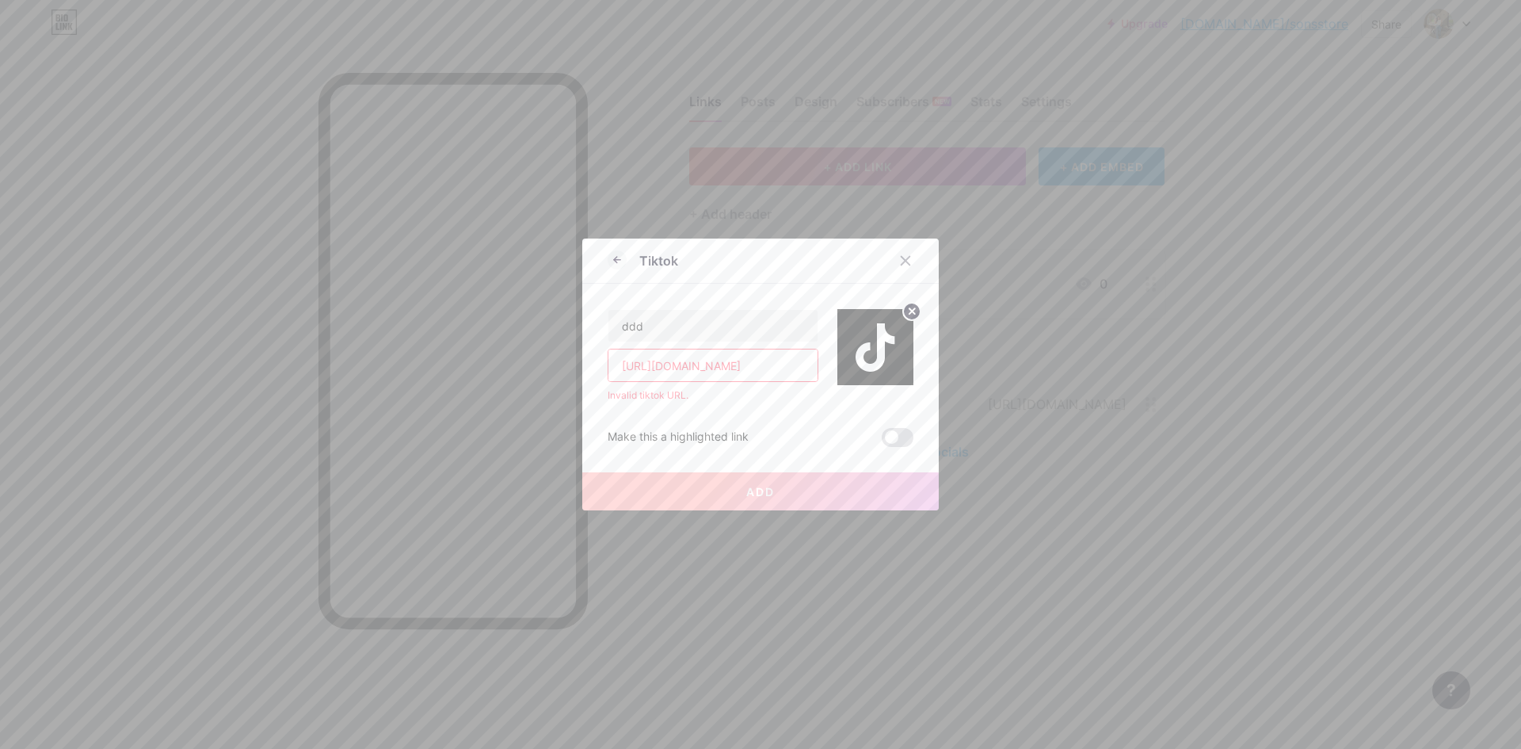
click at [600, 369] on div "Tiktok ddd [URL][DOMAIN_NAME] Invalid tiktok URL. Make this a highlighted link …" at bounding box center [760, 374] width 356 height 272
click at [702, 370] on input "[DOMAIN_NAME][URL]" at bounding box center [712, 365] width 209 height 32
drag, startPoint x: 642, startPoint y: 370, endPoint x: 589, endPoint y: 375, distance: 53.3
click at [589, 375] on div "Tiktok ddd [DOMAIN_NAME][URL] Invalid tiktok URL. Make this a highlighted link …" at bounding box center [760, 374] width 356 height 272
drag, startPoint x: 688, startPoint y: 369, endPoint x: 575, endPoint y: 370, distance: 113.3
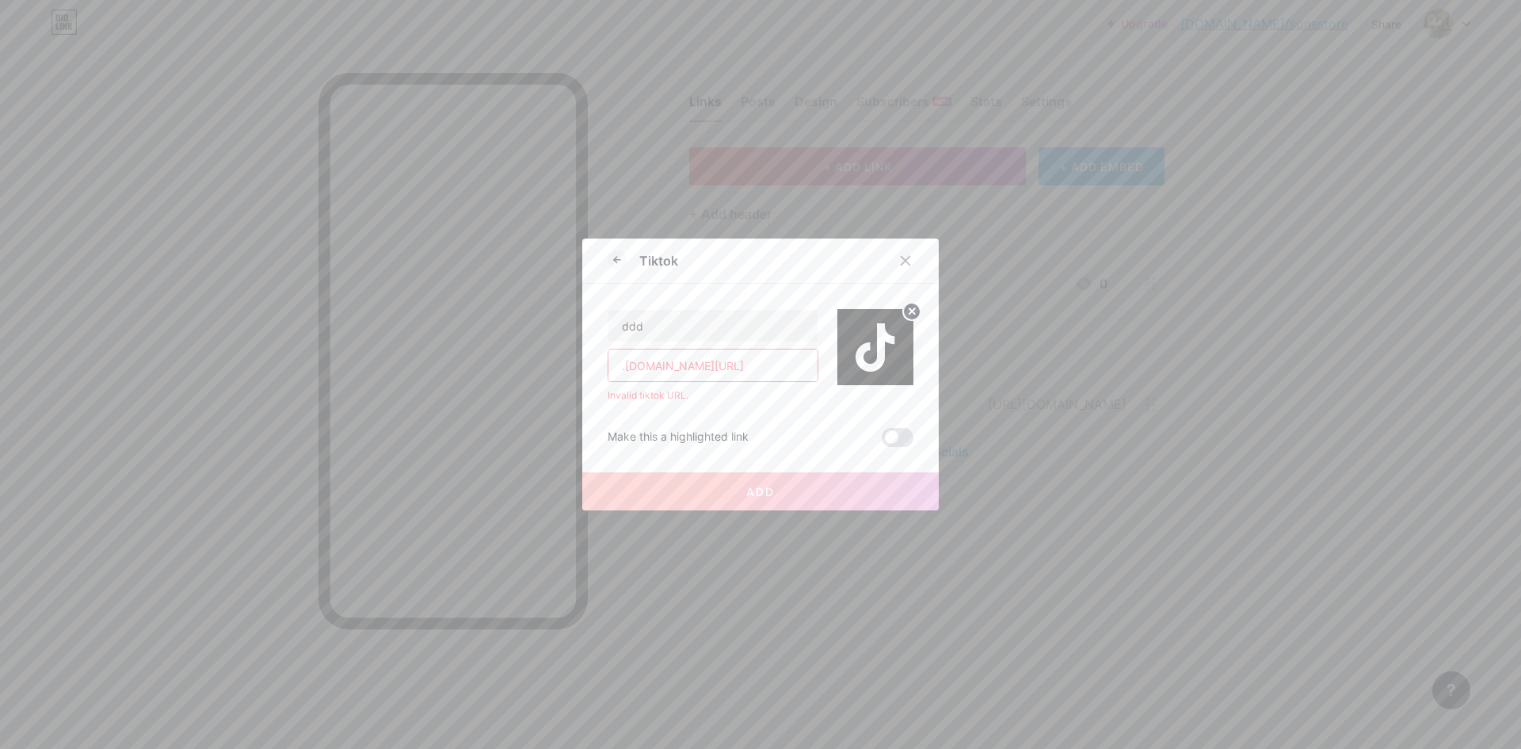
click at [575, 370] on div "Tiktok ddd .[DOMAIN_NAME][URL] Invalid tiktok URL. Make this a highlighted link…" at bounding box center [760, 374] width 1521 height 749
drag, startPoint x: 700, startPoint y: 370, endPoint x: 811, endPoint y: 370, distance: 110.9
click at [811, 370] on input "sons_store1?_t=ZS-8ytCGEKZaT9&_r=1" at bounding box center [712, 365] width 209 height 32
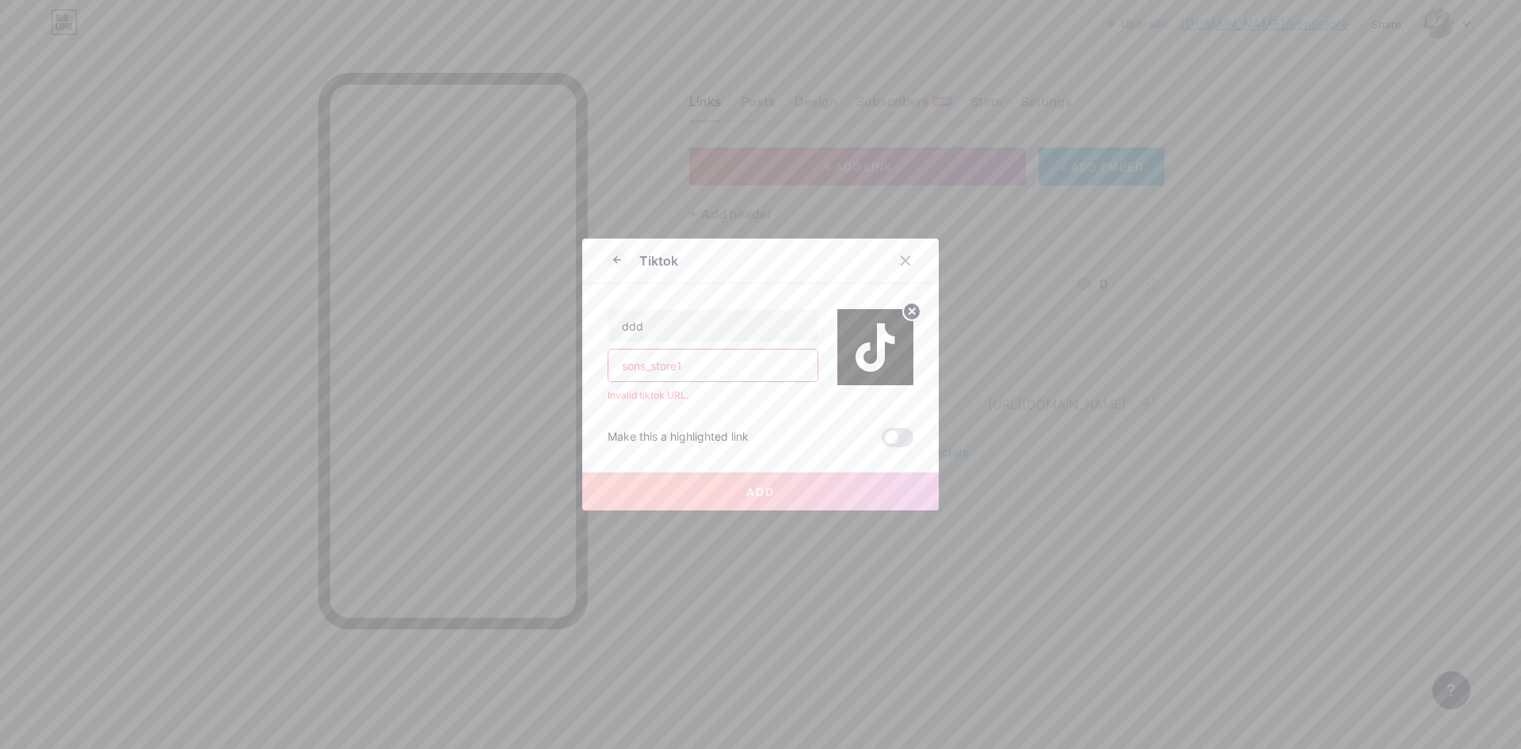
type input "sons_store1"
click at [748, 488] on span "Add" at bounding box center [760, 491] width 29 height 13
click at [994, 291] on div at bounding box center [760, 374] width 1521 height 749
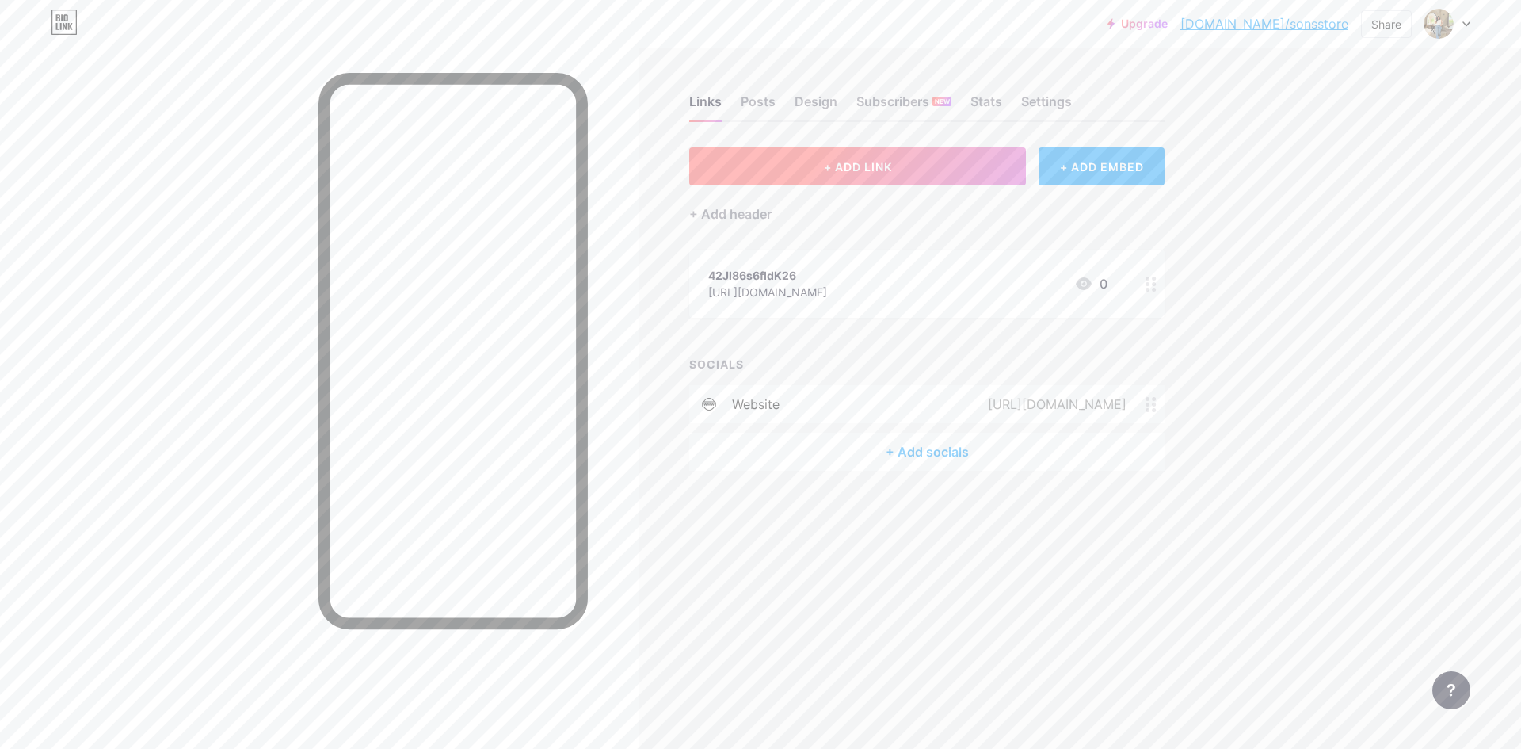
click at [915, 171] on button "+ ADD LINK" at bounding box center [857, 166] width 337 height 38
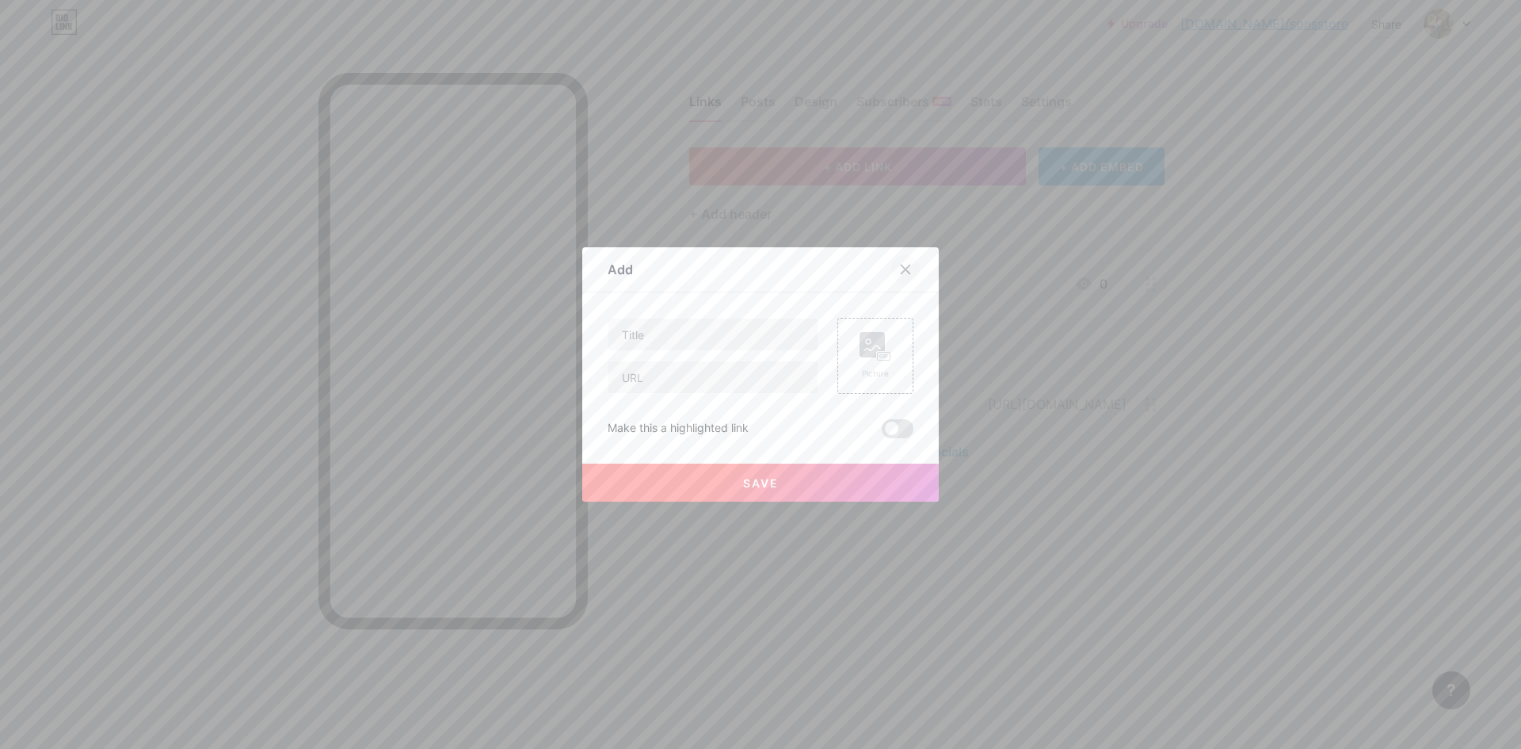
click at [905, 271] on icon at bounding box center [905, 269] width 13 height 13
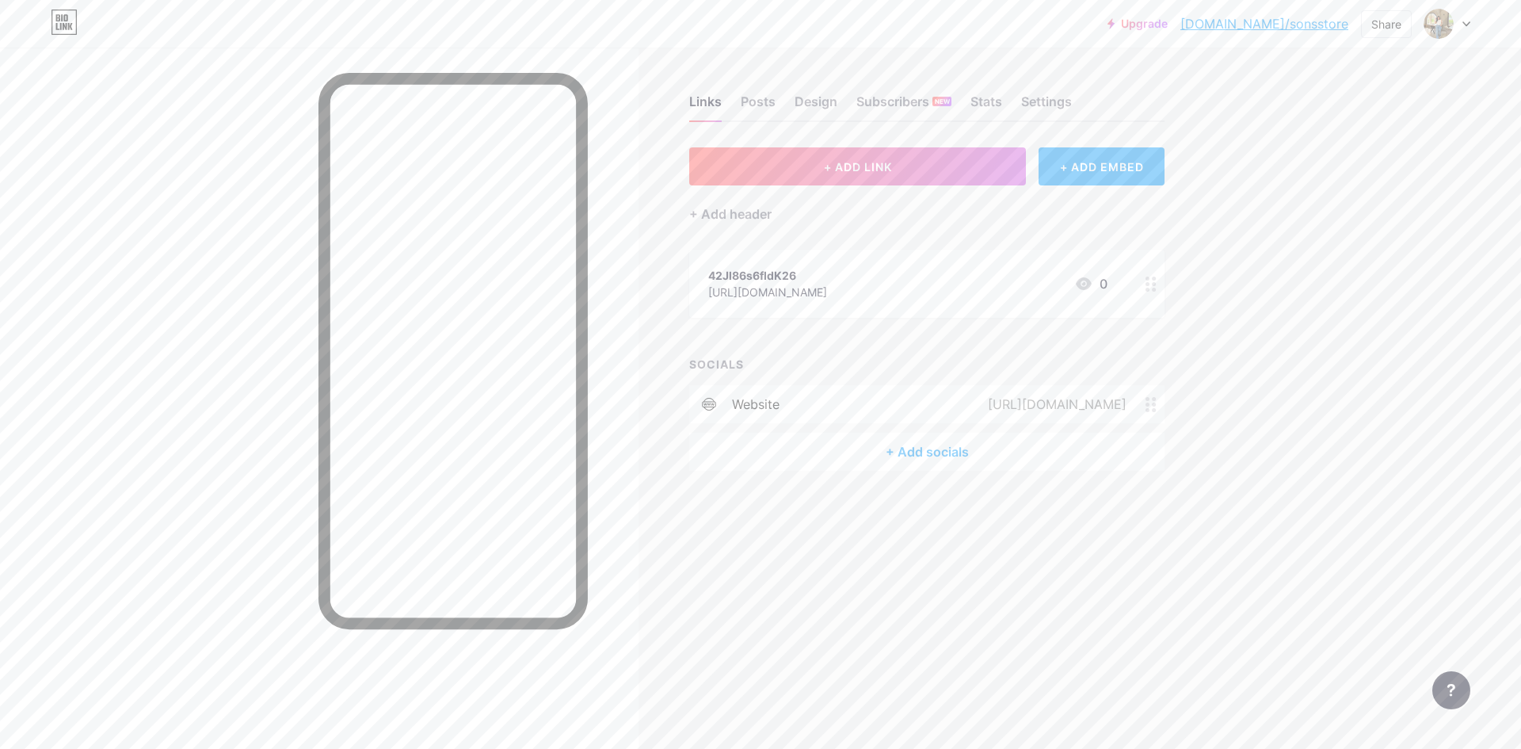
click at [1034, 170] on div "+ ADD LINK + ADD EMBED" at bounding box center [926, 166] width 475 height 38
click at [1055, 170] on div "+ ADD EMBED" at bounding box center [1101, 166] width 126 height 38
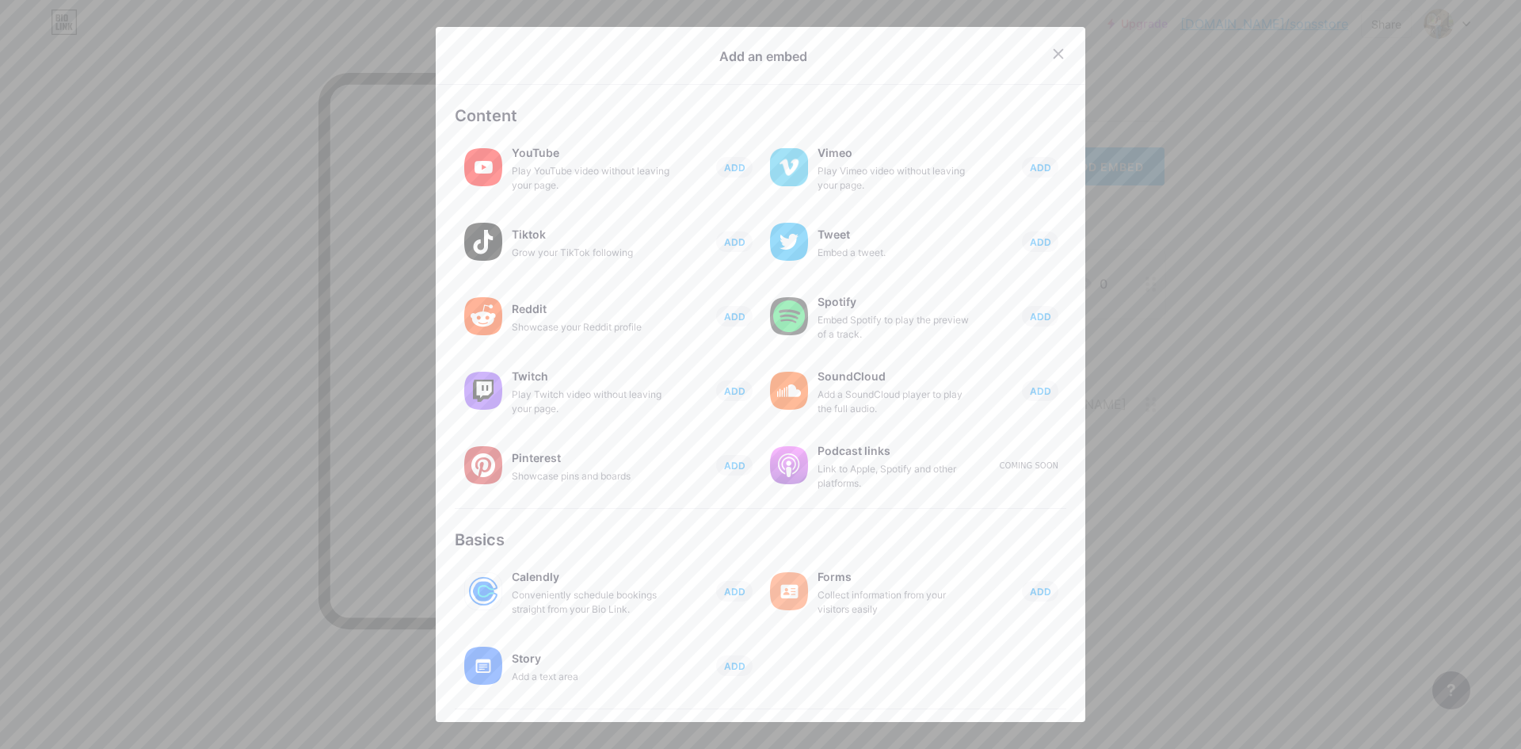
click at [1137, 303] on div at bounding box center [760, 374] width 1521 height 749
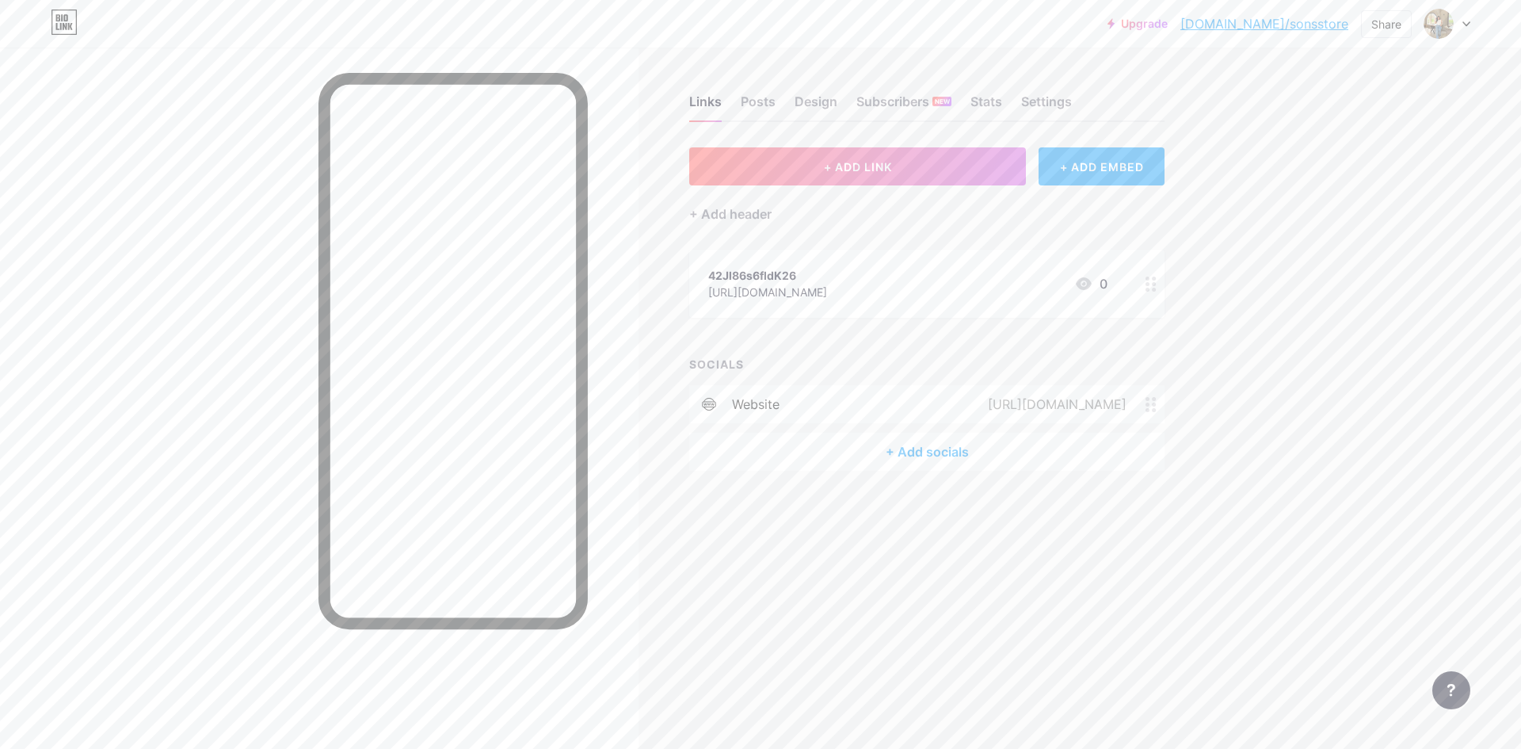
click at [1465, 15] on div at bounding box center [1447, 24] width 46 height 29
